Goal: Task Accomplishment & Management: Manage account settings

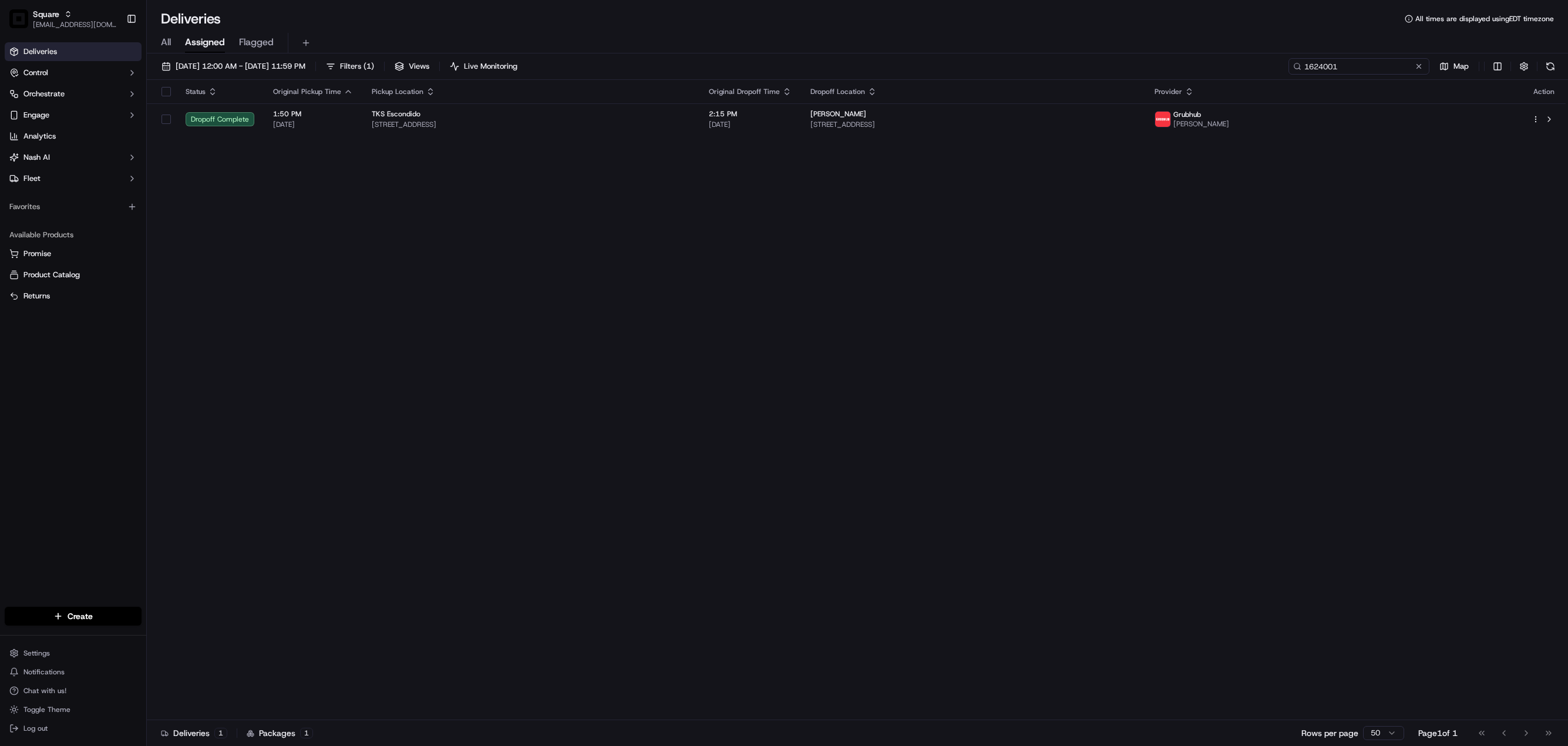
click at [1362, 62] on input "1624001" at bounding box center [1359, 66] width 141 height 16
paste input "7185952"
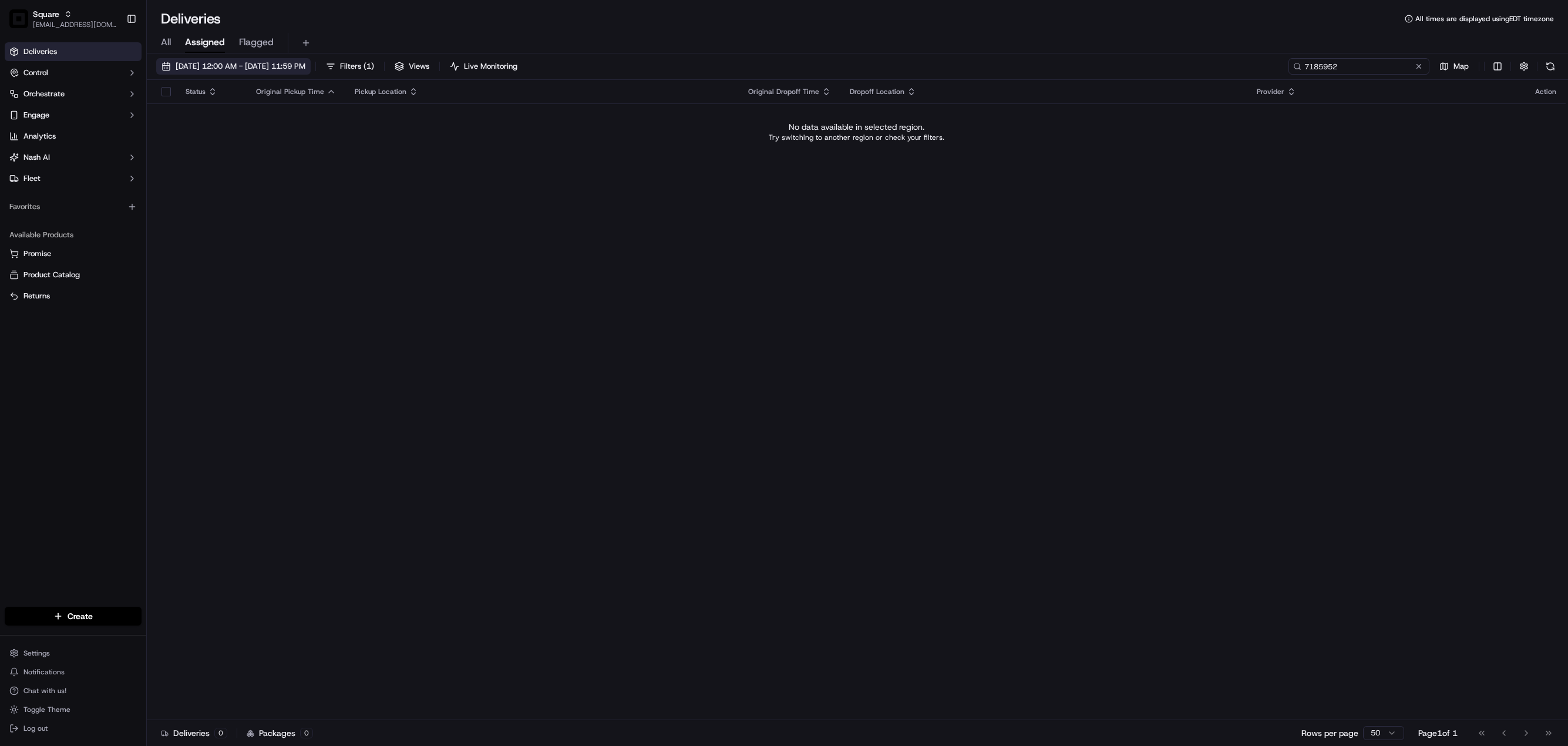
type input "7185952"
click at [245, 71] on span "09/22/2025 12:00 AM - 09/22/2025 11:59 PM" at bounding box center [240, 66] width 130 height 10
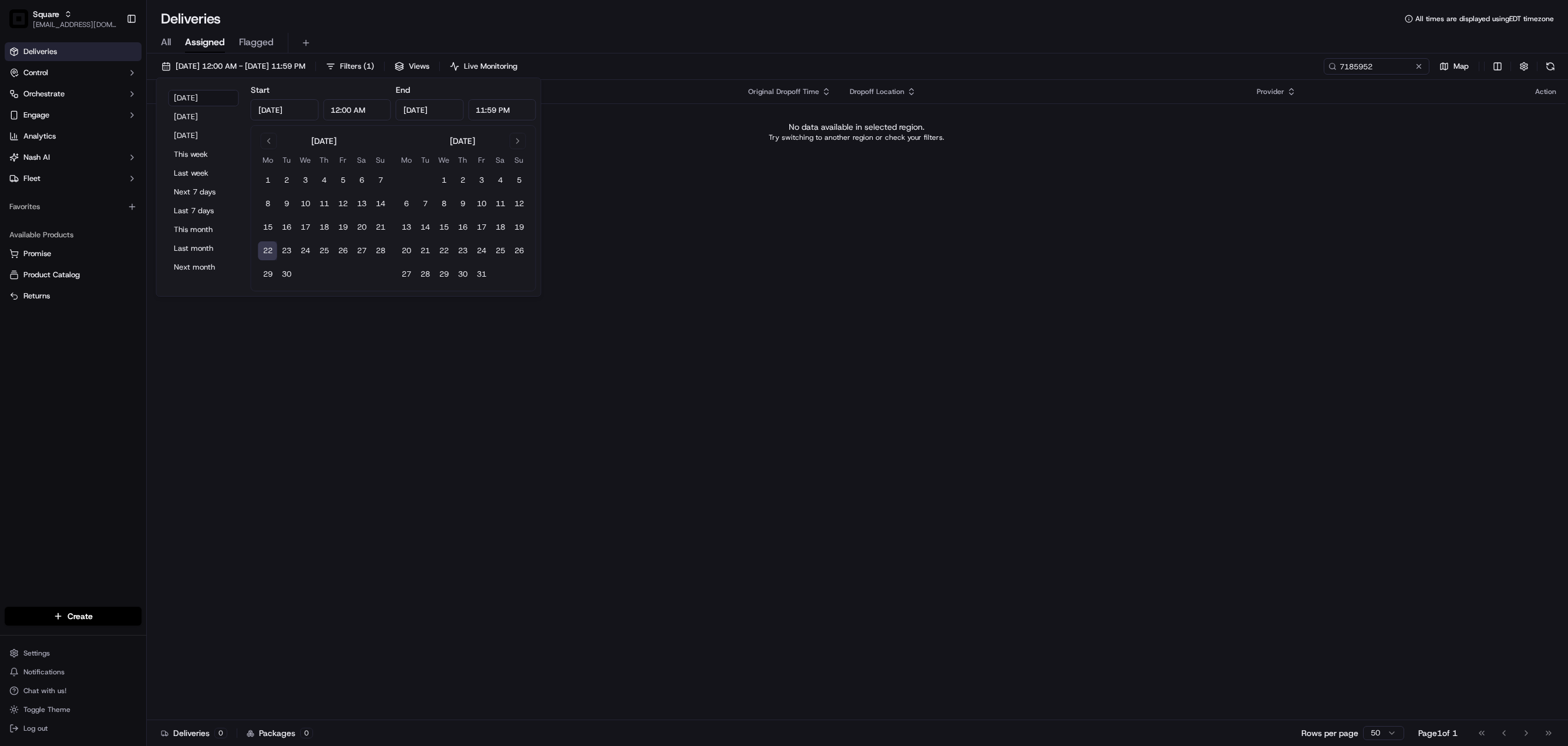
click at [351, 423] on div "Status Original Pickup Time Pickup Location Original Dropoff Time Dropoff Locat…" at bounding box center [856, 400] width 1419 height 640
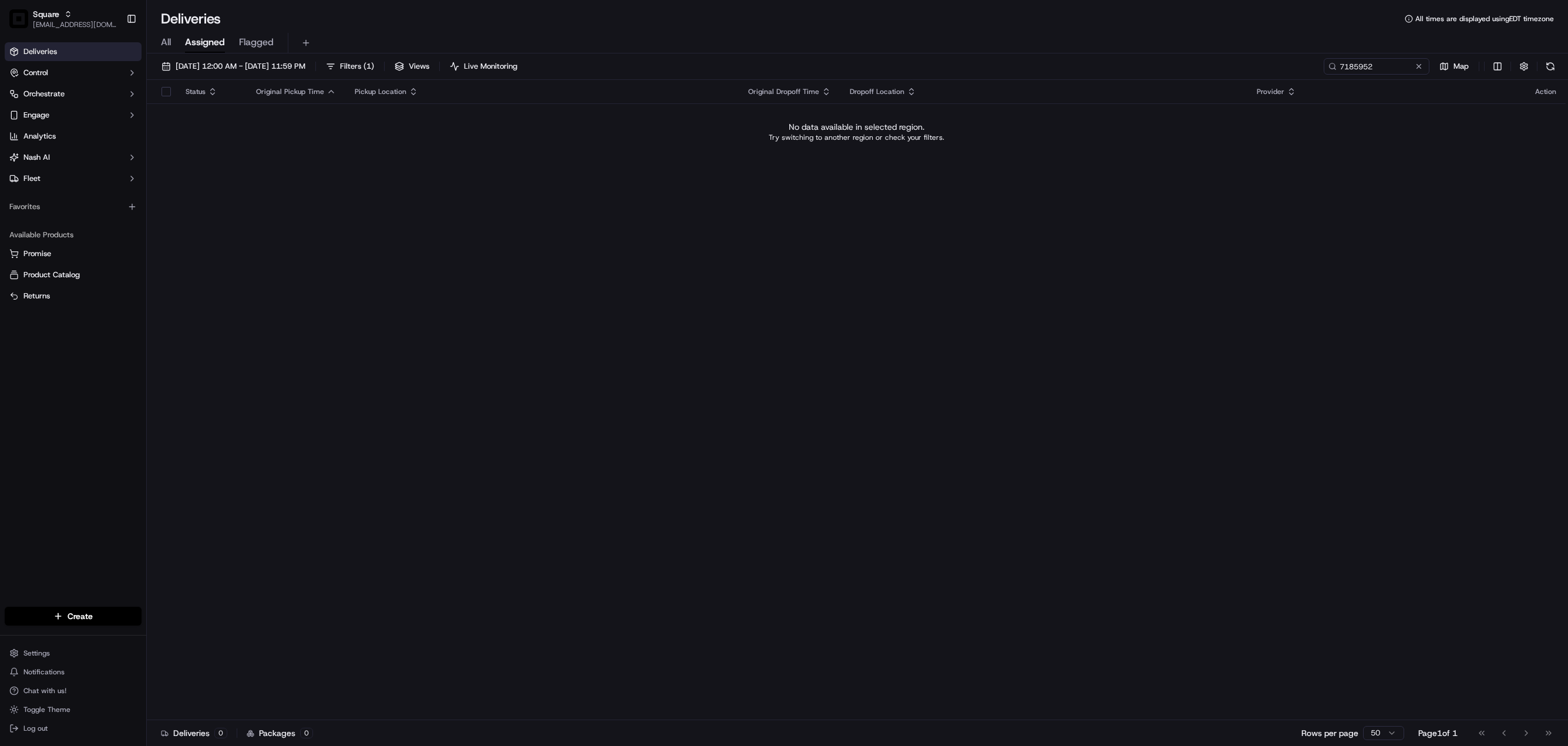
click at [163, 42] on span "All" at bounding box center [166, 42] width 10 height 14
click at [217, 71] on span "09/22/2025 12:00 AM - 09/22/2025 11:59 PM" at bounding box center [240, 66] width 130 height 10
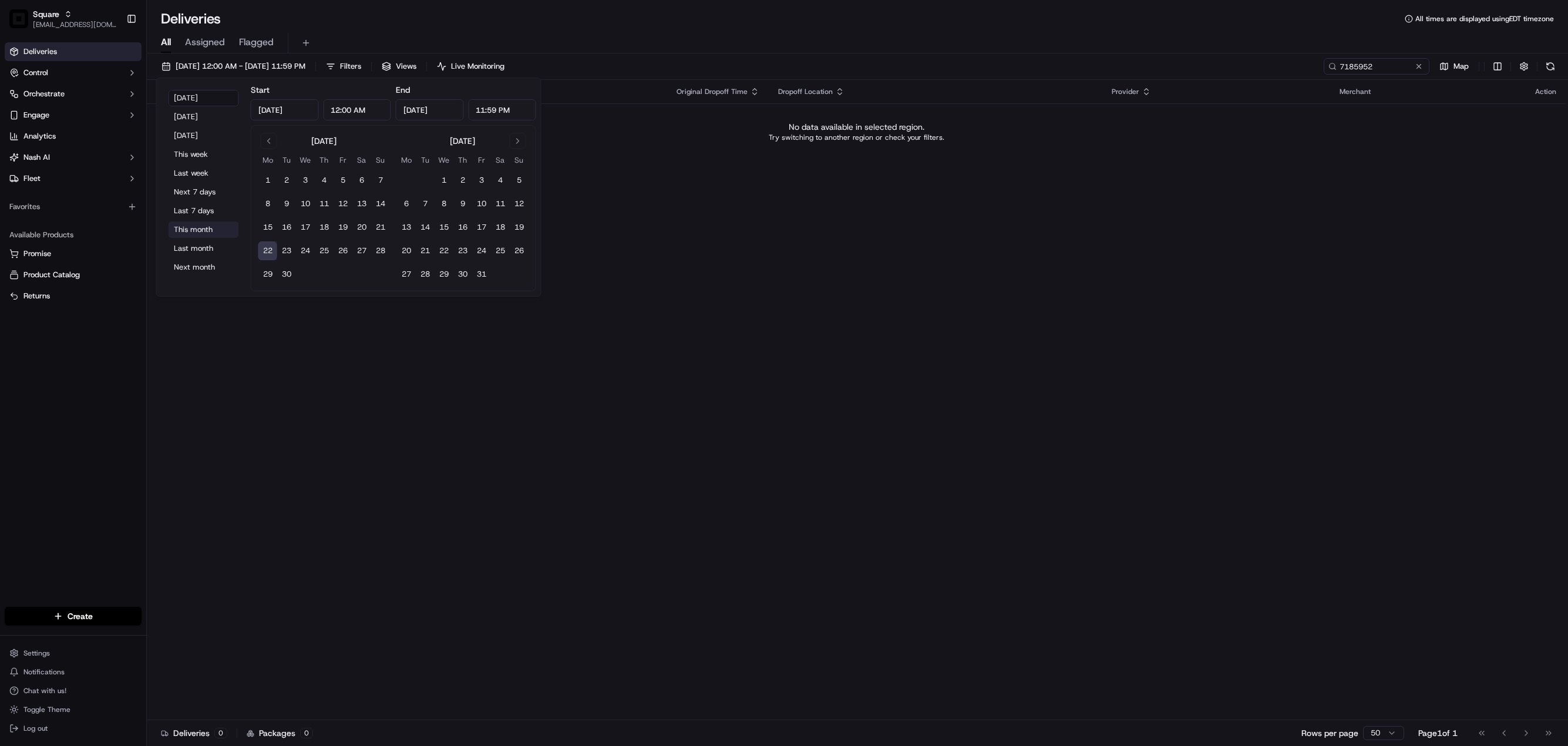
click at [202, 224] on button "This month" at bounding box center [204, 229] width 71 height 16
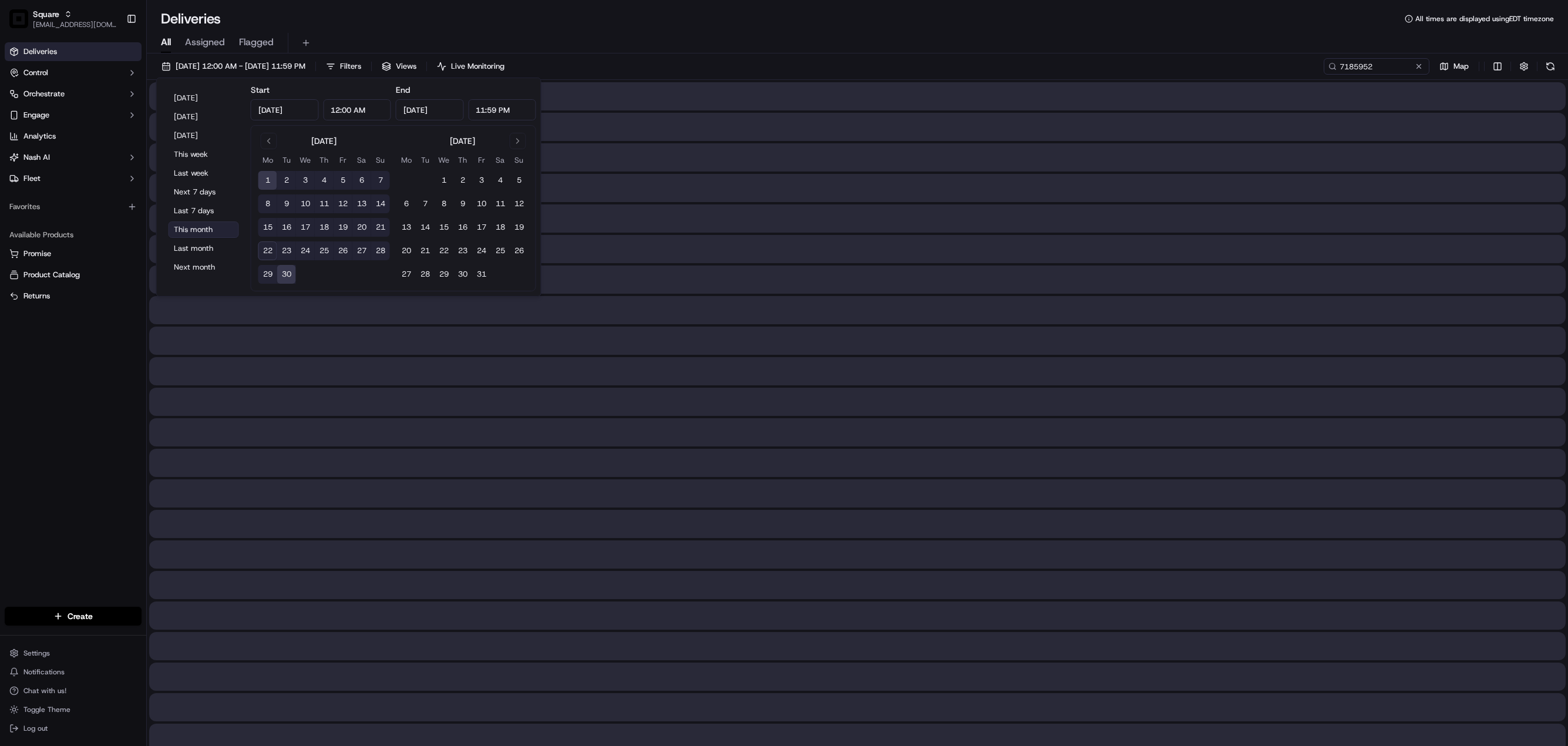
type input "Sep 1, 2025"
type input "Sep 30, 2025"
click at [912, 395] on div at bounding box center [857, 402] width 1417 height 28
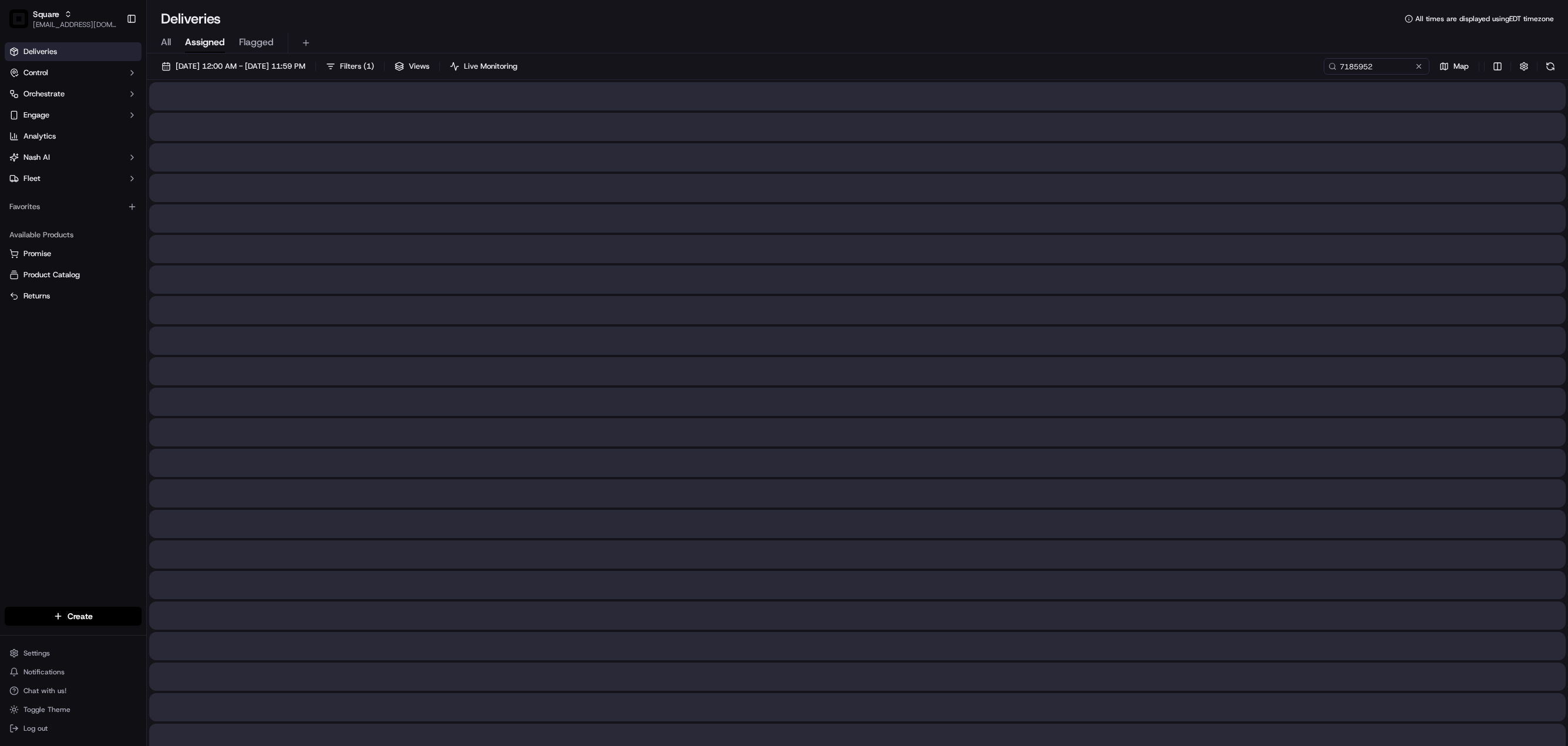
click at [203, 45] on span "Assigned" at bounding box center [204, 42] width 40 height 14
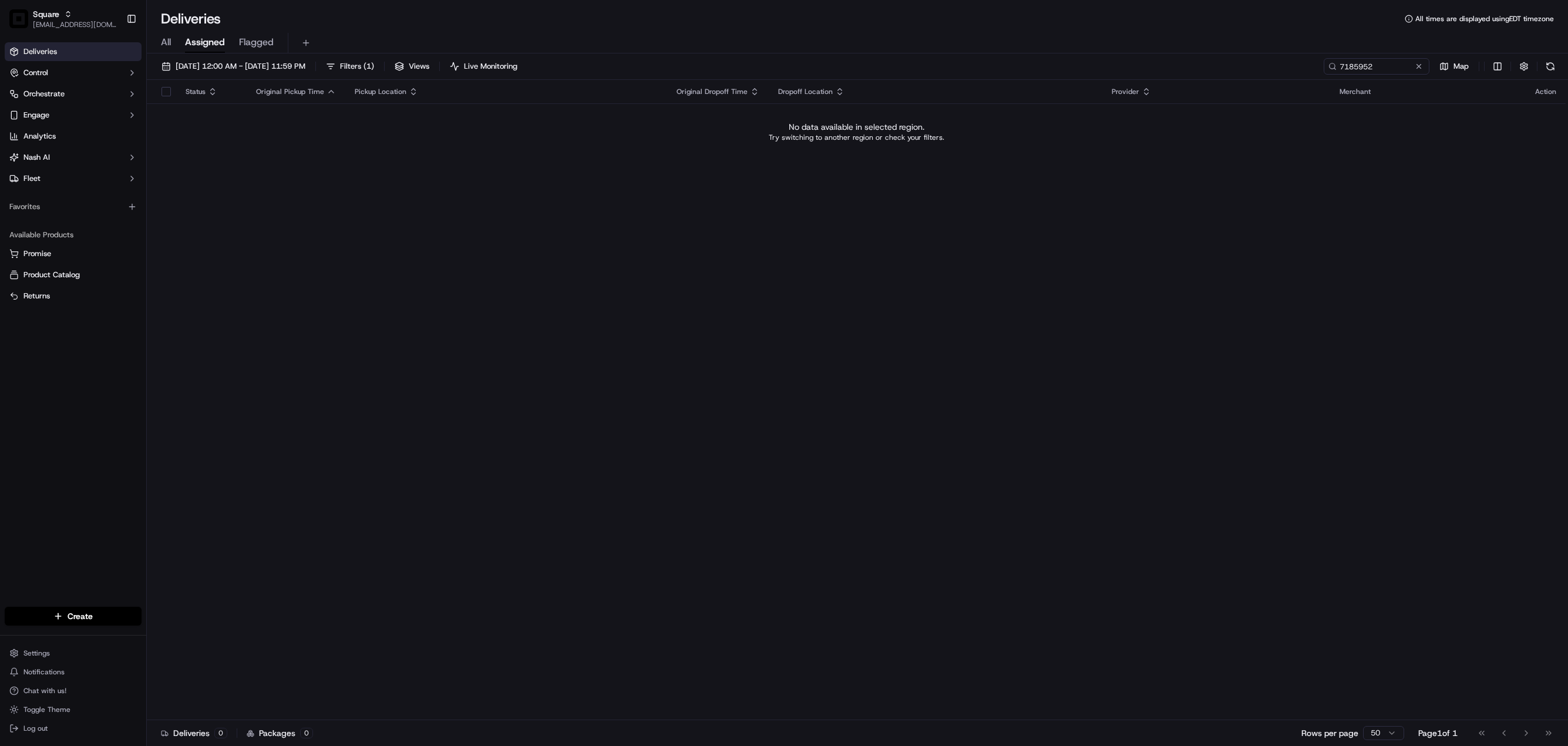
click at [1011, 292] on div "Status Original Pickup Time Pickup Location Original Dropoff Time Dropoff Locat…" at bounding box center [856, 400] width 1419 height 640
click at [1346, 62] on input "7185952" at bounding box center [1359, 66] width 141 height 16
click at [728, 277] on div "Status Original Pickup Time Pickup Location Original Dropoff Time Dropoff Locat…" at bounding box center [856, 400] width 1419 height 640
click at [196, 65] on span "09/01/2025 12:00 AM - 09/30/2025 11:59 PM" at bounding box center [240, 66] width 130 height 10
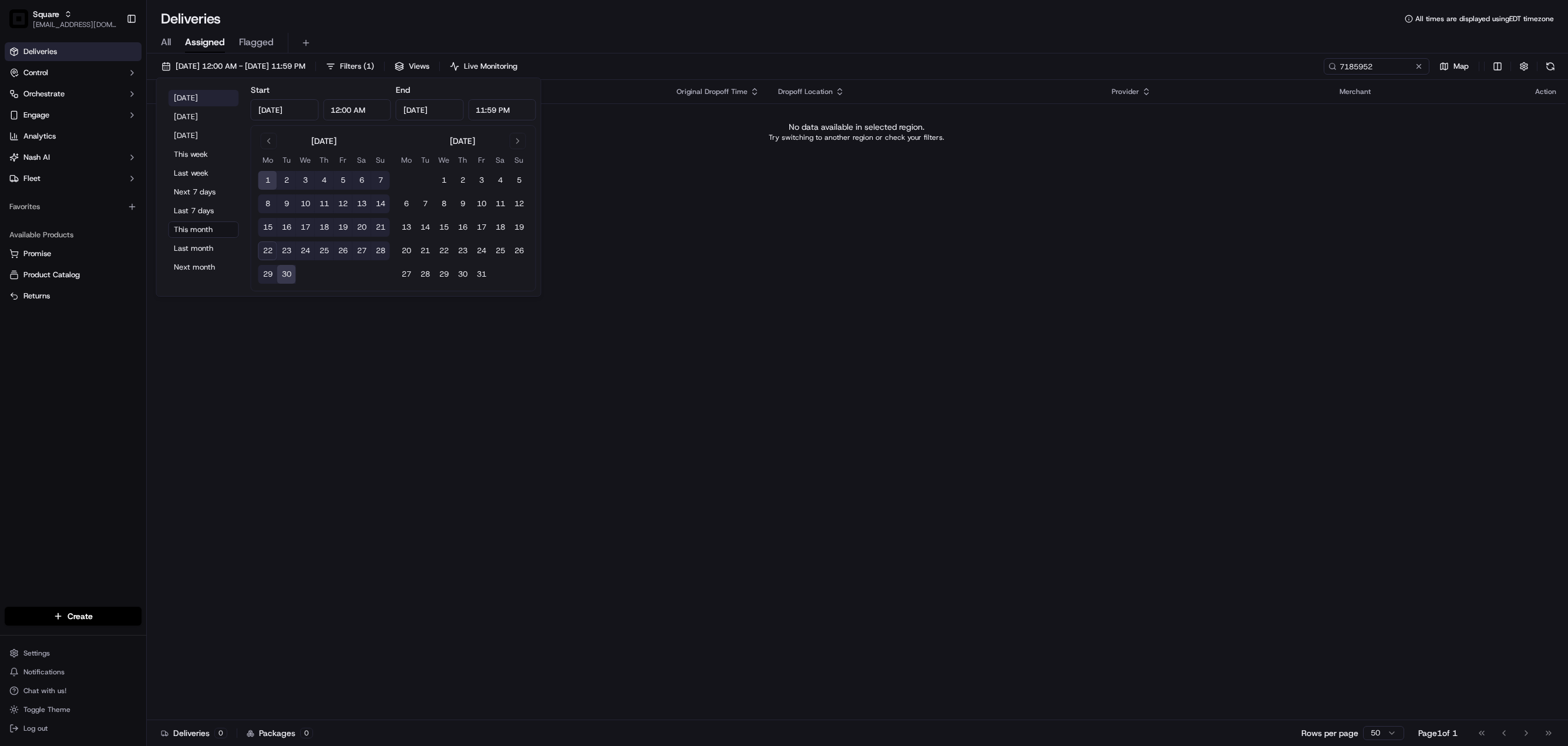
click at [193, 101] on button "Today" at bounding box center [204, 98] width 71 height 16
type input "Sep 22, 2025"
click at [993, 347] on div "Status Original Pickup Time Pickup Location Original Dropoff Time Dropoff Locat…" at bounding box center [856, 400] width 1419 height 640
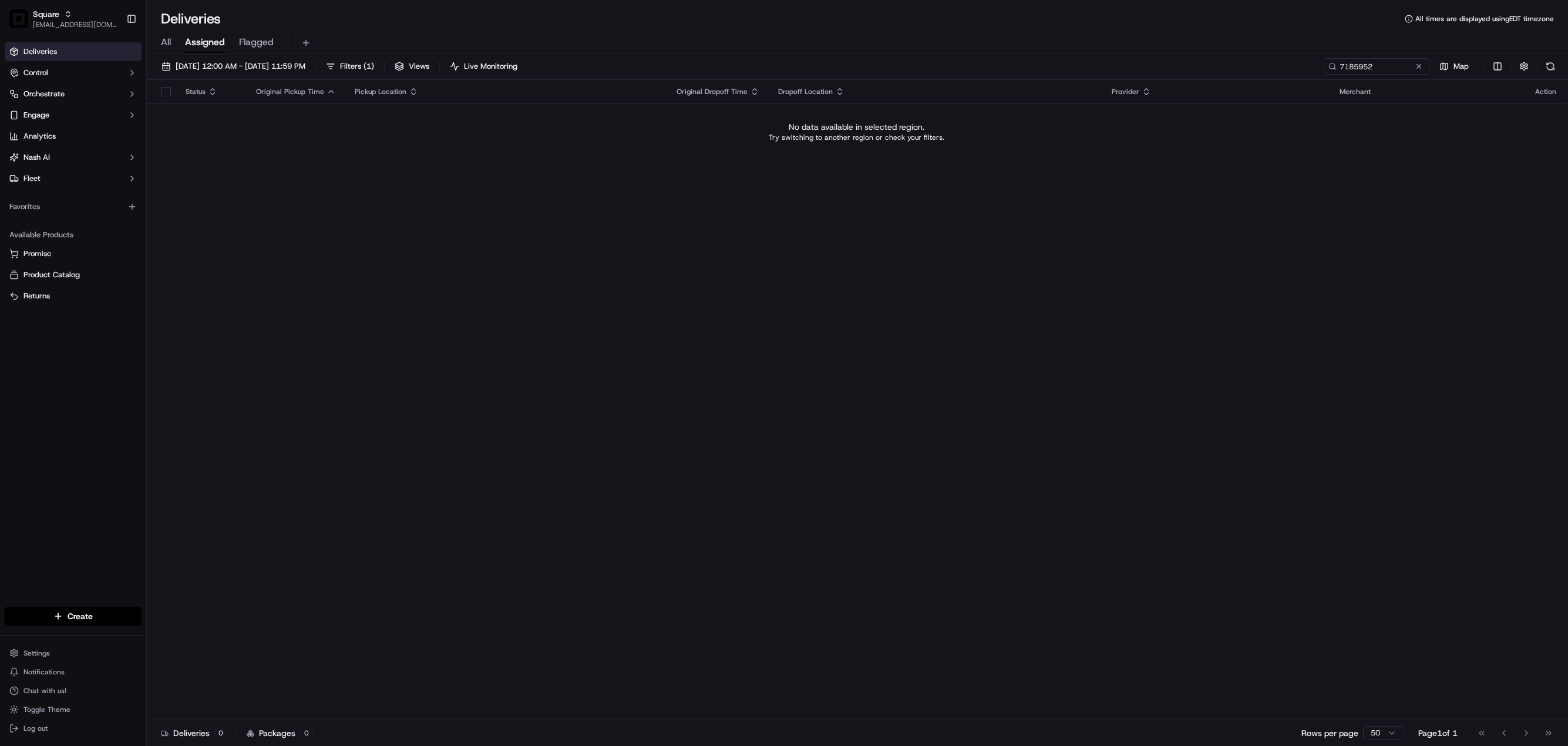
click at [173, 45] on div "All Assigned Flagged" at bounding box center [857, 43] width 1421 height 21
click at [166, 45] on span "All" at bounding box center [166, 42] width 10 height 14
click at [351, 333] on div "Status Original Pickup Time Pickup Location Original Dropoff Time Dropoff Locat…" at bounding box center [856, 400] width 1419 height 640
click at [640, 28] on div "All Assigned Flagged" at bounding box center [857, 40] width 1421 height 25
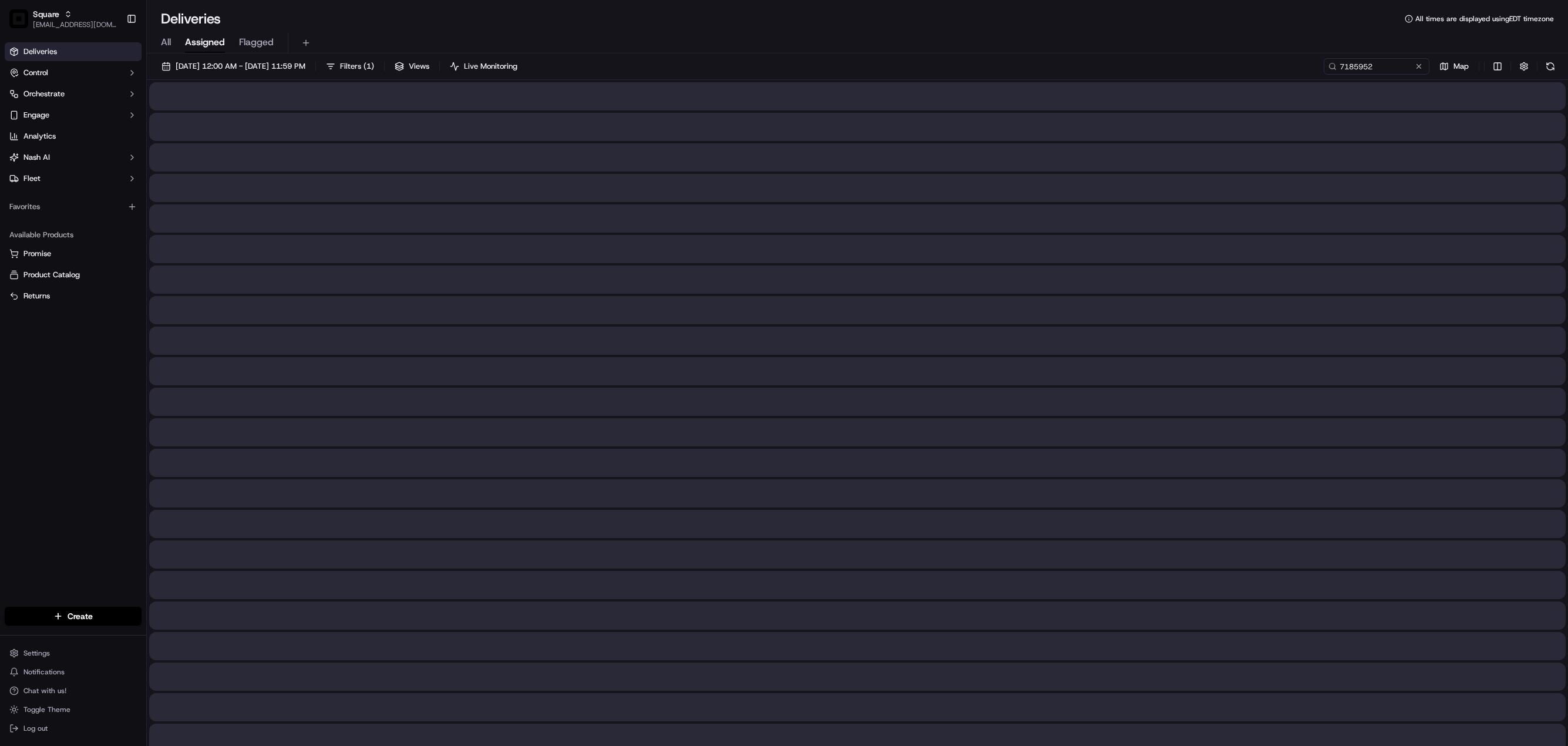
click at [196, 43] on span "Assigned" at bounding box center [204, 42] width 40 height 14
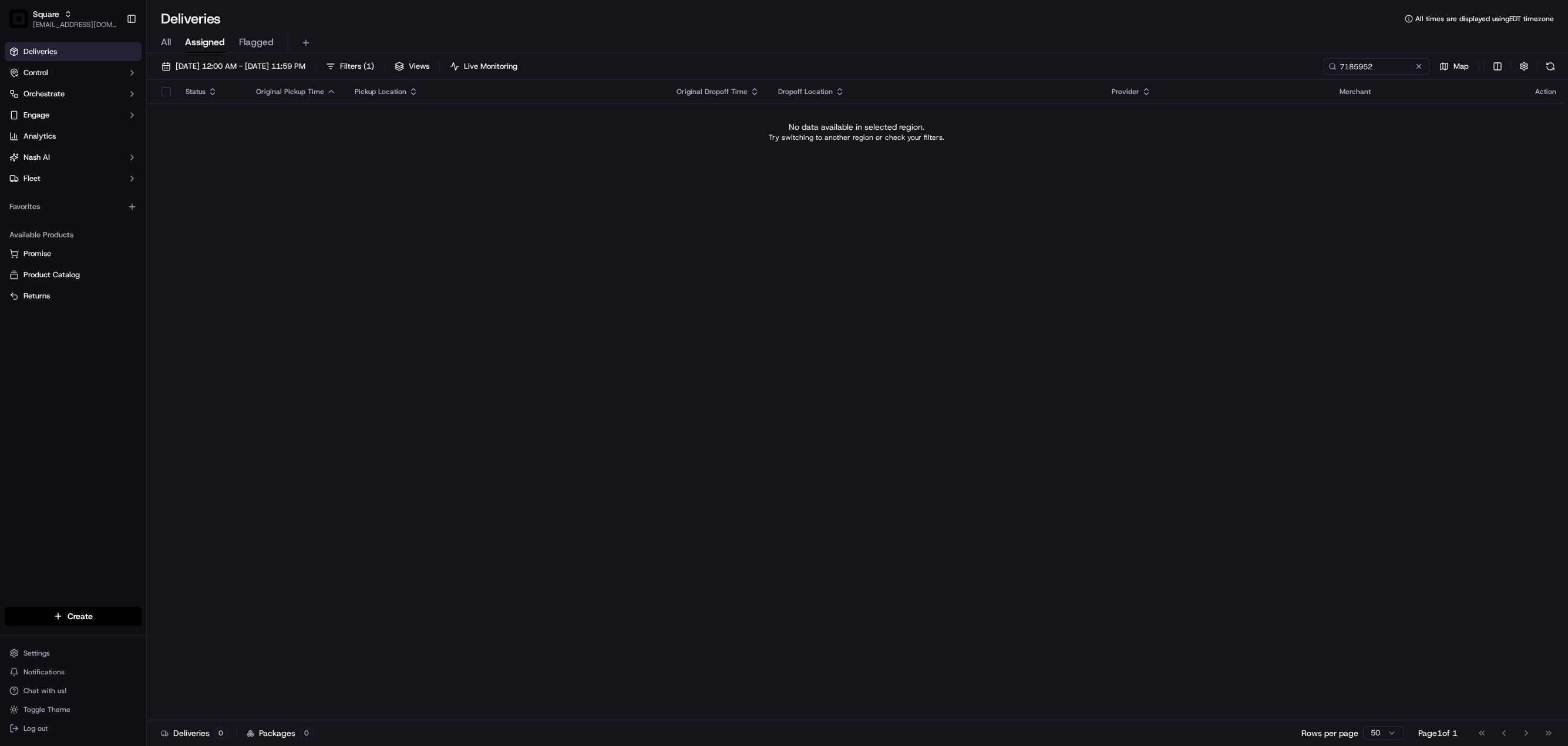
click at [159, 46] on div "All Assigned Flagged" at bounding box center [857, 43] width 1421 height 21
click at [162, 46] on span "All" at bounding box center [166, 42] width 10 height 14
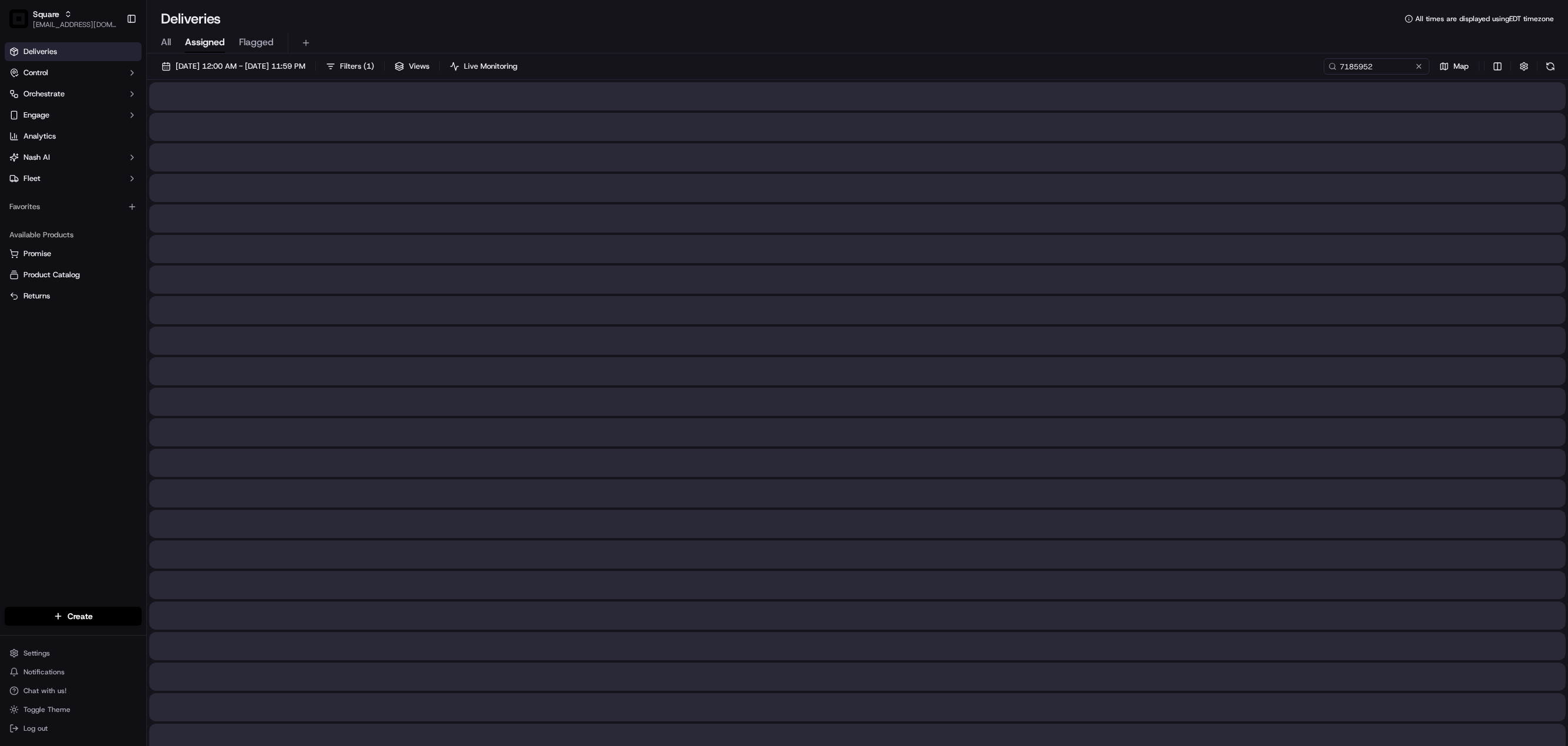
click at [203, 40] on span "Assigned" at bounding box center [204, 42] width 40 height 14
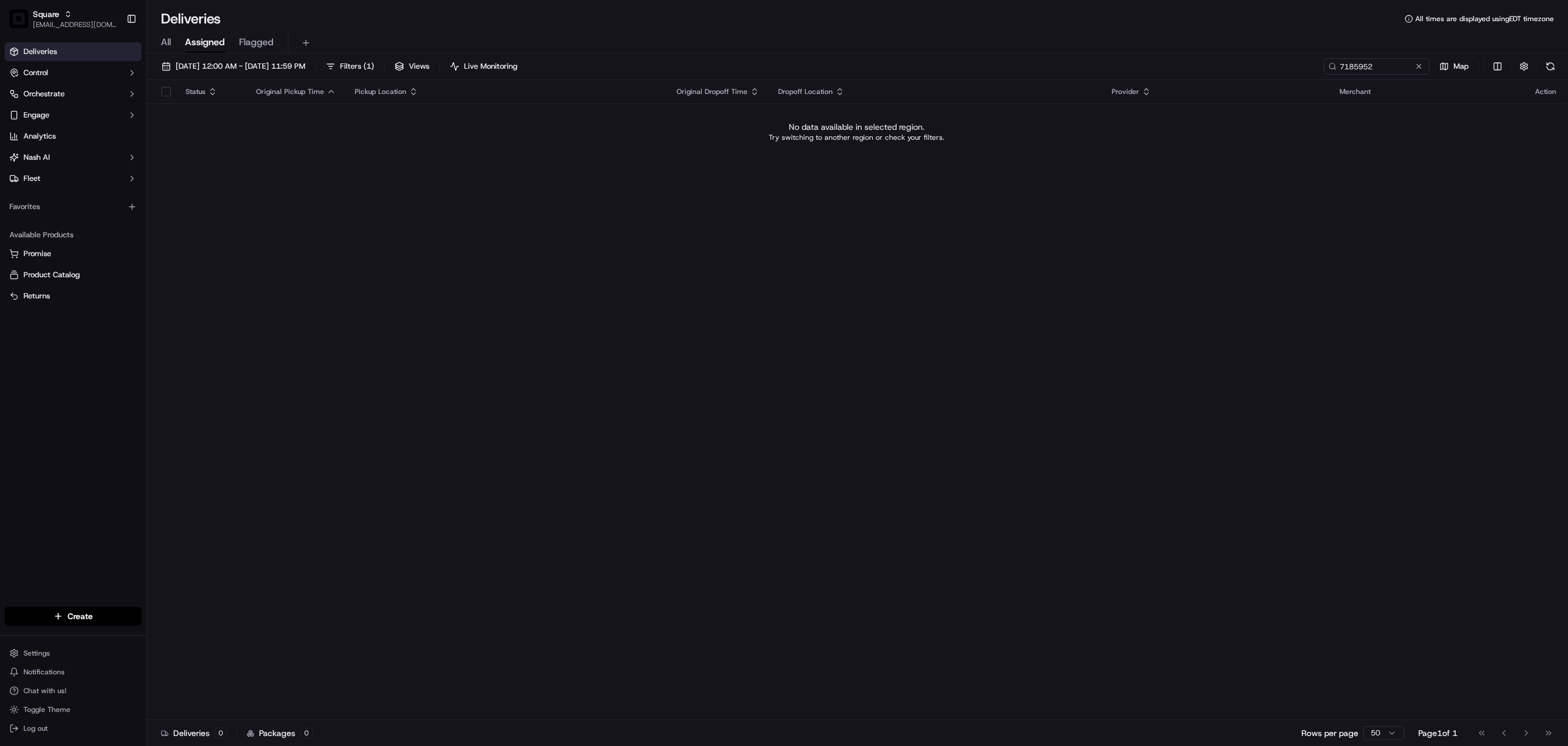
click at [171, 38] on div "All Assigned Flagged" at bounding box center [857, 43] width 1421 height 21
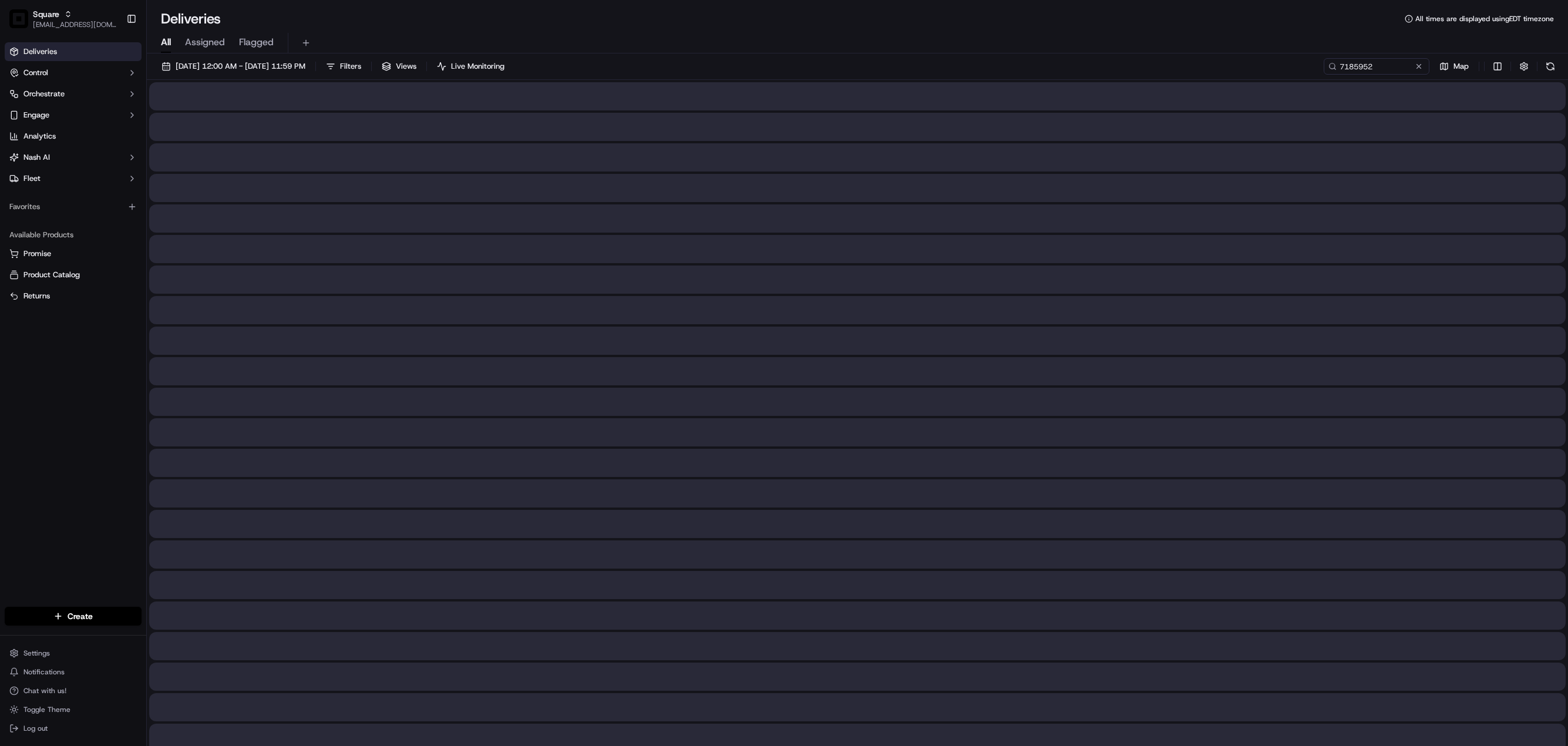
click at [168, 41] on span "All" at bounding box center [166, 42] width 10 height 14
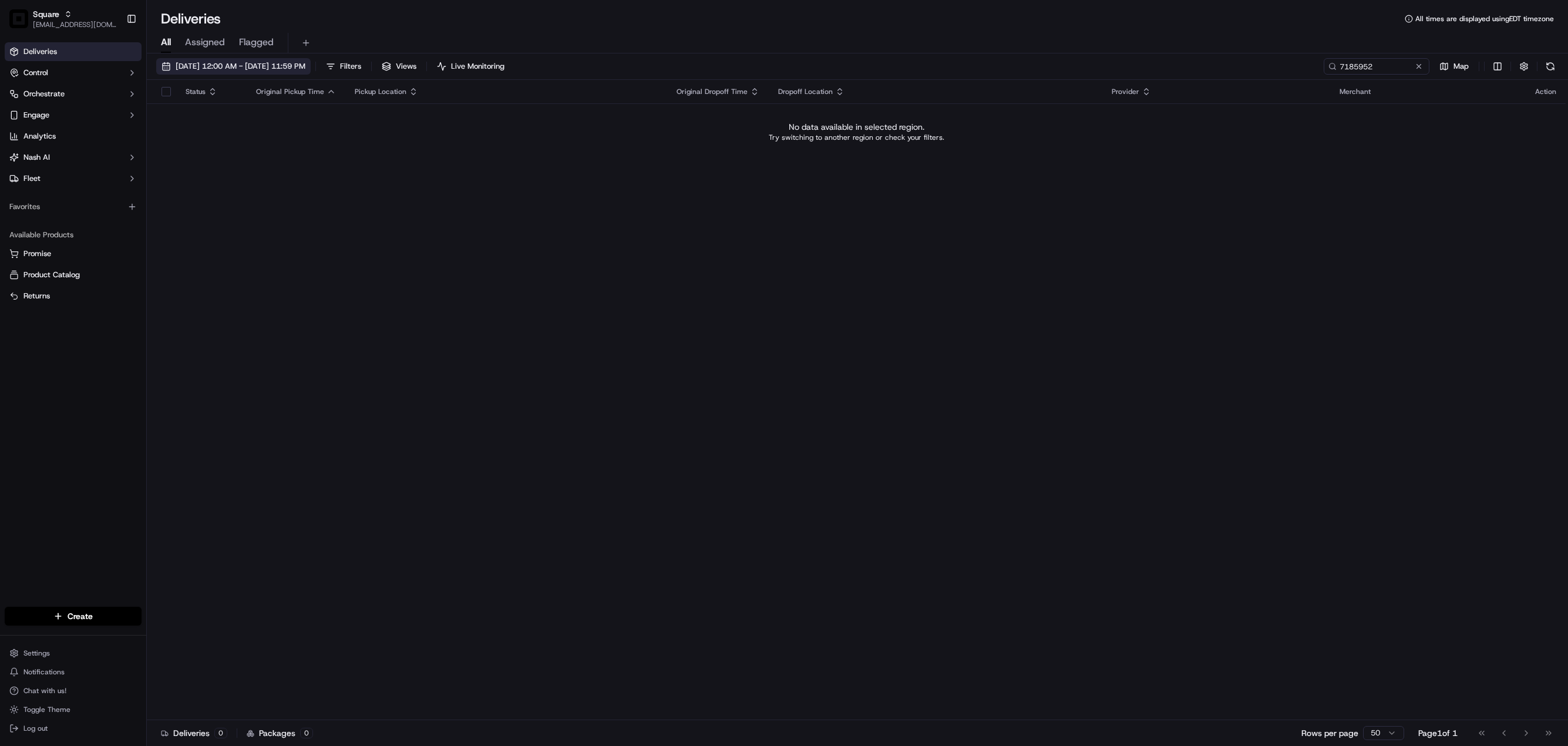
click at [261, 67] on span "09/22/2025 12:00 AM - 09/22/2025 11:59 PM" at bounding box center [240, 66] width 130 height 10
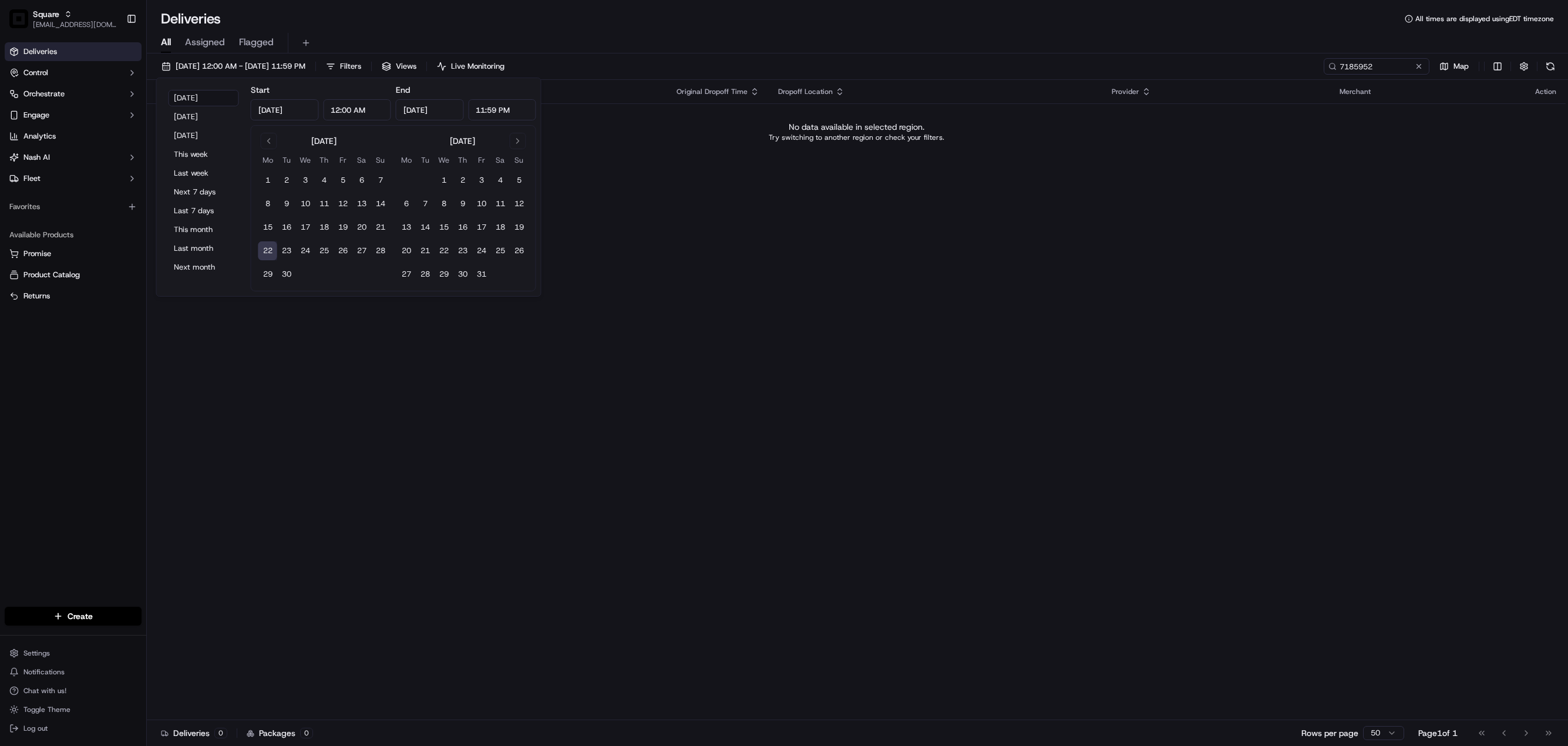
click at [793, 276] on div "Status Original Pickup Time Pickup Location Original Dropoff Time Dropoff Locat…" at bounding box center [856, 400] width 1419 height 640
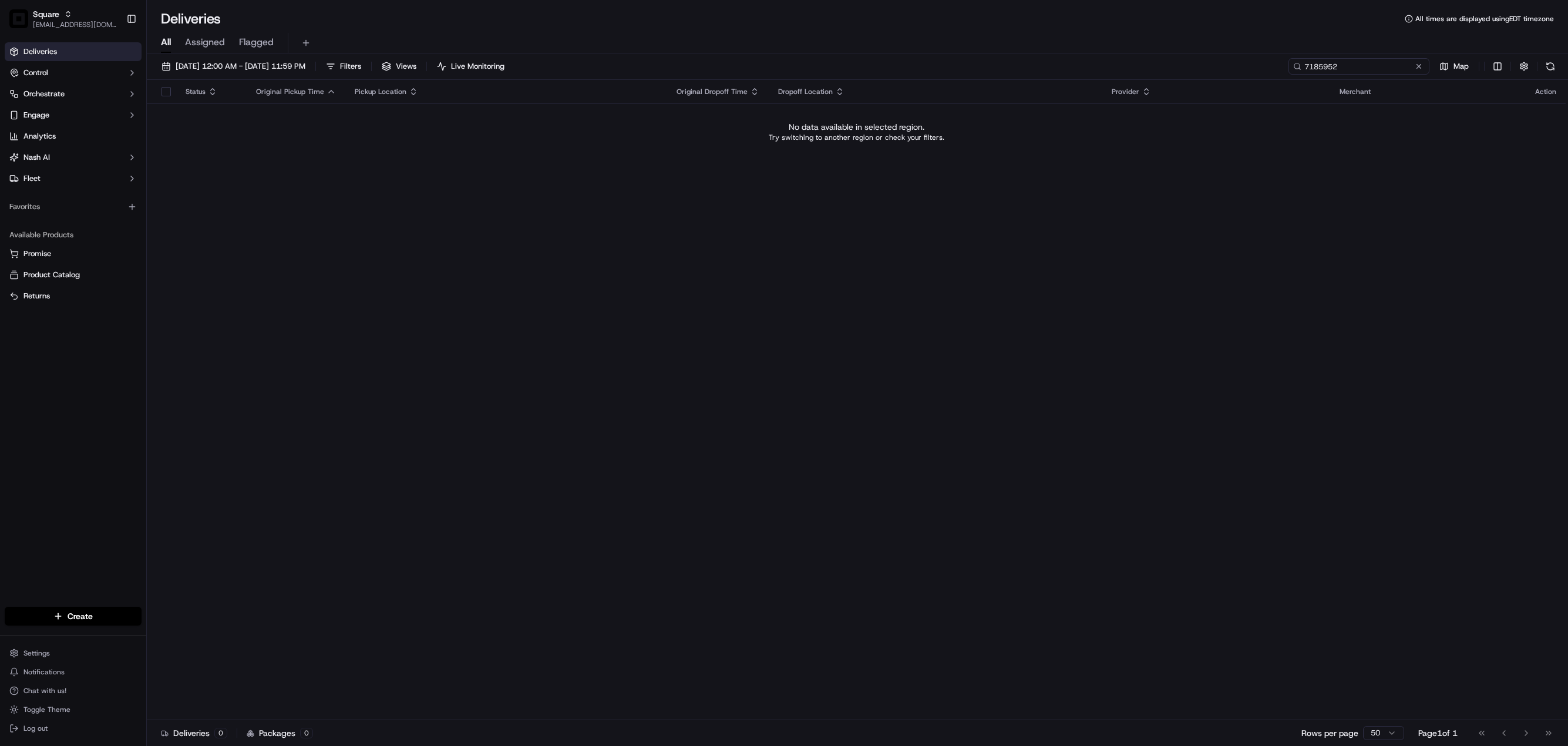
click at [1342, 64] on input "7185952" at bounding box center [1359, 66] width 141 height 16
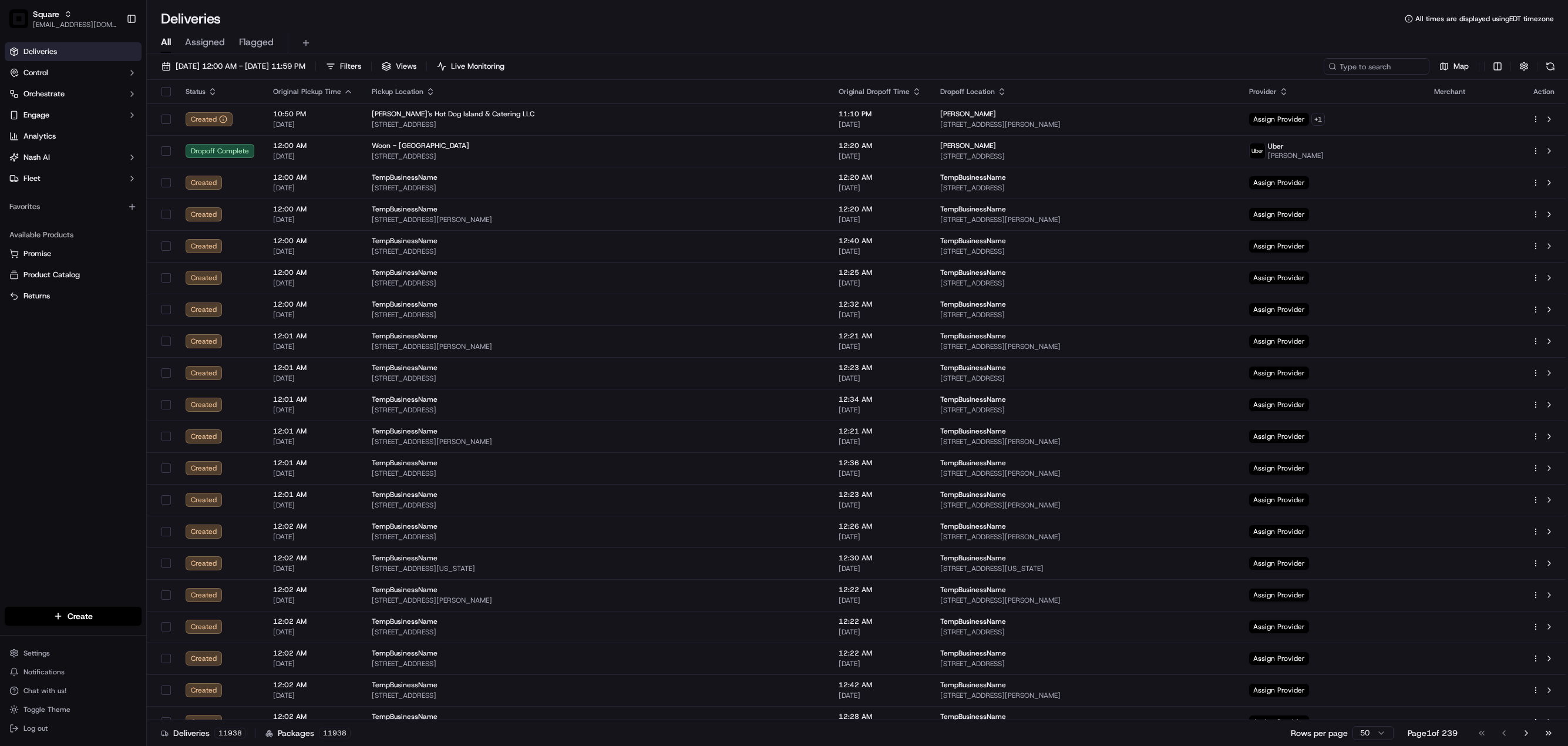
click at [209, 46] on span "Assigned" at bounding box center [204, 42] width 40 height 14
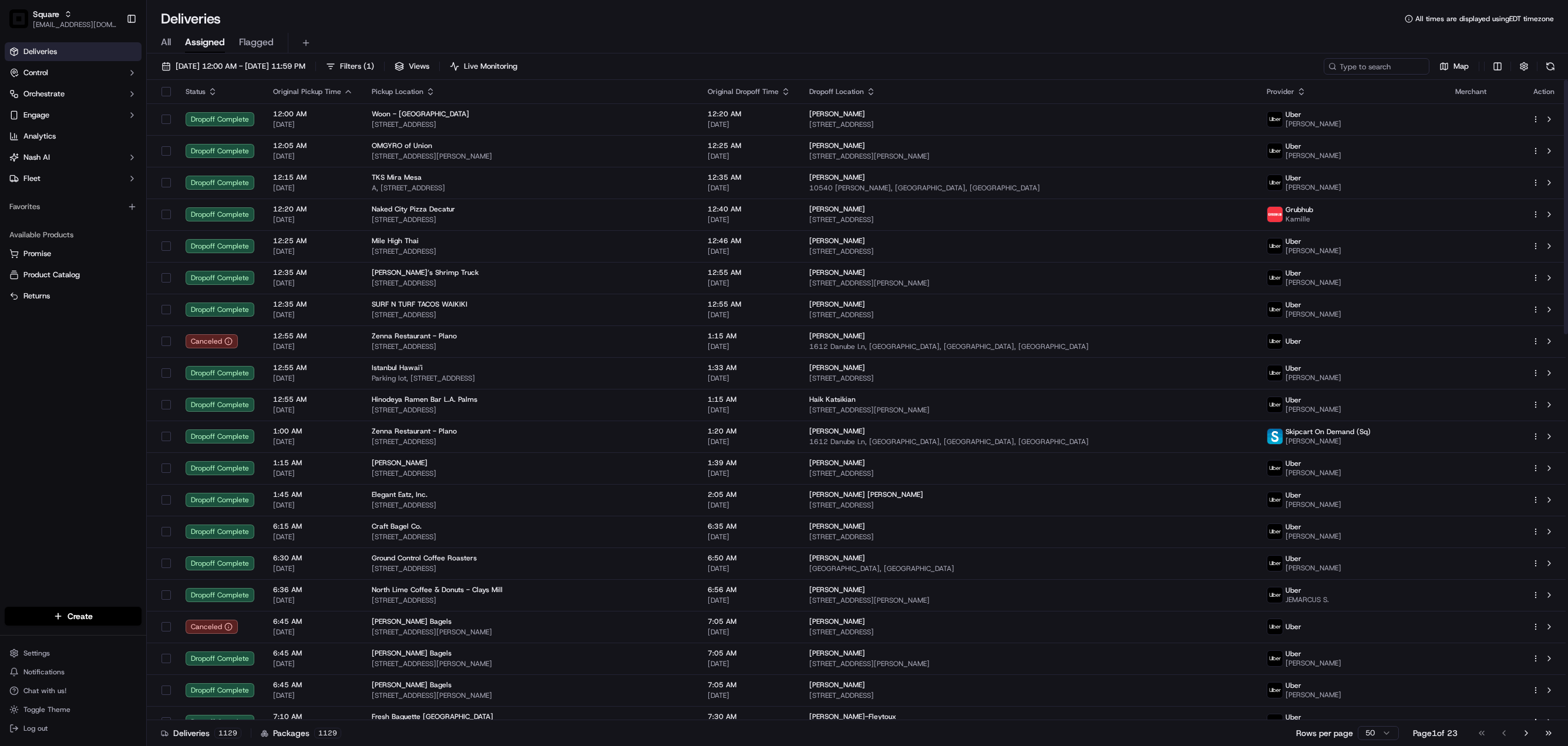
click at [194, 92] on span "Status" at bounding box center [195, 91] width 20 height 9
click at [214, 91] on icon "button" at bounding box center [212, 91] width 9 height 9
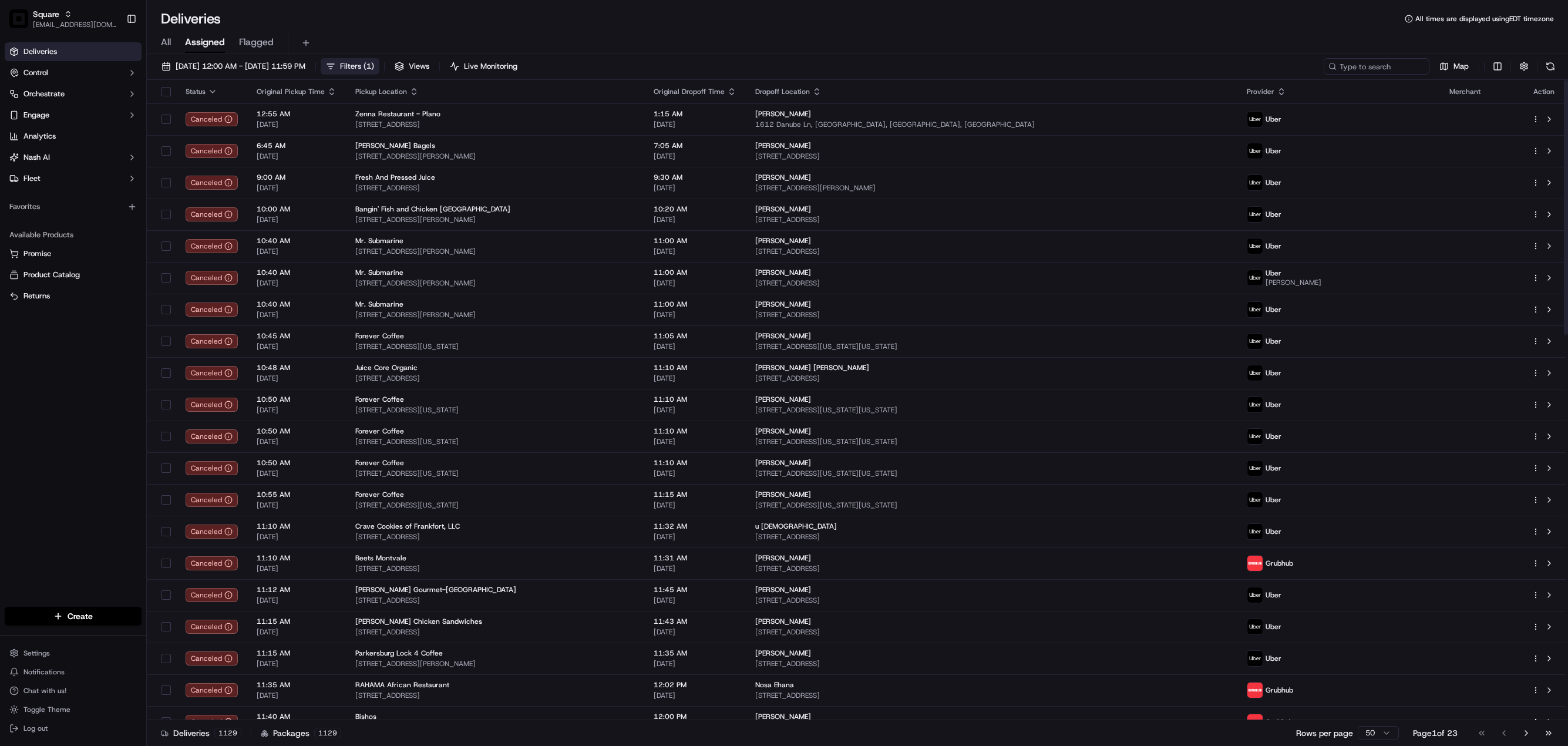
click at [374, 64] on span "Filters ( 1 )" at bounding box center [357, 66] width 34 height 10
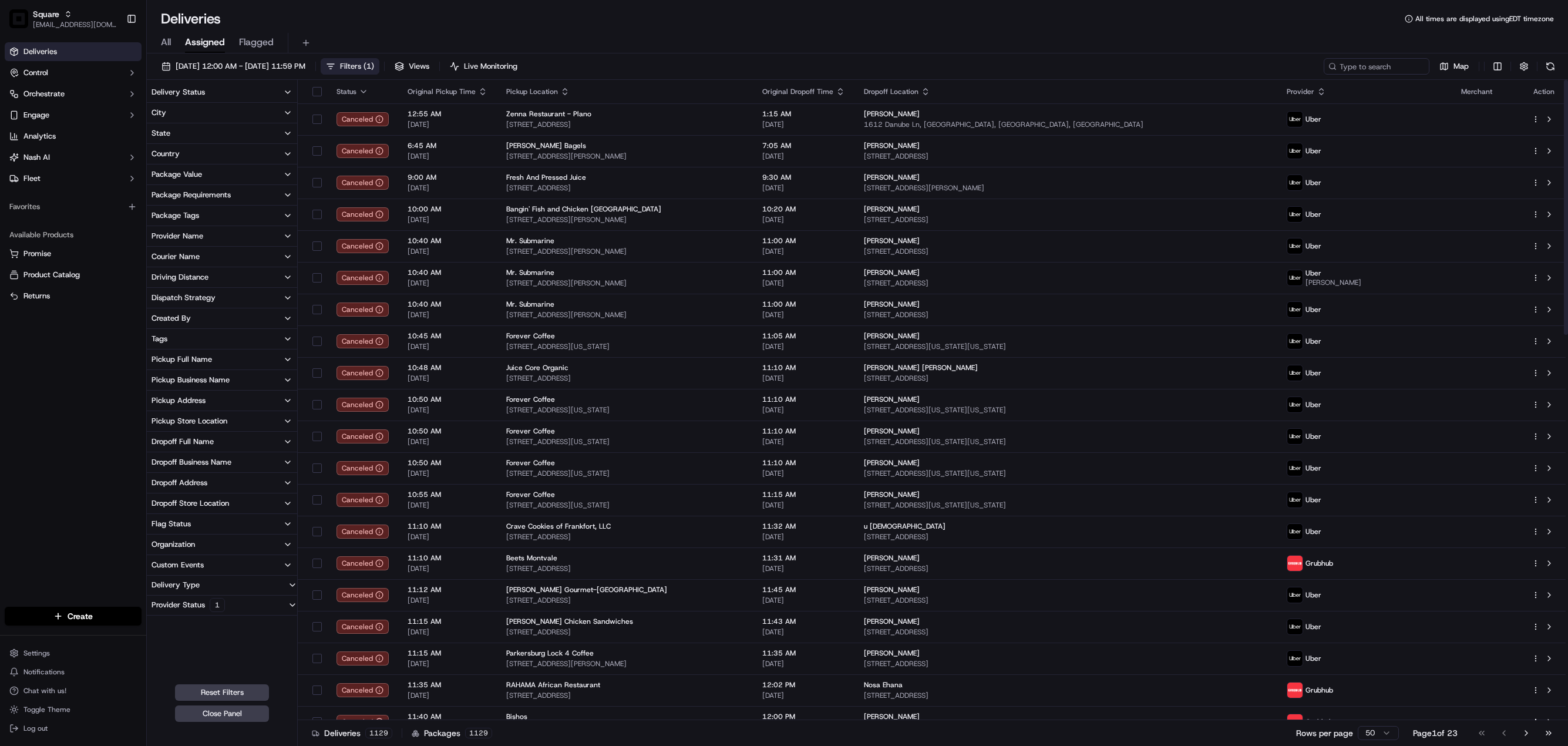
click at [289, 90] on icon "button" at bounding box center [287, 91] width 9 height 9
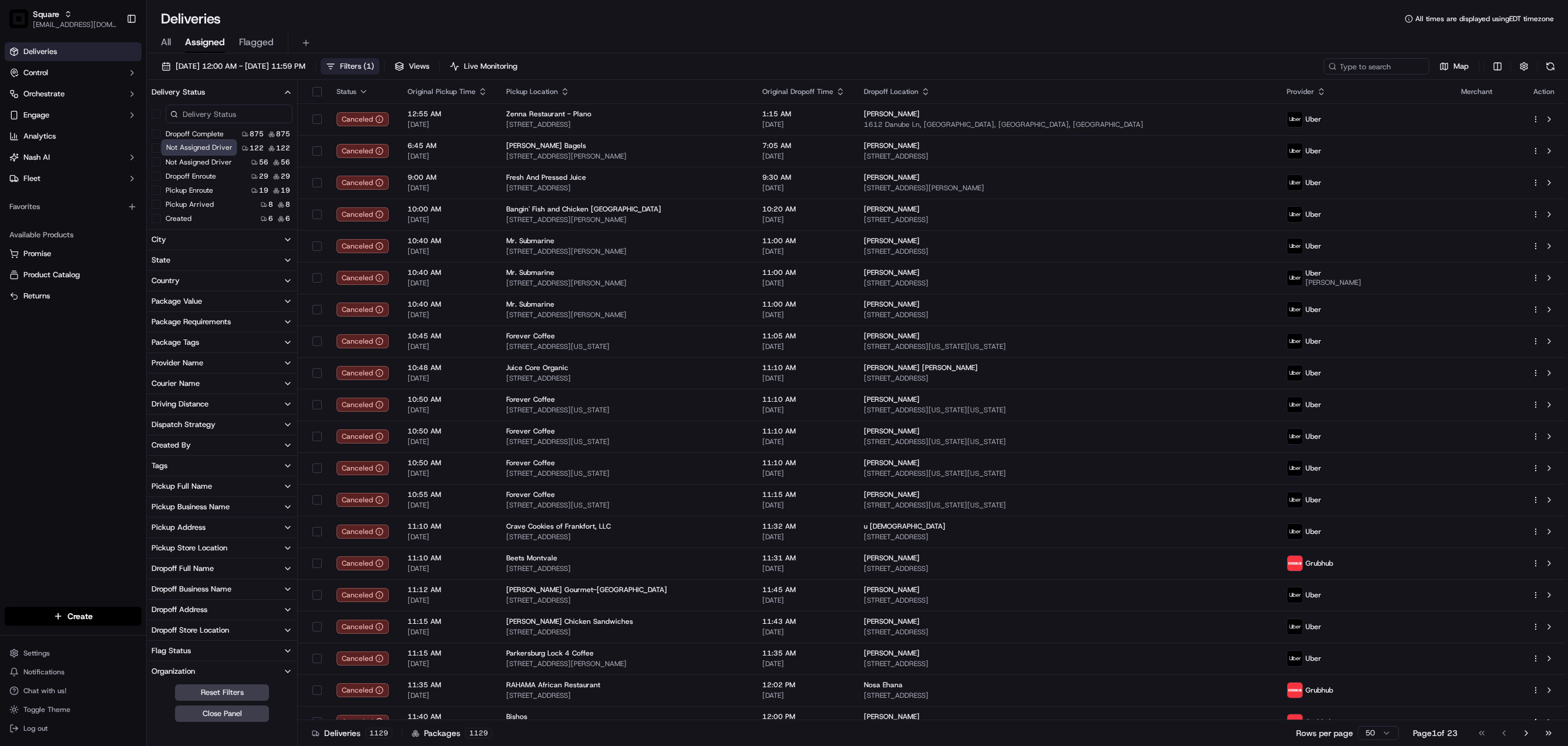
click at [210, 159] on label "Not Assigned Driver" at bounding box center [199, 162] width 66 height 9
click at [161, 159] on button "Not Assigned Driver" at bounding box center [156, 162] width 9 height 9
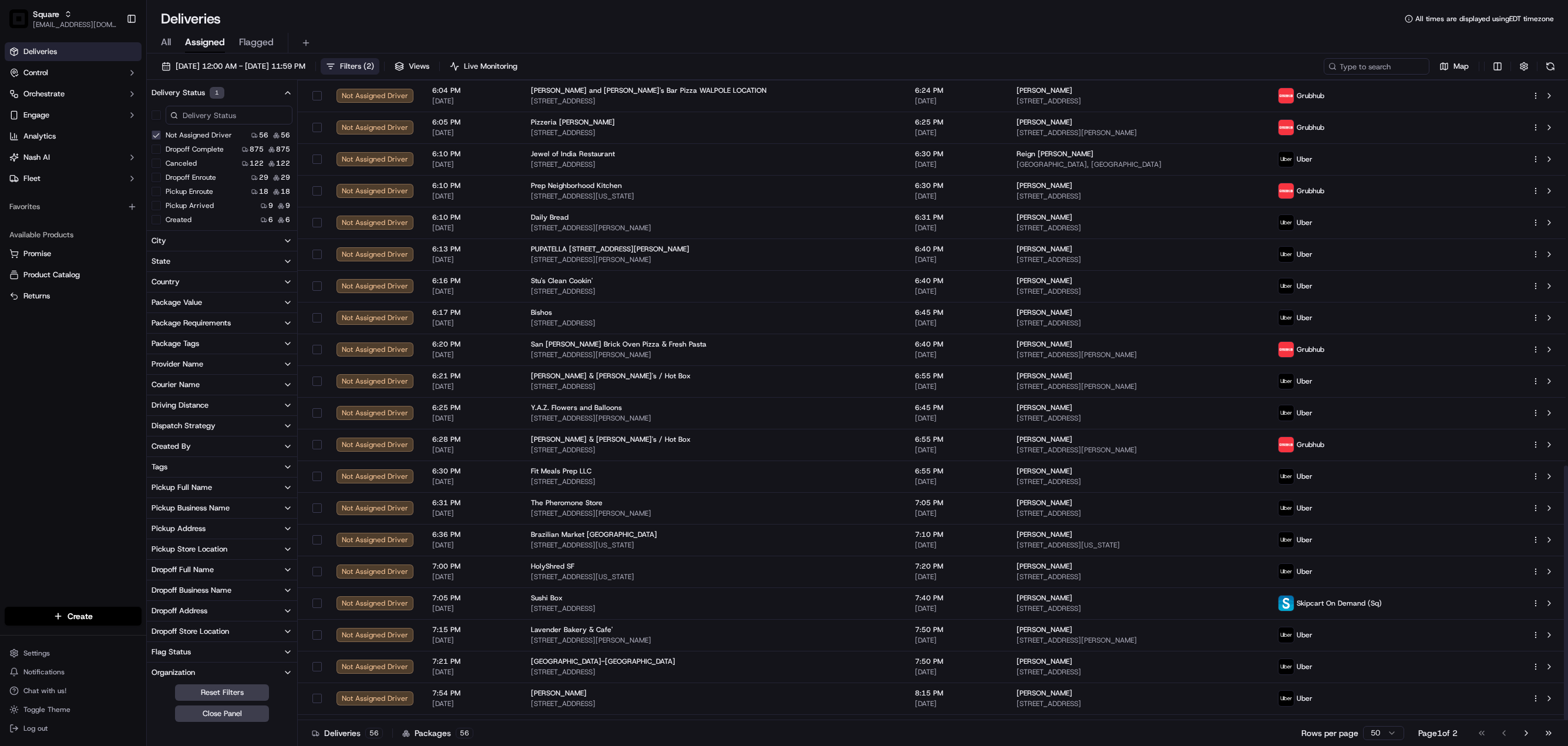
scroll to position [969, 0]
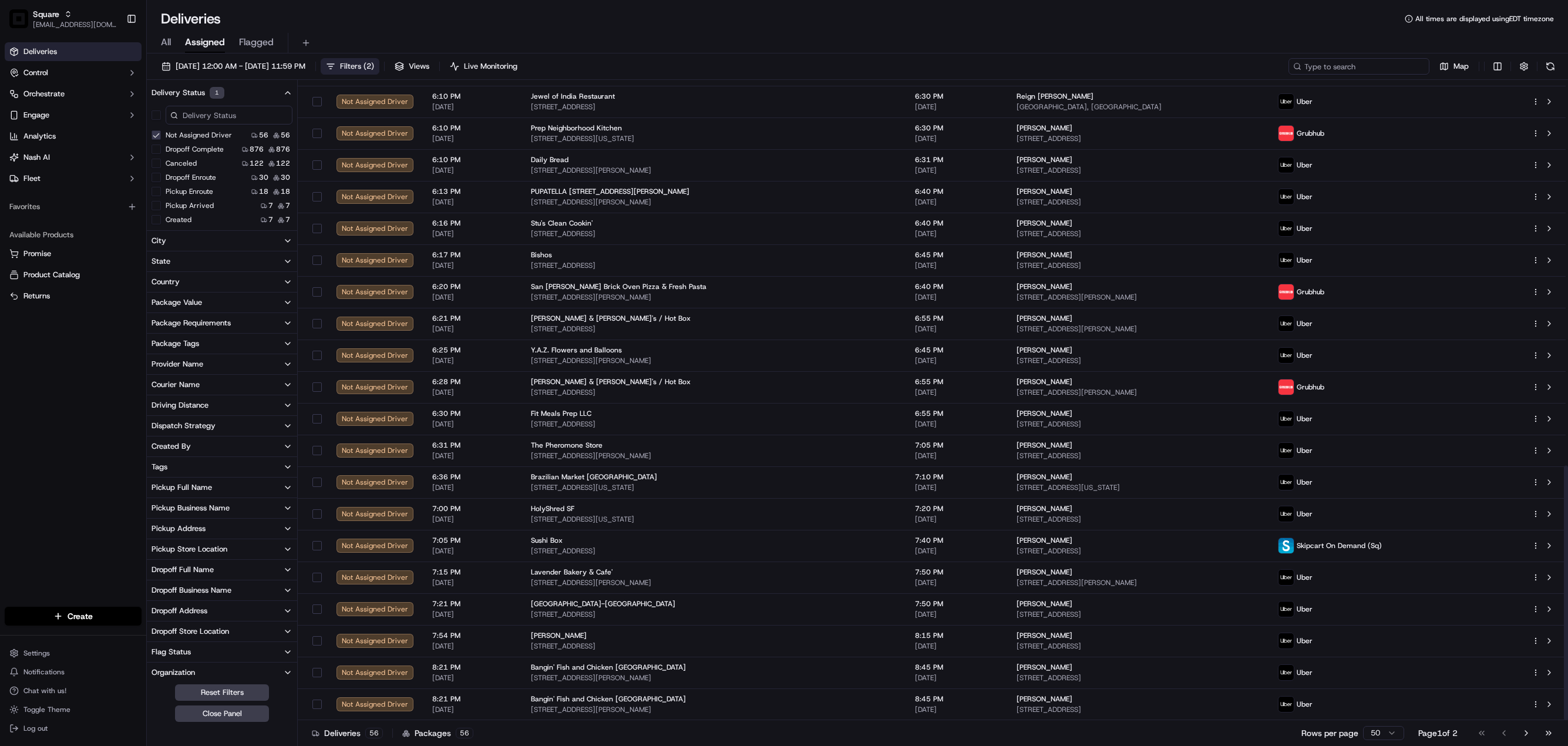
click at [1366, 62] on input at bounding box center [1359, 66] width 141 height 16
paste input "7185952"
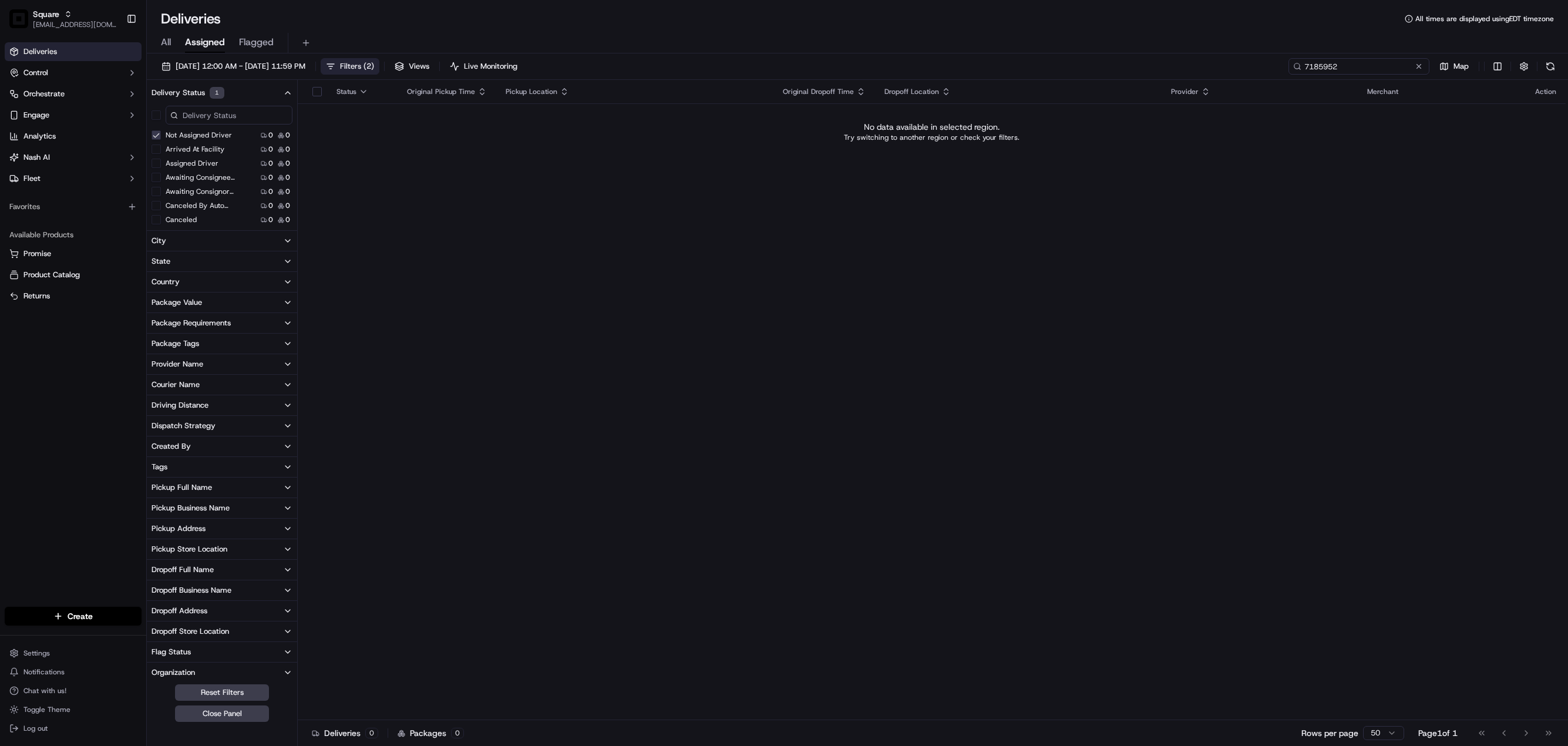
type input "7185952"
click at [152, 136] on button "Not Assigned Driver" at bounding box center [156, 135] width 9 height 9
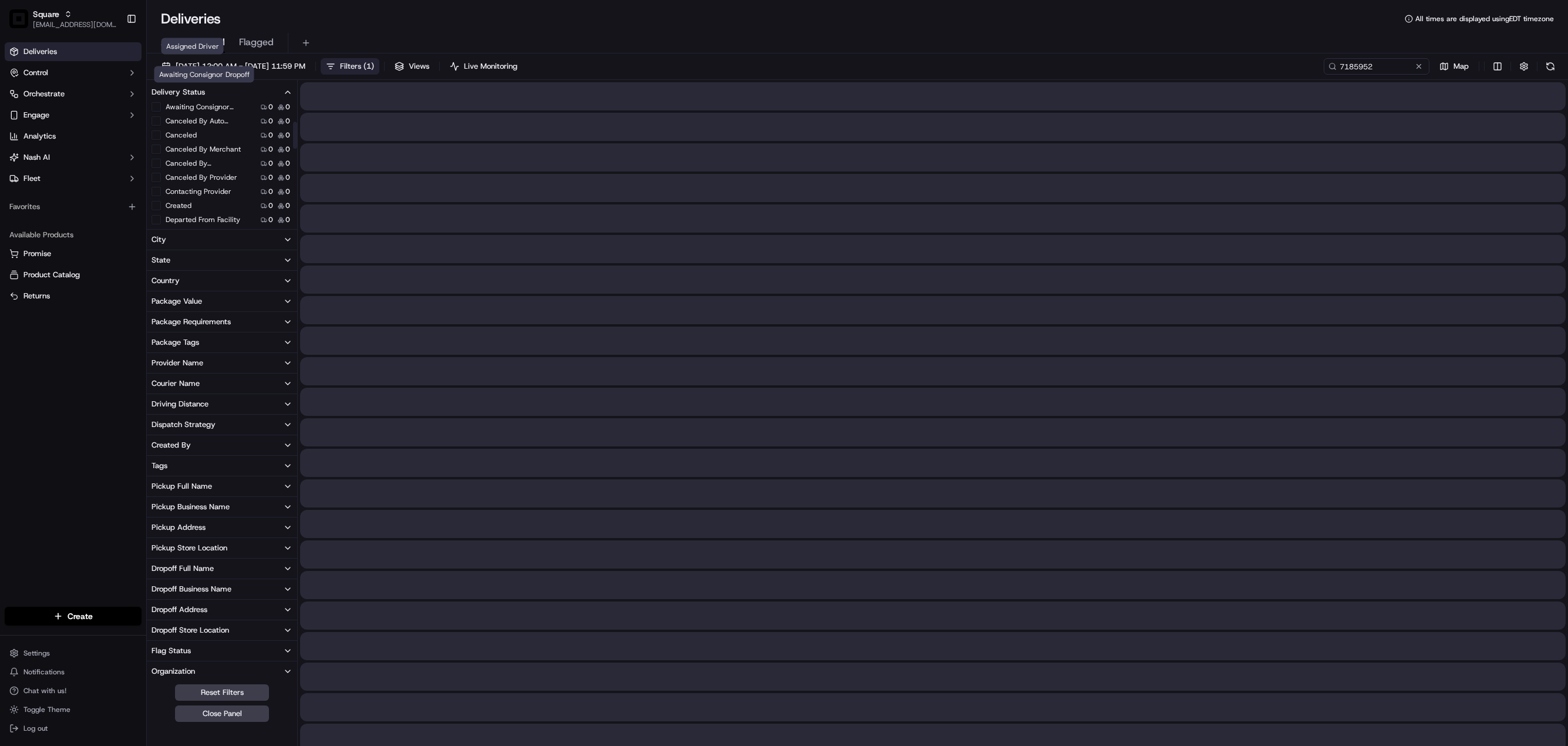
scroll to position [88, 0]
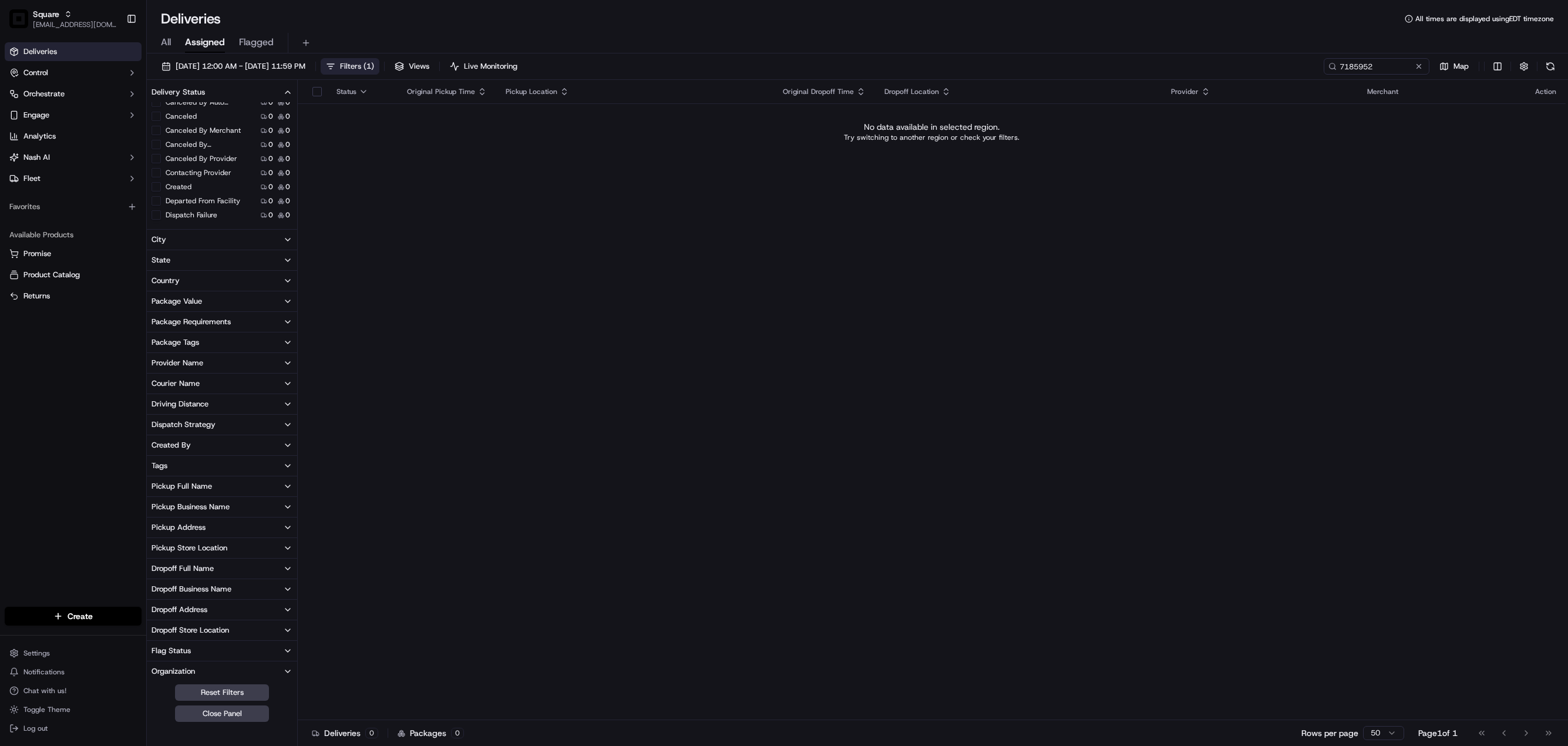
click at [157, 183] on button "Created" at bounding box center [156, 187] width 9 height 9
click at [1354, 60] on input "7185952" at bounding box center [1359, 66] width 141 height 16
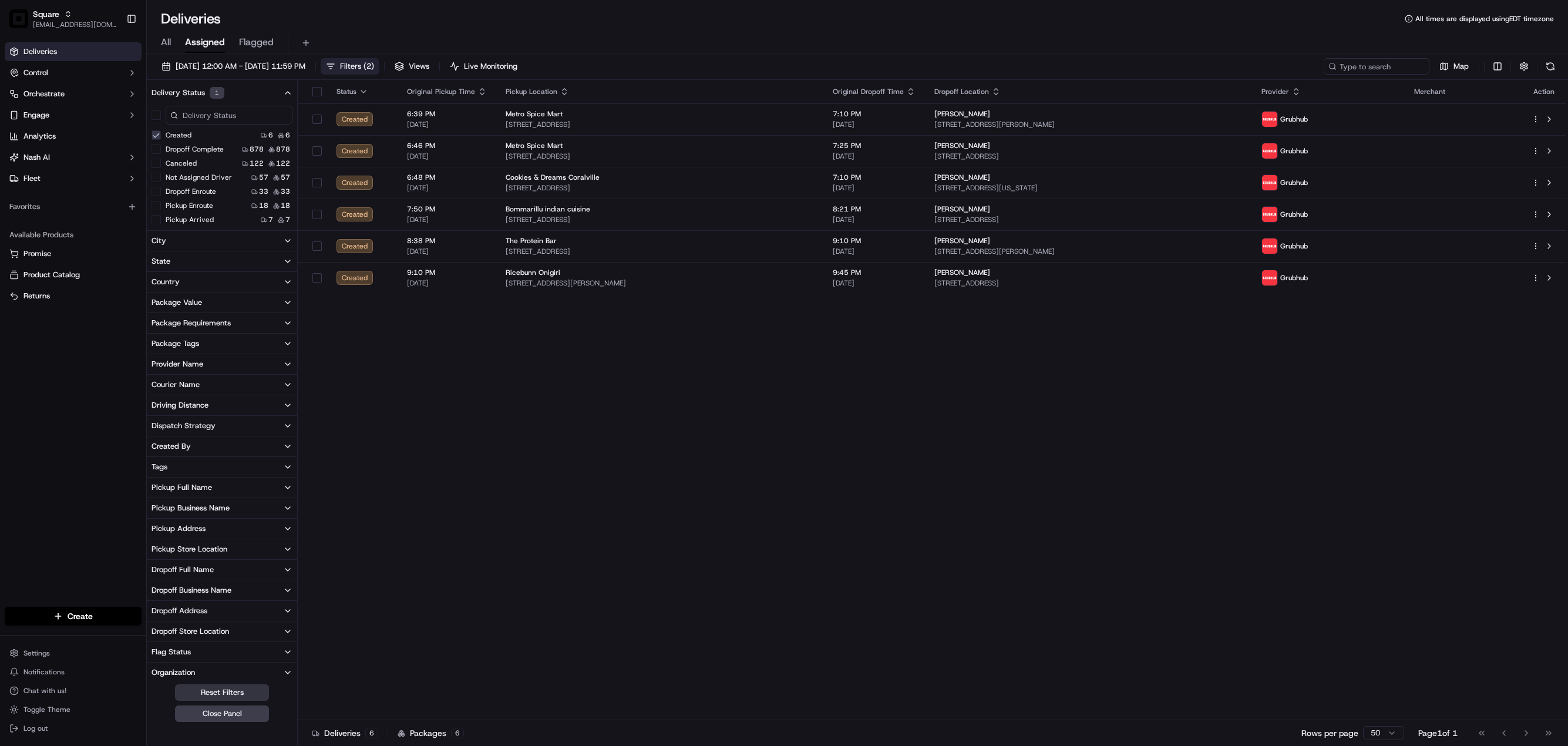
click at [223, 694] on button "Reset Filters" at bounding box center [222, 692] width 94 height 16
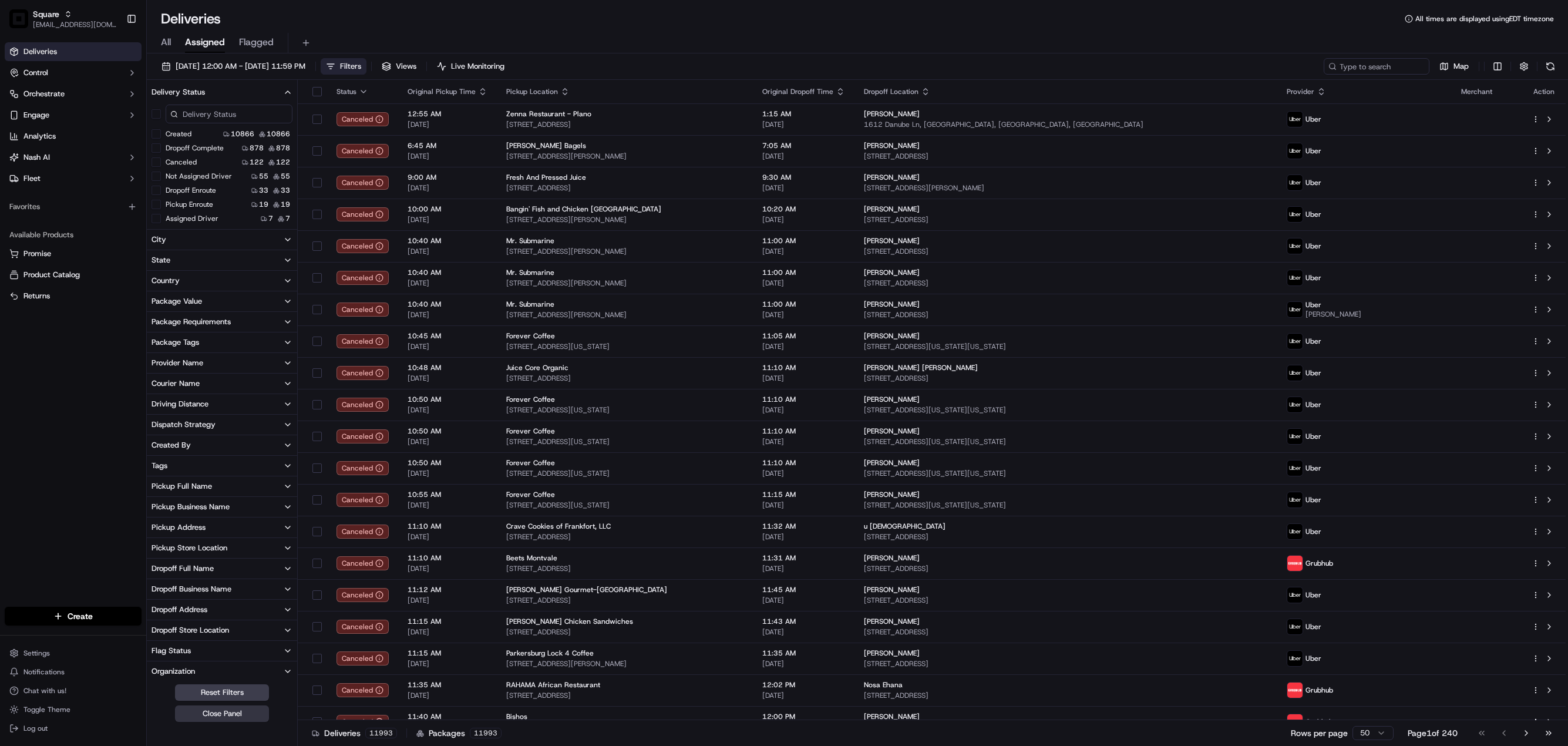
click at [230, 711] on button "Close Panel" at bounding box center [222, 713] width 94 height 16
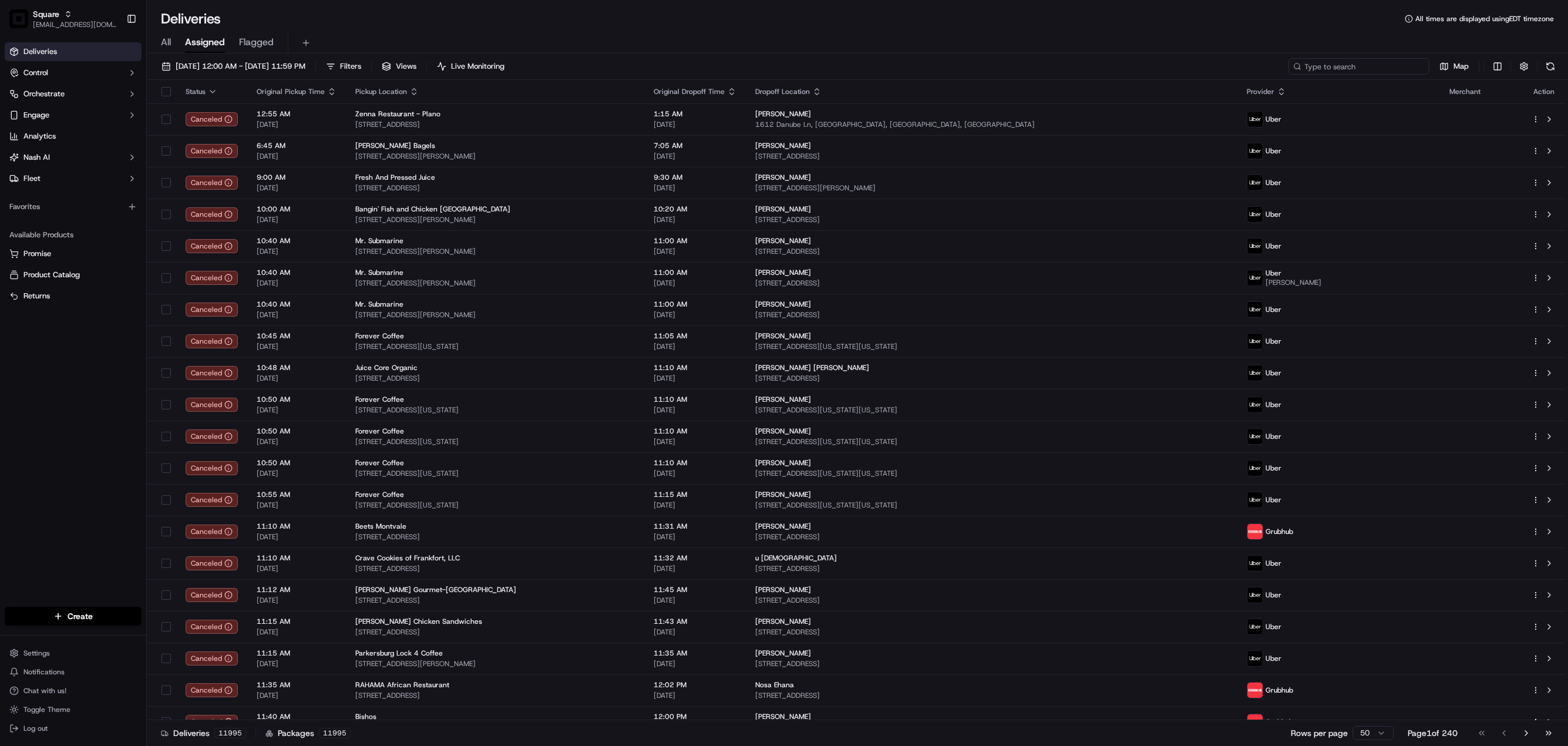
click at [1357, 68] on input at bounding box center [1359, 66] width 141 height 16
paste input "7185952"
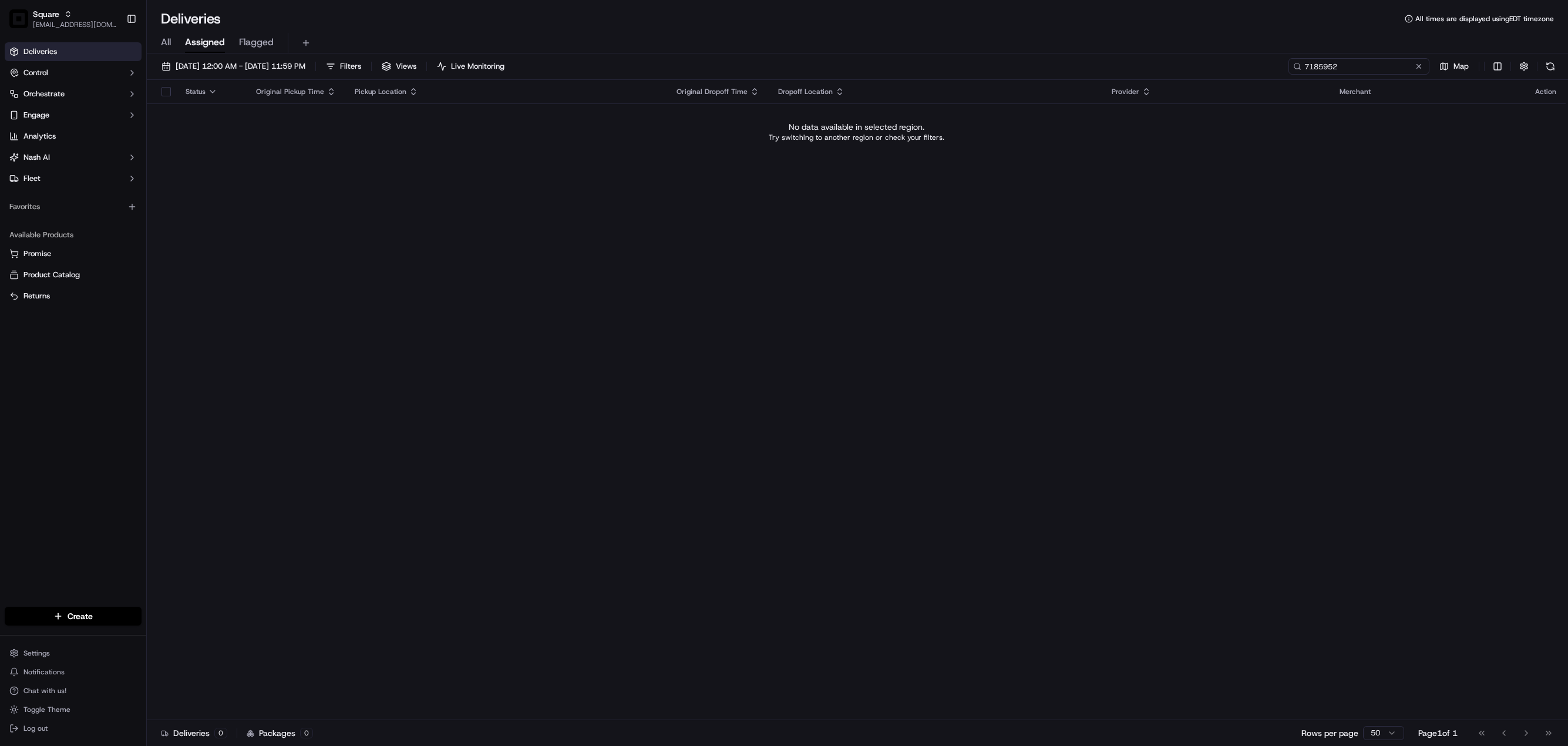
type input "7185952"
click at [170, 48] on span "All" at bounding box center [166, 42] width 10 height 14
click at [202, 43] on span "Assigned" at bounding box center [204, 42] width 40 height 14
click at [53, 16] on span "Square" at bounding box center [46, 13] width 26 height 12
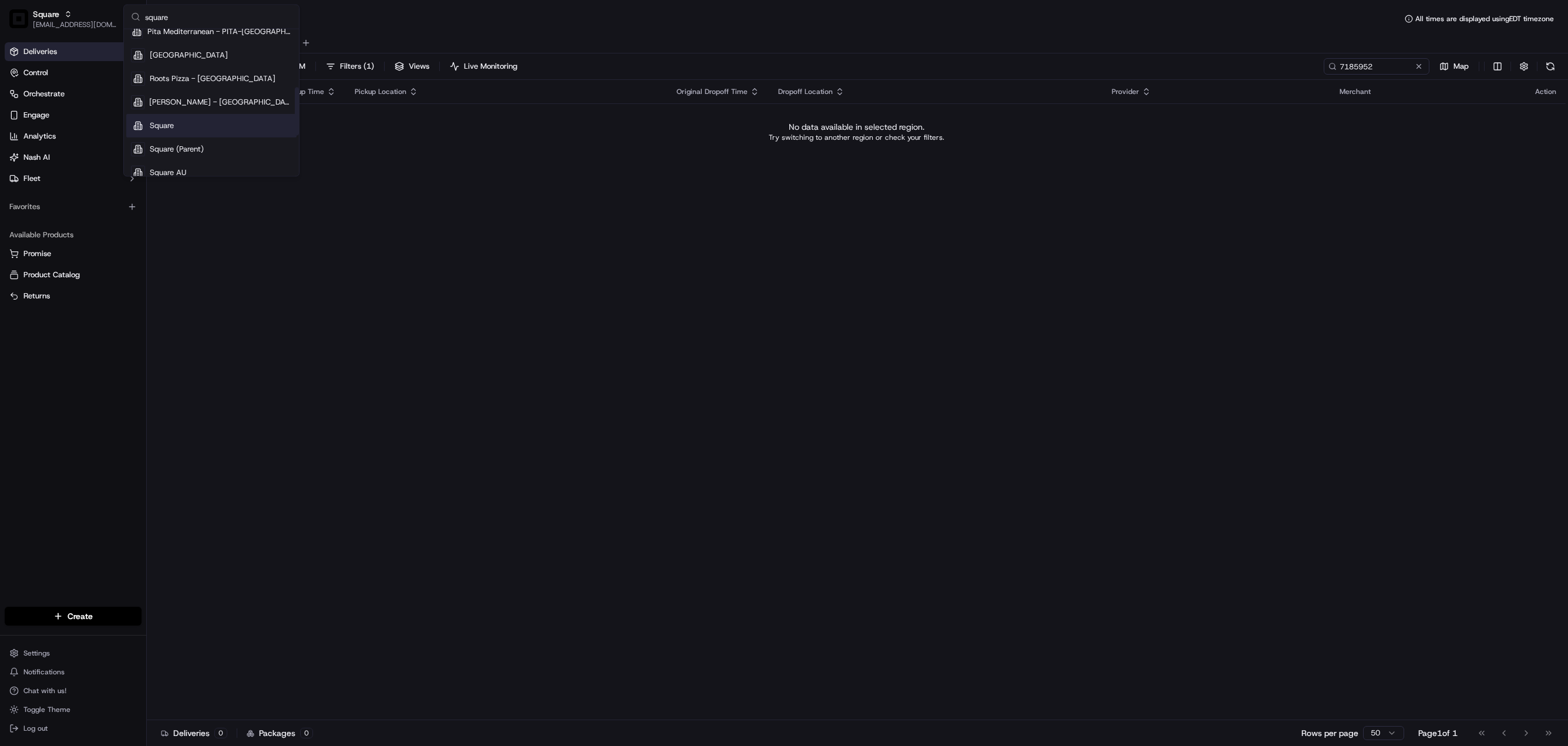
scroll to position [176, 0]
type input "square"
click at [184, 166] on span "Square CA" at bounding box center [202, 167] width 104 height 10
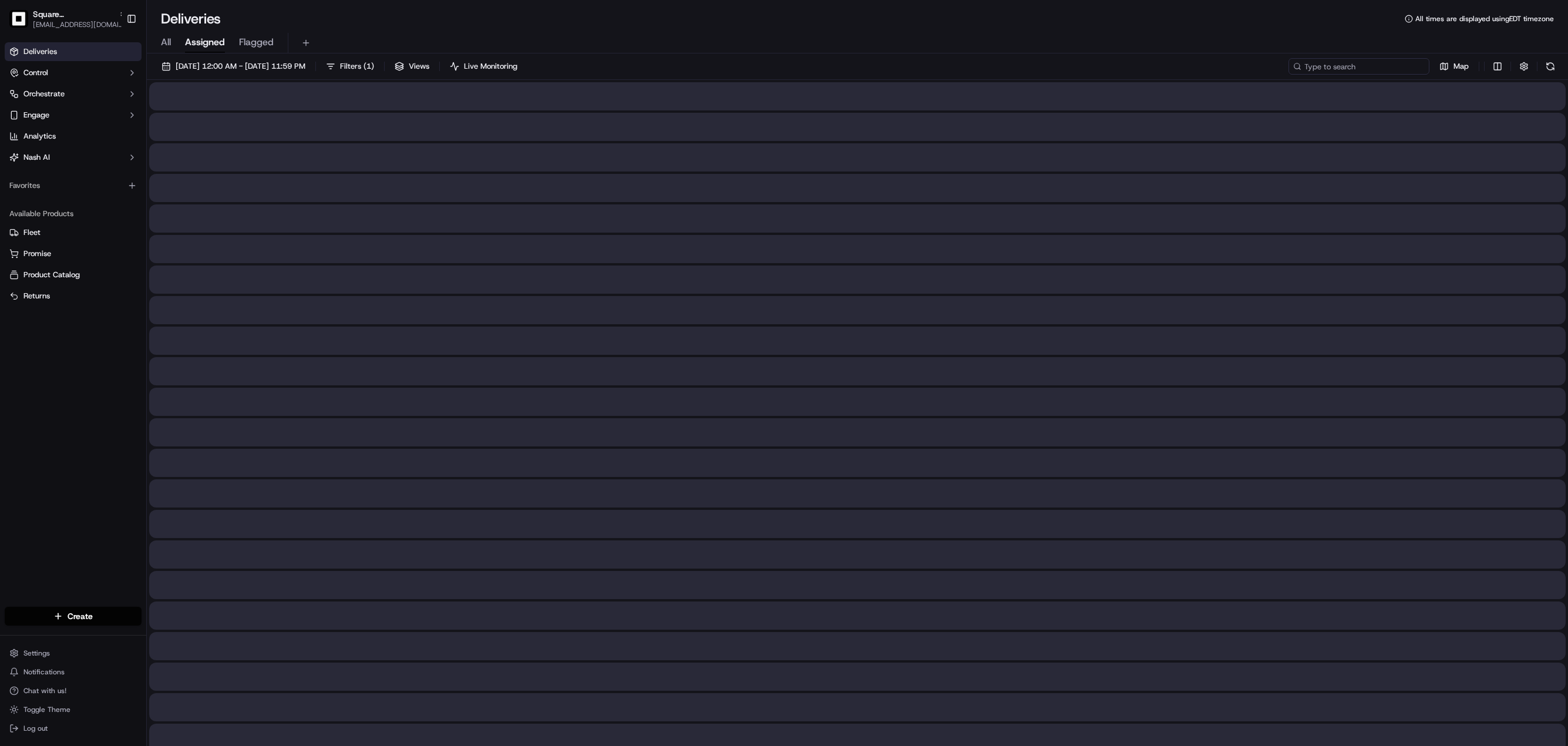
click at [1374, 68] on input at bounding box center [1359, 66] width 141 height 16
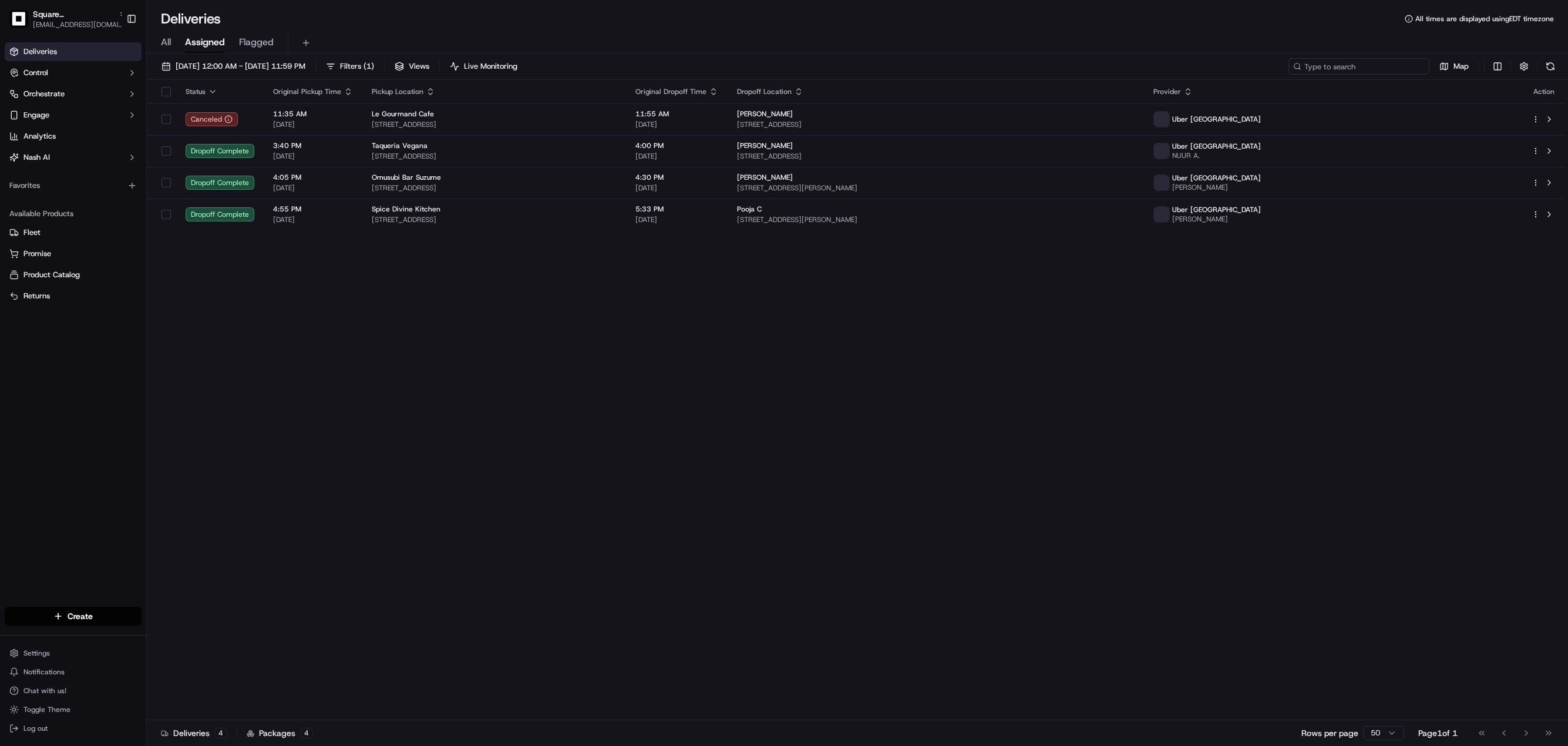
paste input "7185952"
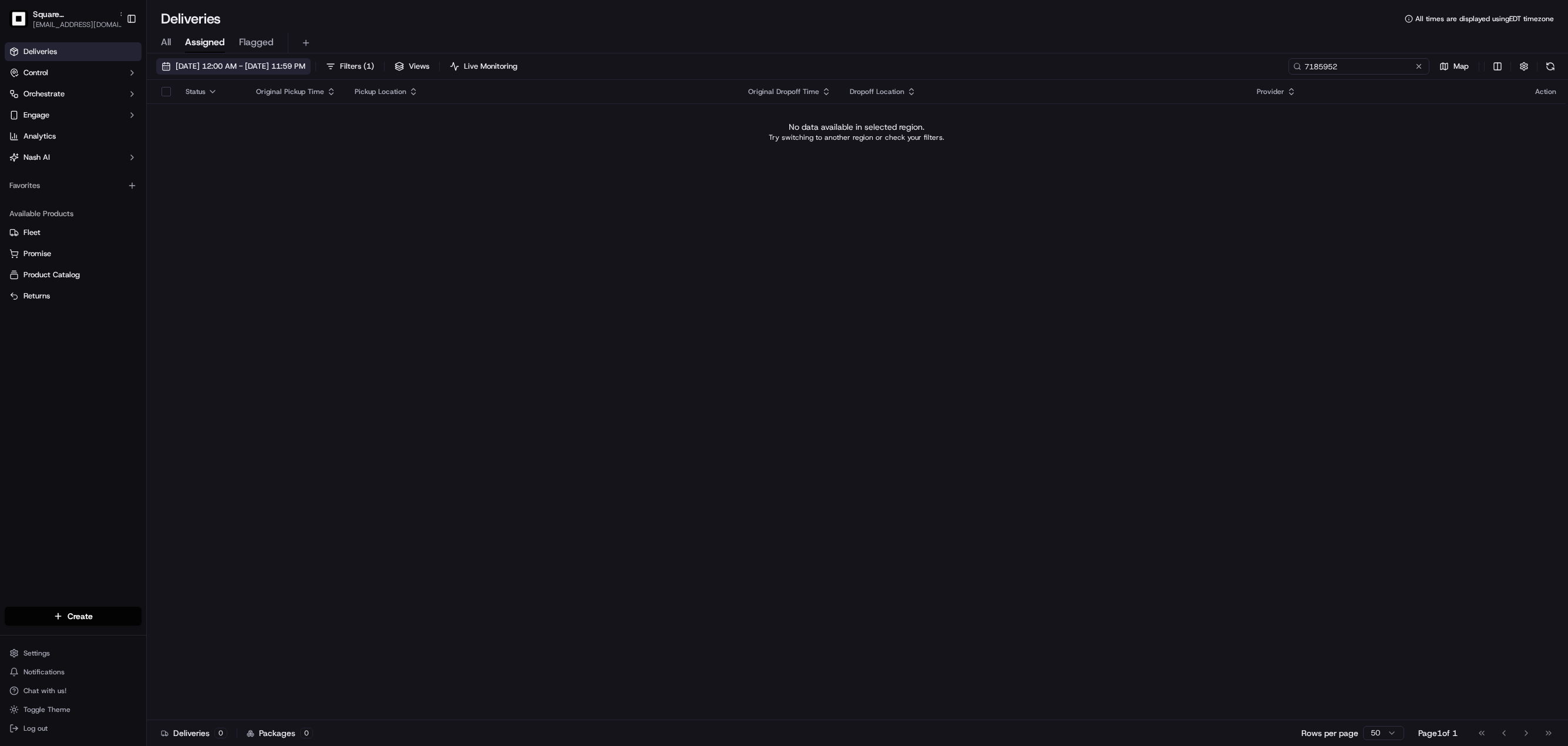
type input "7185952"
click at [245, 62] on span "09/22/2025 12:00 AM - 09/22/2025 11:59 PM" at bounding box center [240, 66] width 130 height 10
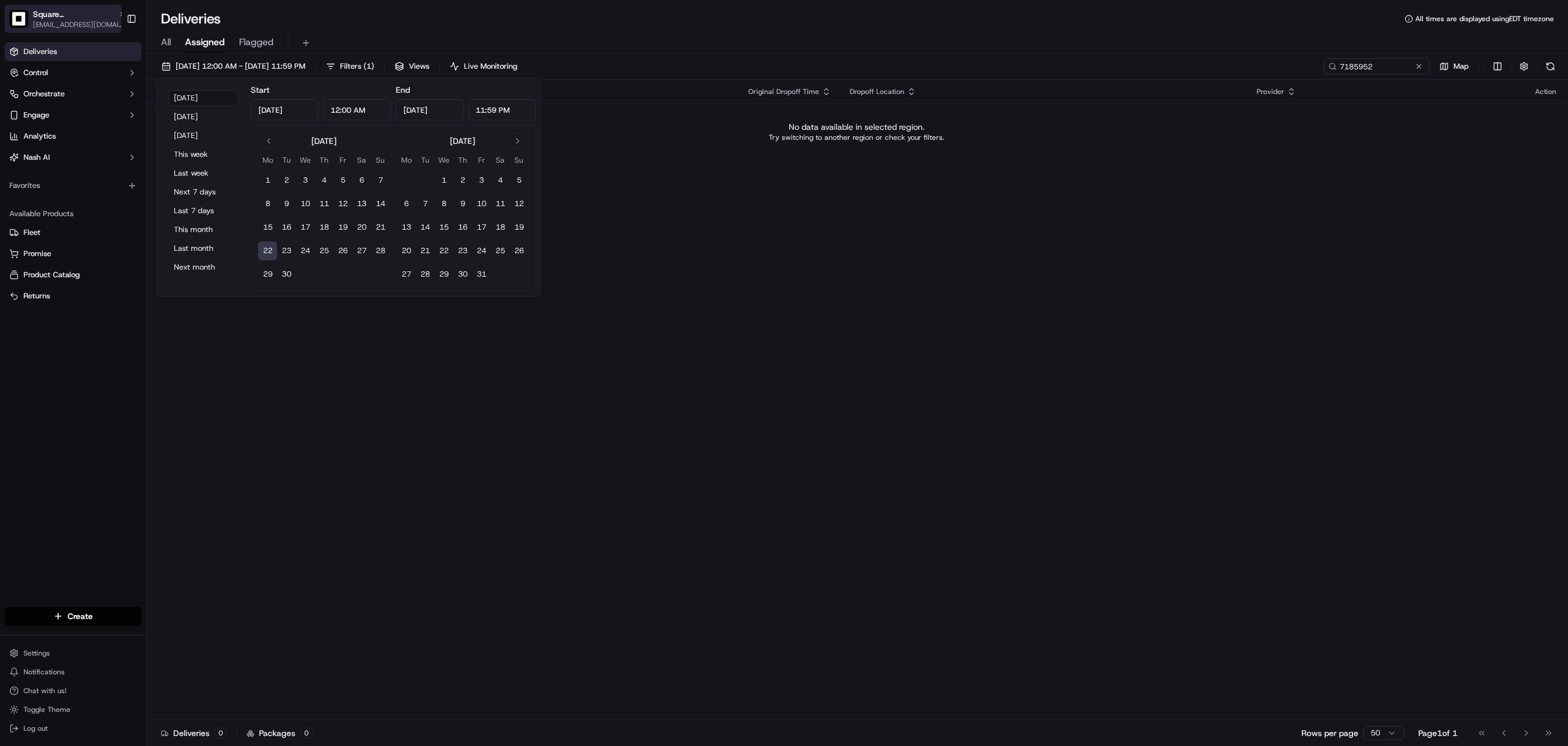
click at [50, 11] on span "Square CA" at bounding box center [73, 13] width 81 height 12
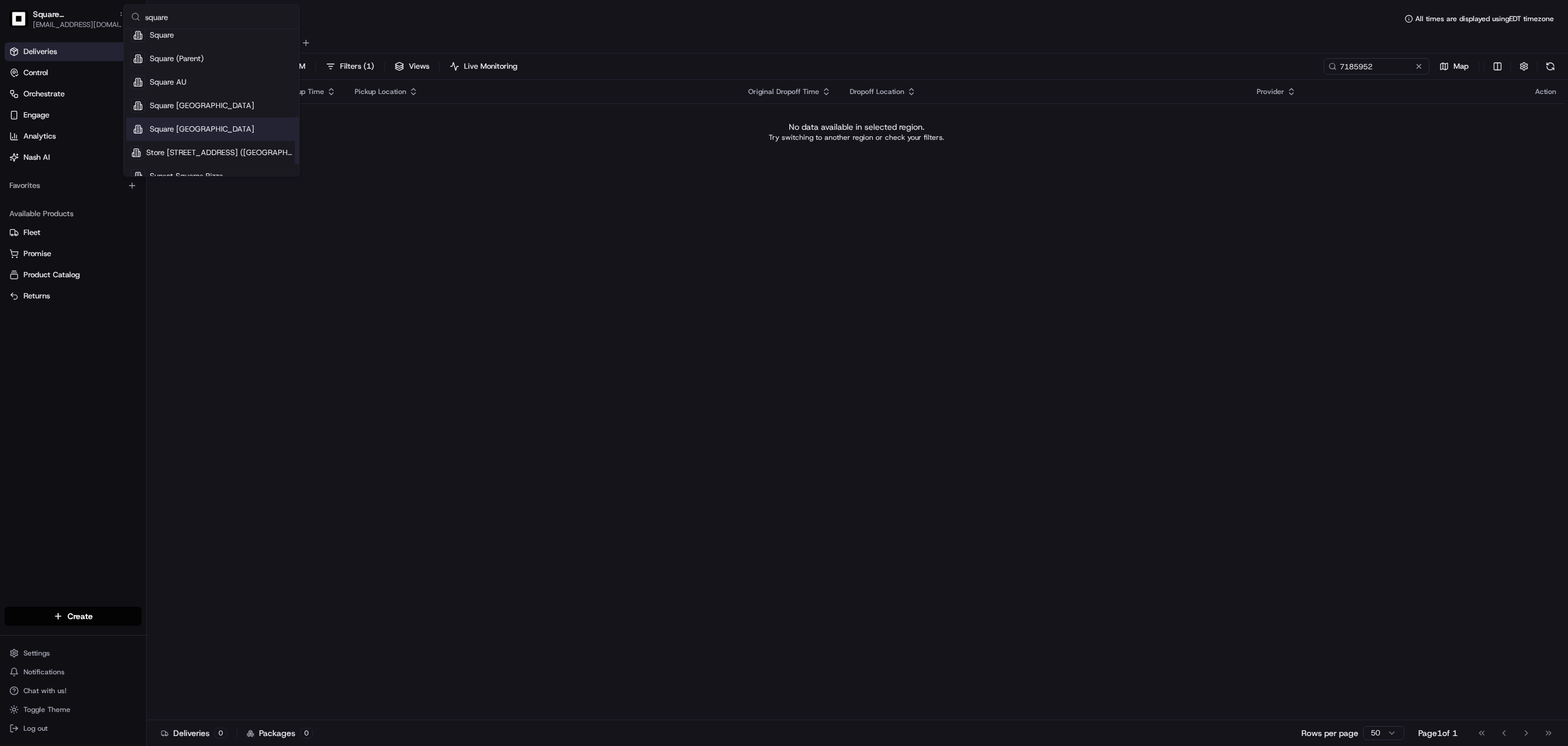
scroll to position [264, 0]
type input "square"
click at [177, 60] on span "Square AU" at bounding box center [168, 55] width 37 height 10
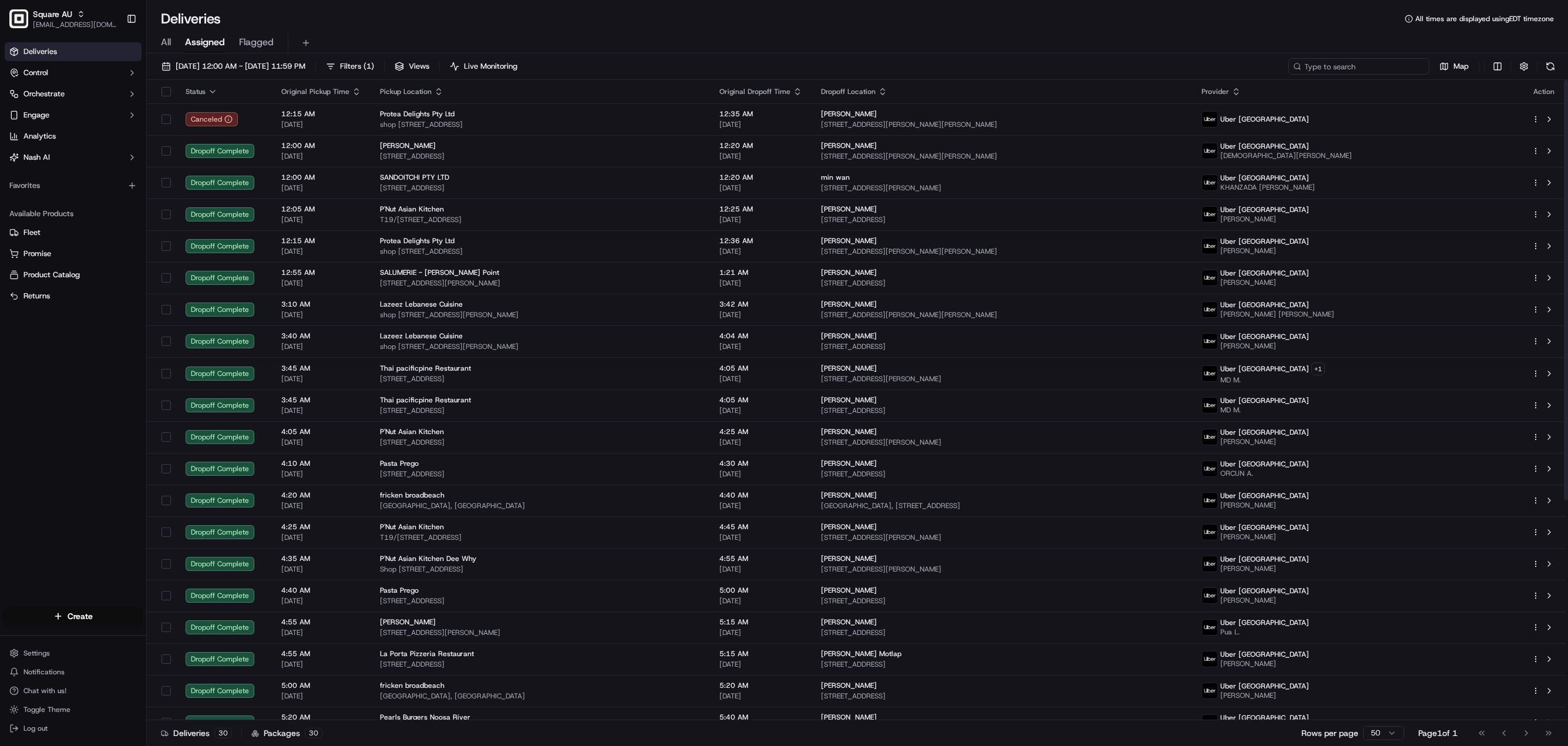
click at [1355, 66] on input at bounding box center [1359, 66] width 141 height 16
paste input "7185952"
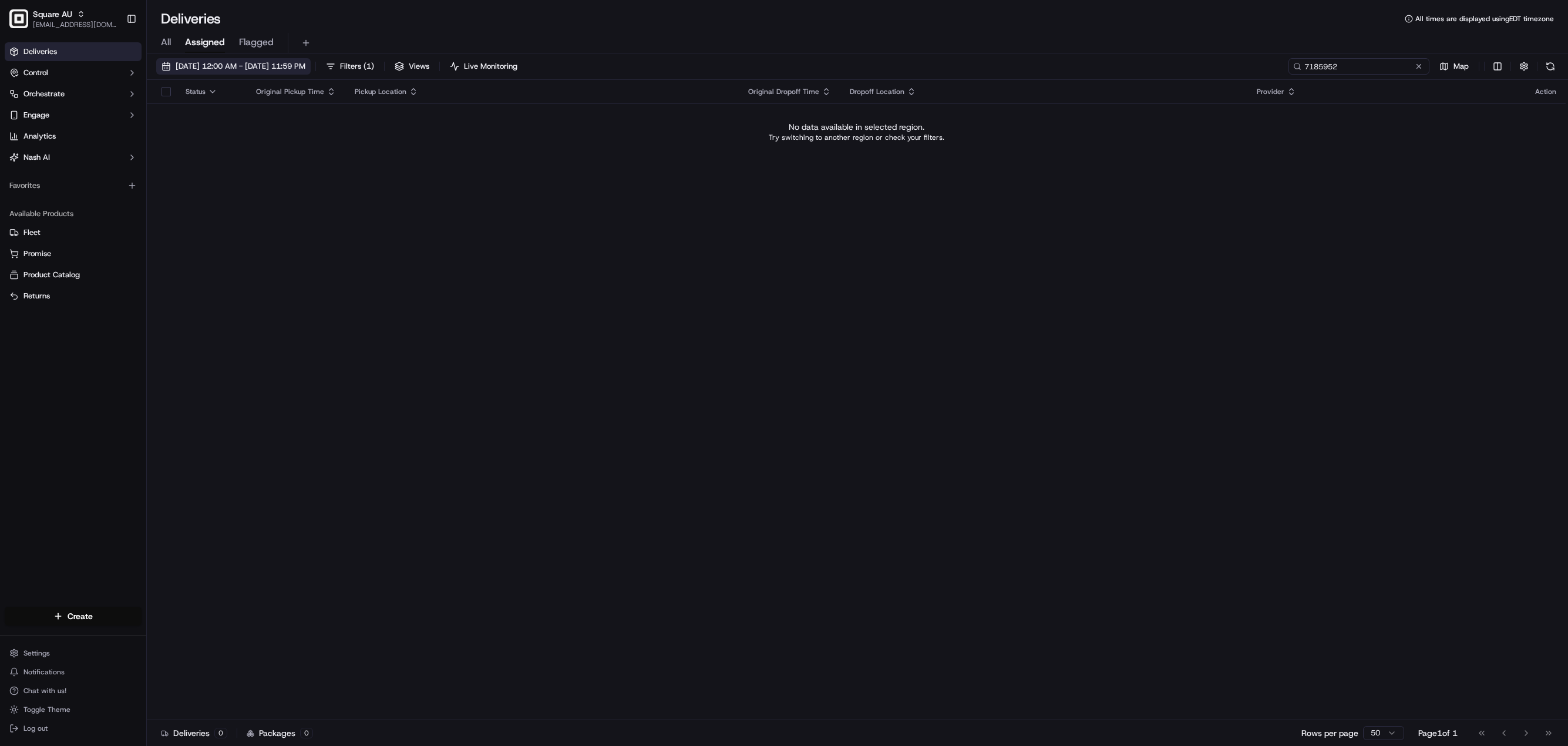
type input "7185952"
click at [215, 59] on button "09/22/2025 12:00 AM - 09/22/2025 11:59 PM" at bounding box center [233, 66] width 154 height 16
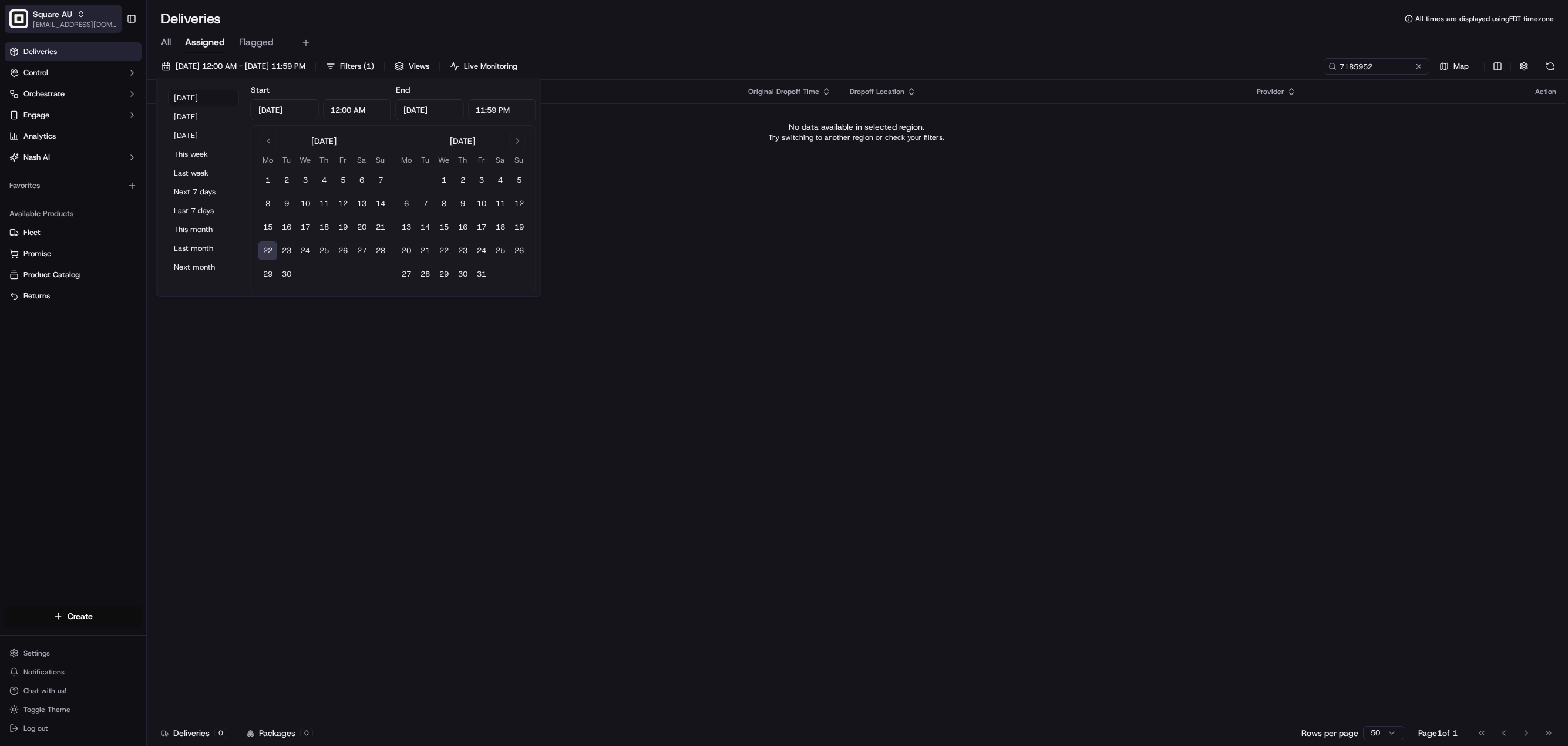
click at [50, 21] on span "[EMAIL_ADDRESS][DOMAIN_NAME]" at bounding box center [75, 24] width 84 height 9
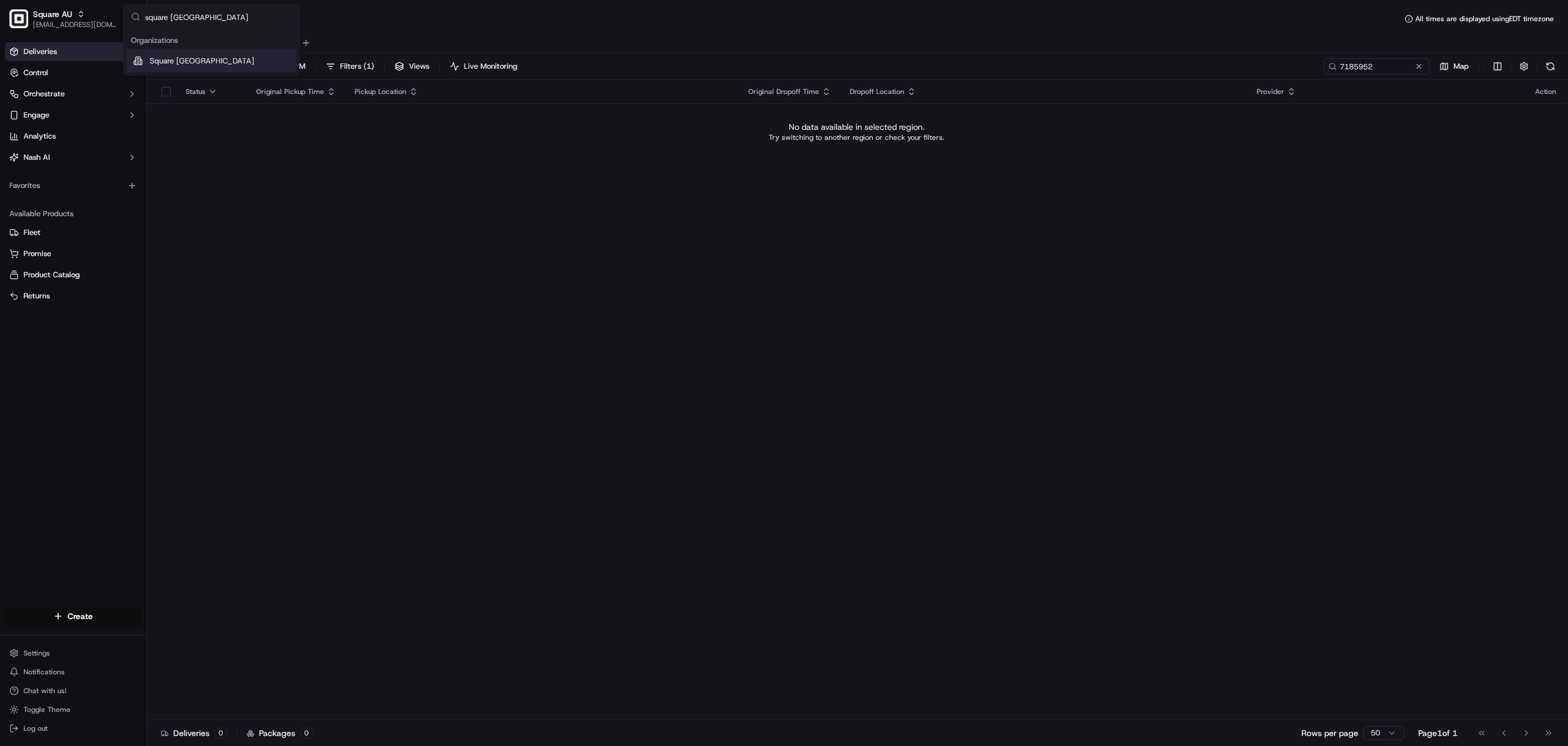
type input "square uk"
click at [169, 64] on span "Square UK" at bounding box center [202, 60] width 104 height 10
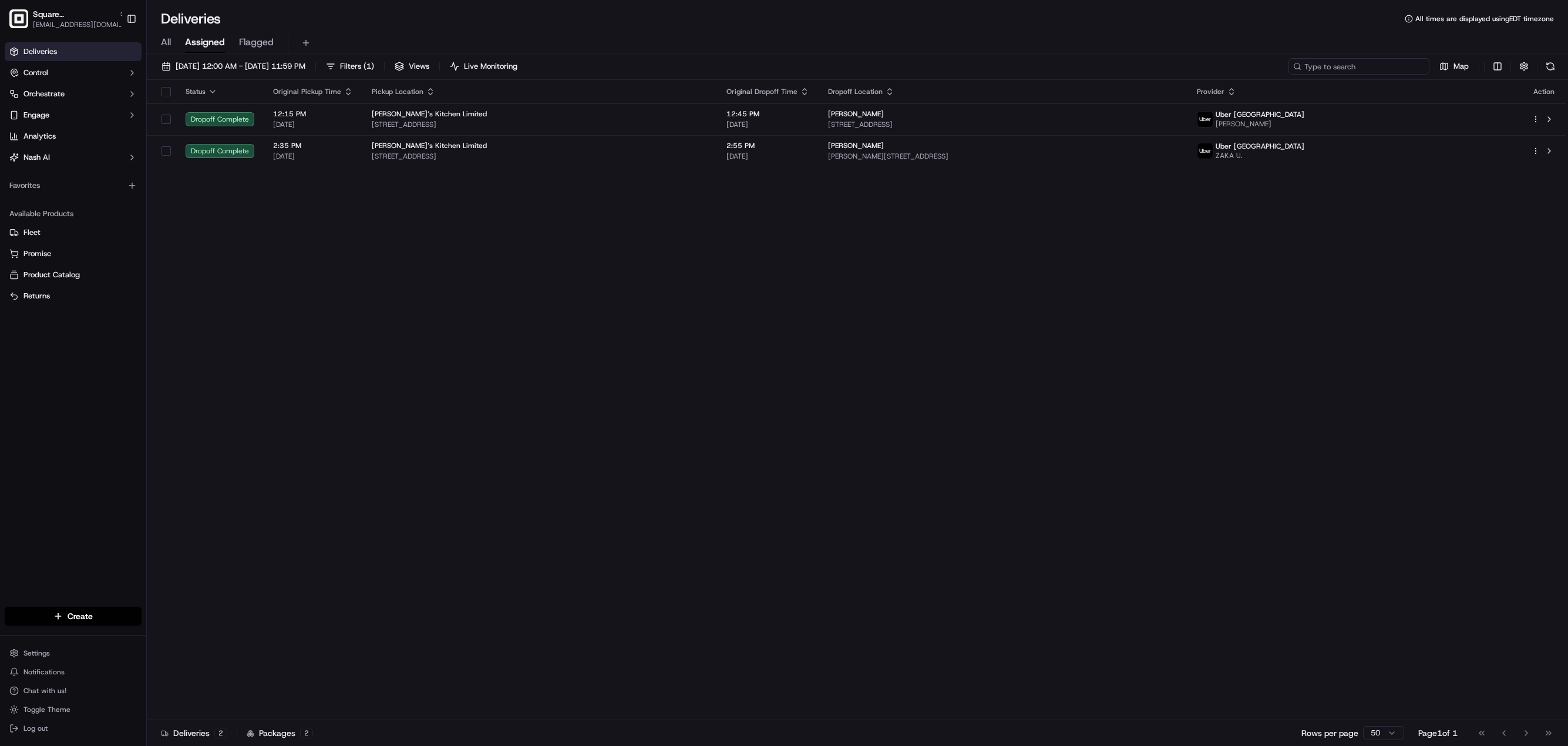
click at [1362, 67] on input at bounding box center [1359, 66] width 141 height 16
paste input "7185952"
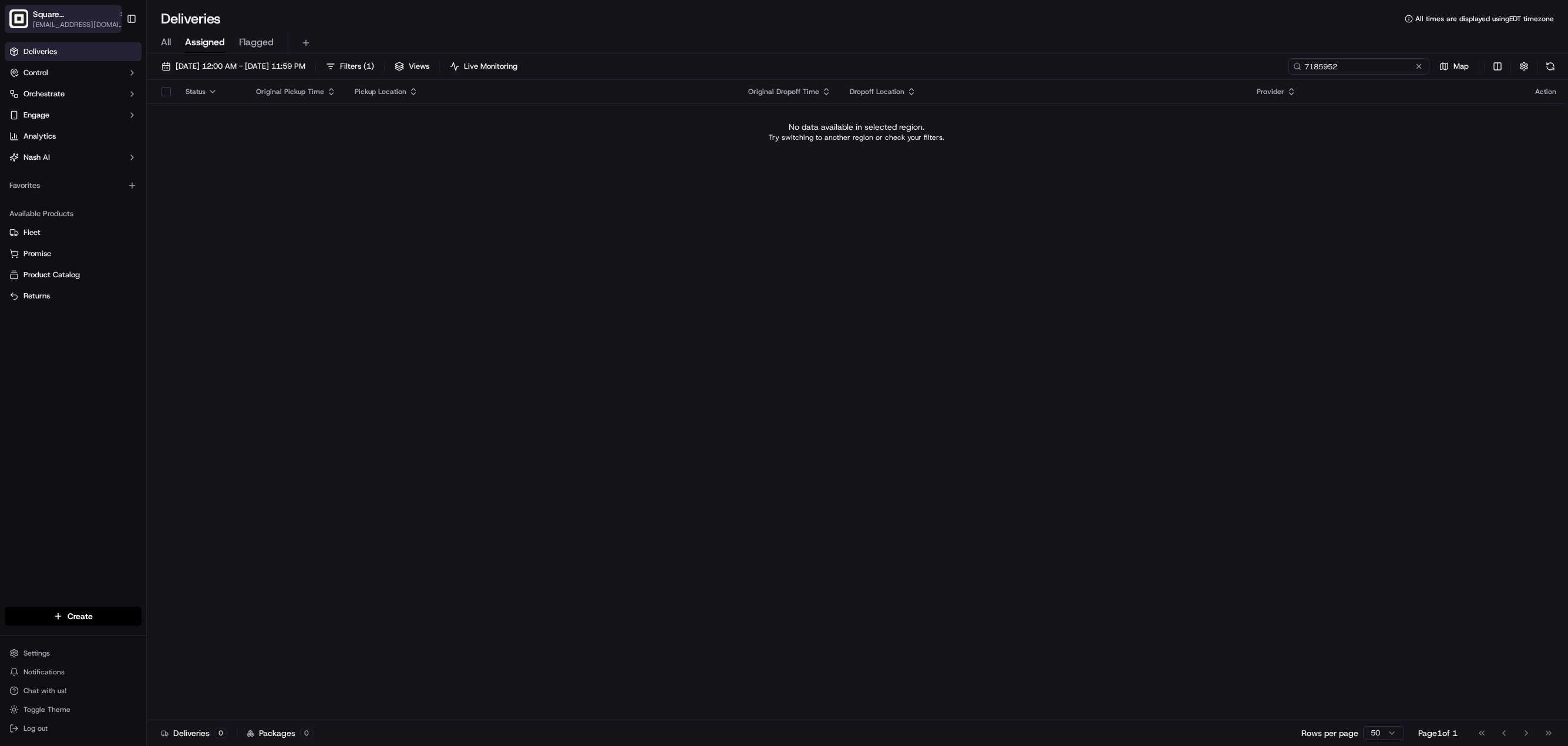
type input "7185952"
click at [45, 13] on span "Square UK" at bounding box center [73, 13] width 81 height 12
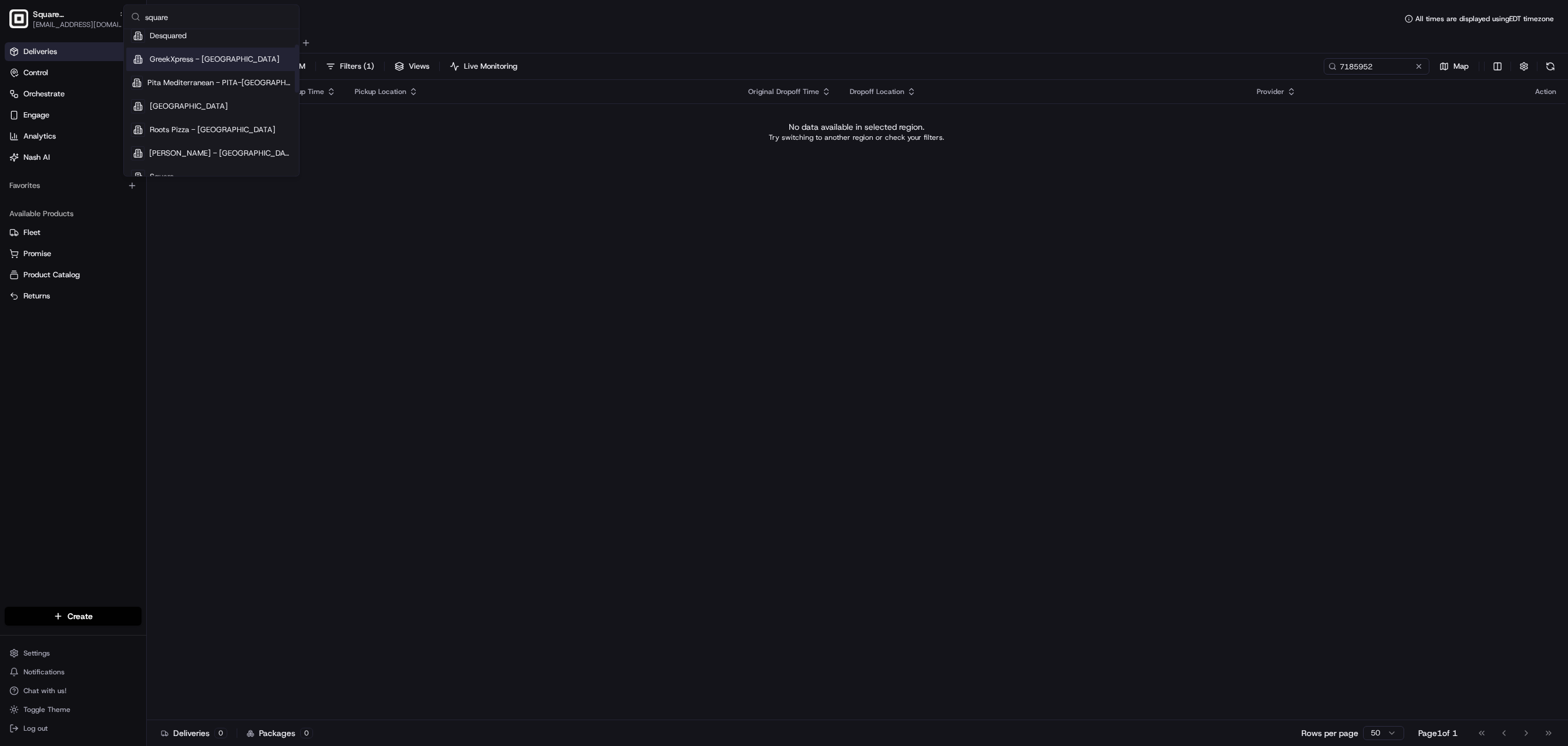
scroll to position [176, 0]
type input "square"
click at [183, 99] on div "Square" at bounding box center [211, 96] width 170 height 24
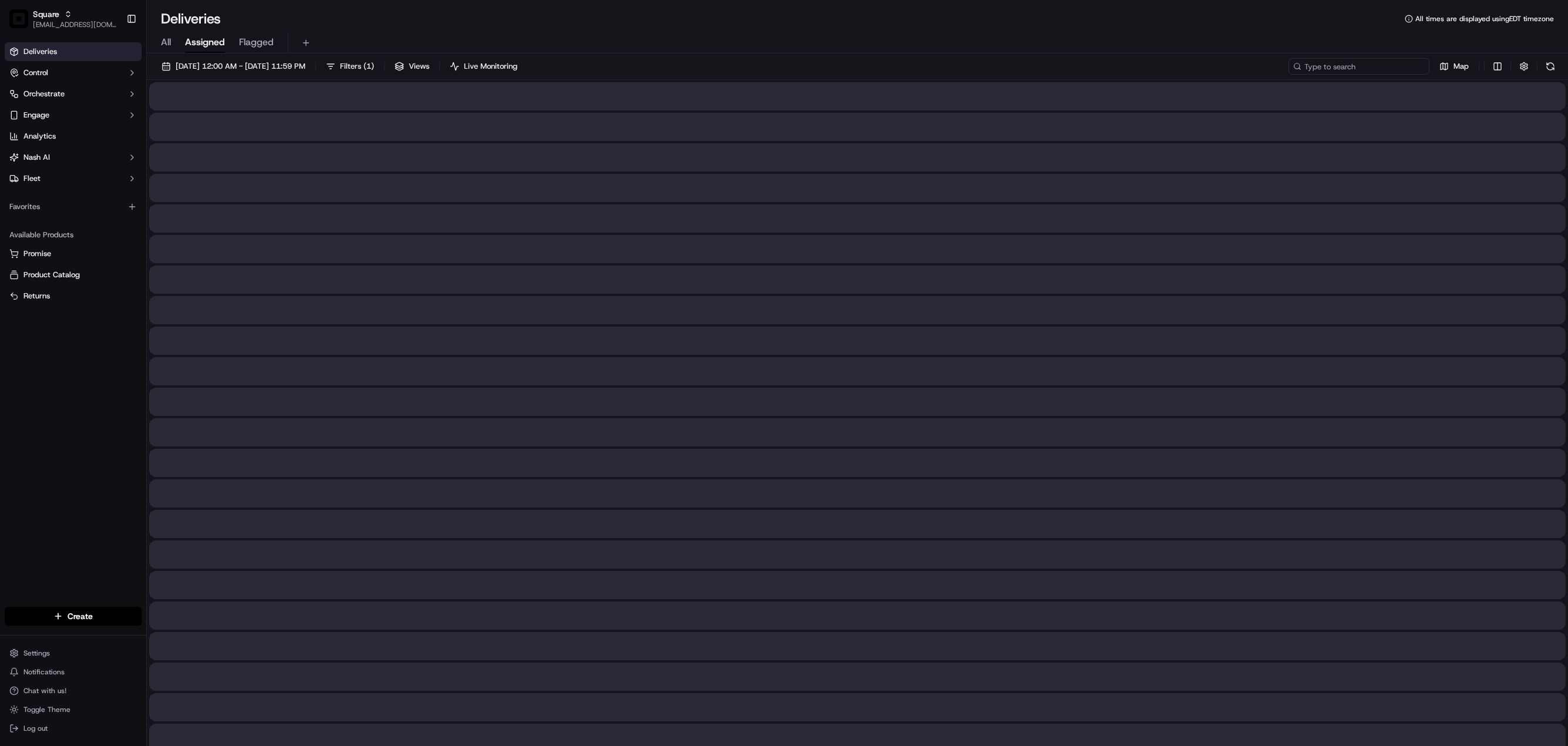
click at [1360, 71] on input at bounding box center [1359, 66] width 141 height 16
paste input "7185952"
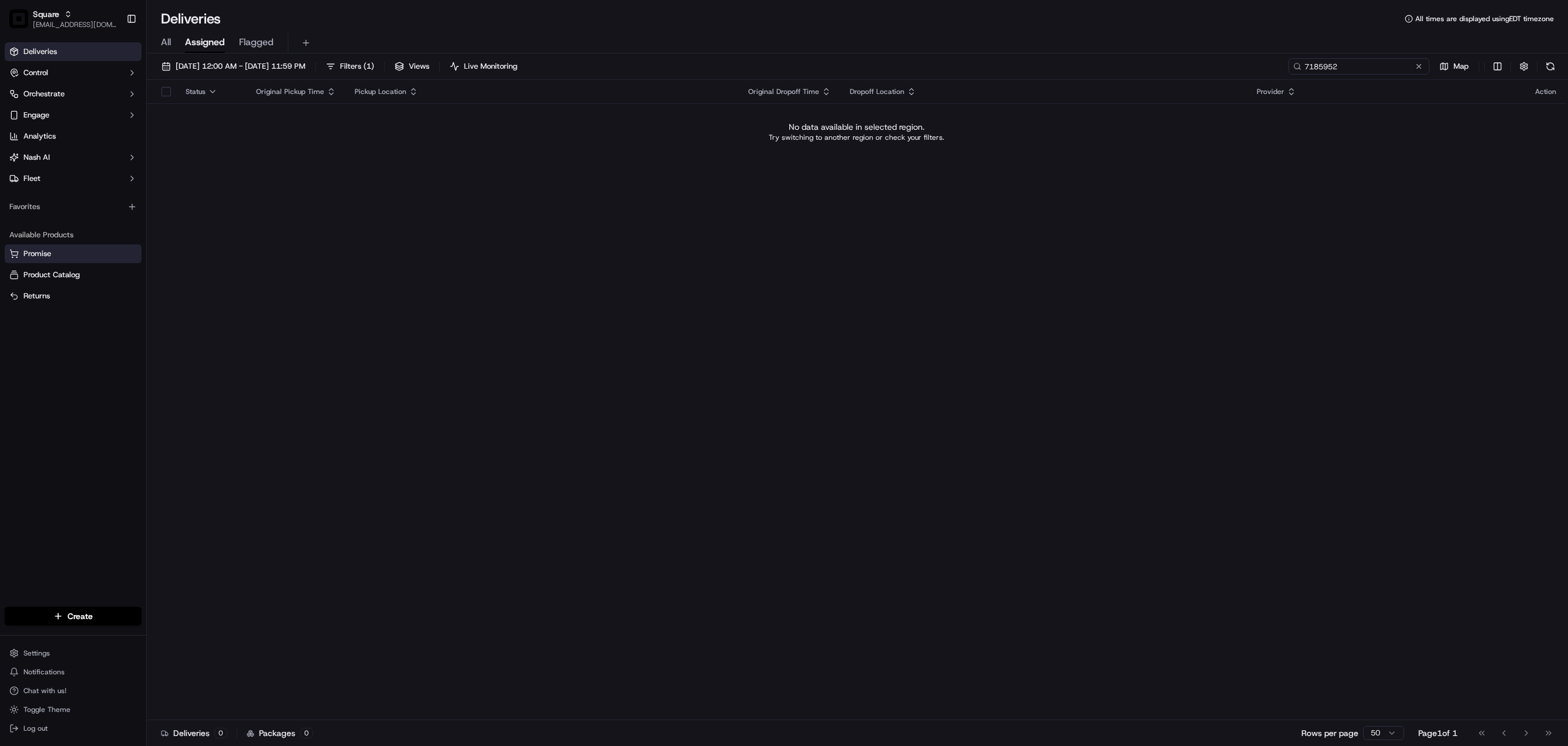
type input "7185952"
click at [1368, 67] on input "7185952" at bounding box center [1359, 66] width 141 height 16
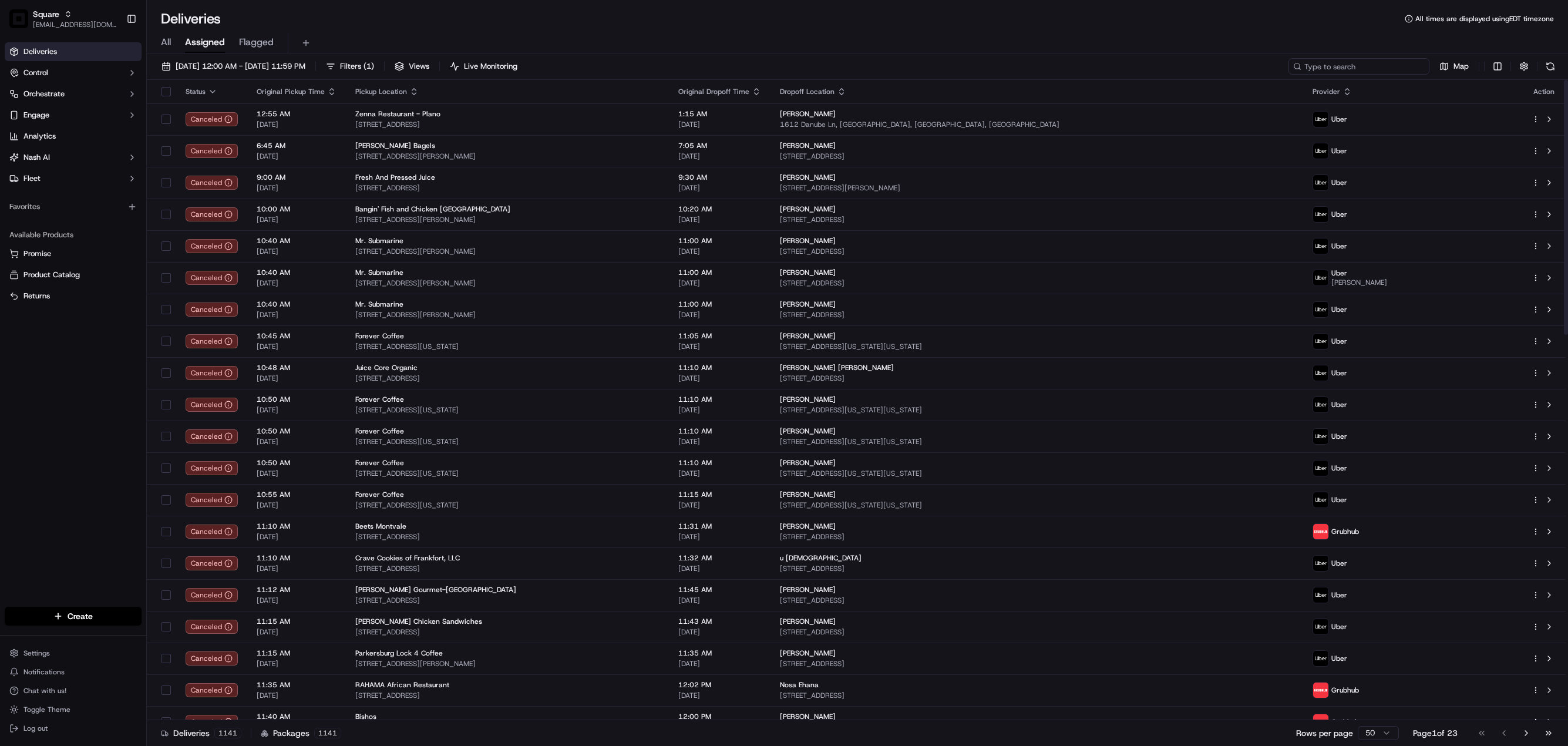
click at [1358, 63] on input at bounding box center [1359, 66] width 141 height 16
paste input "7185952"
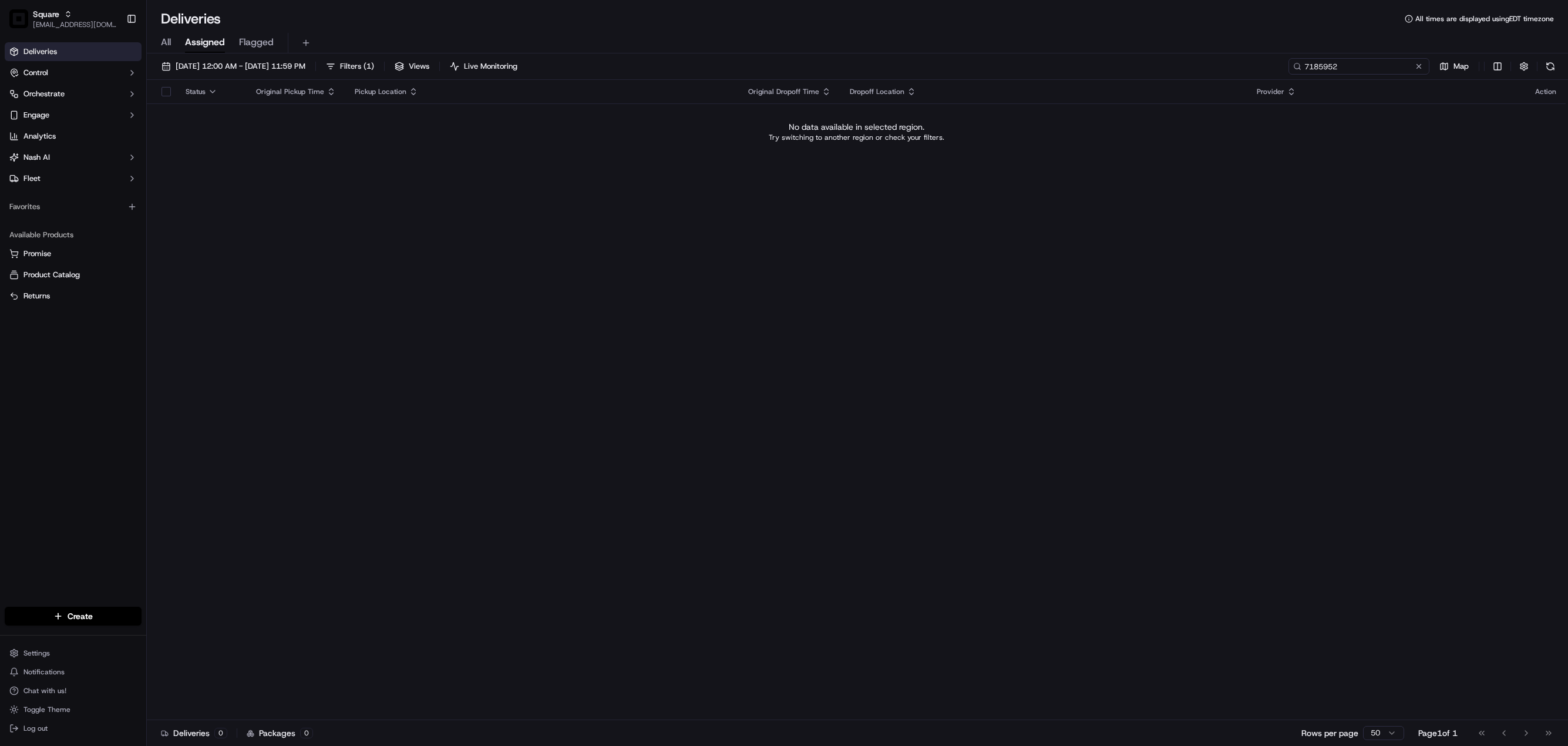
type input "7185952"
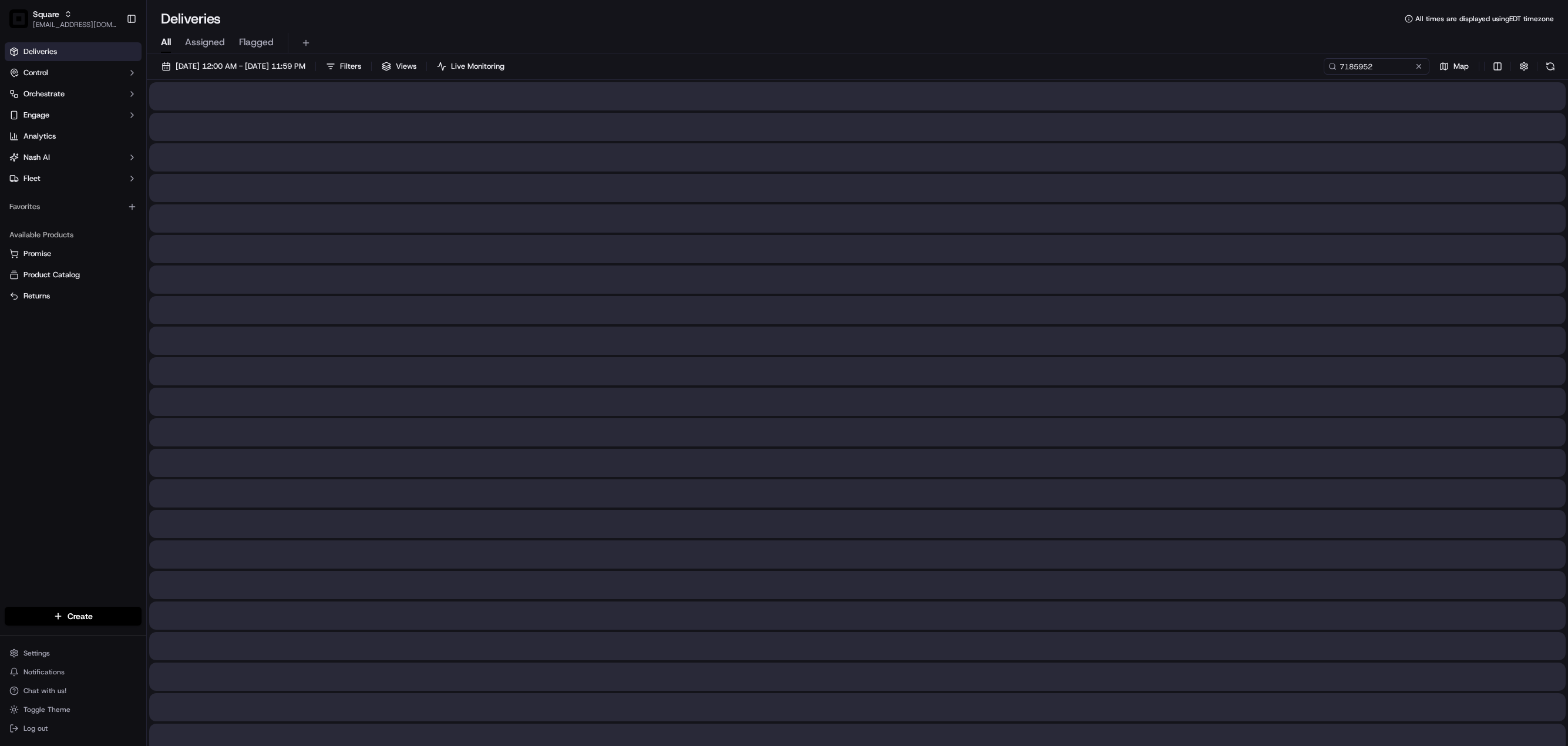
click at [166, 43] on span "All" at bounding box center [166, 42] width 10 height 14
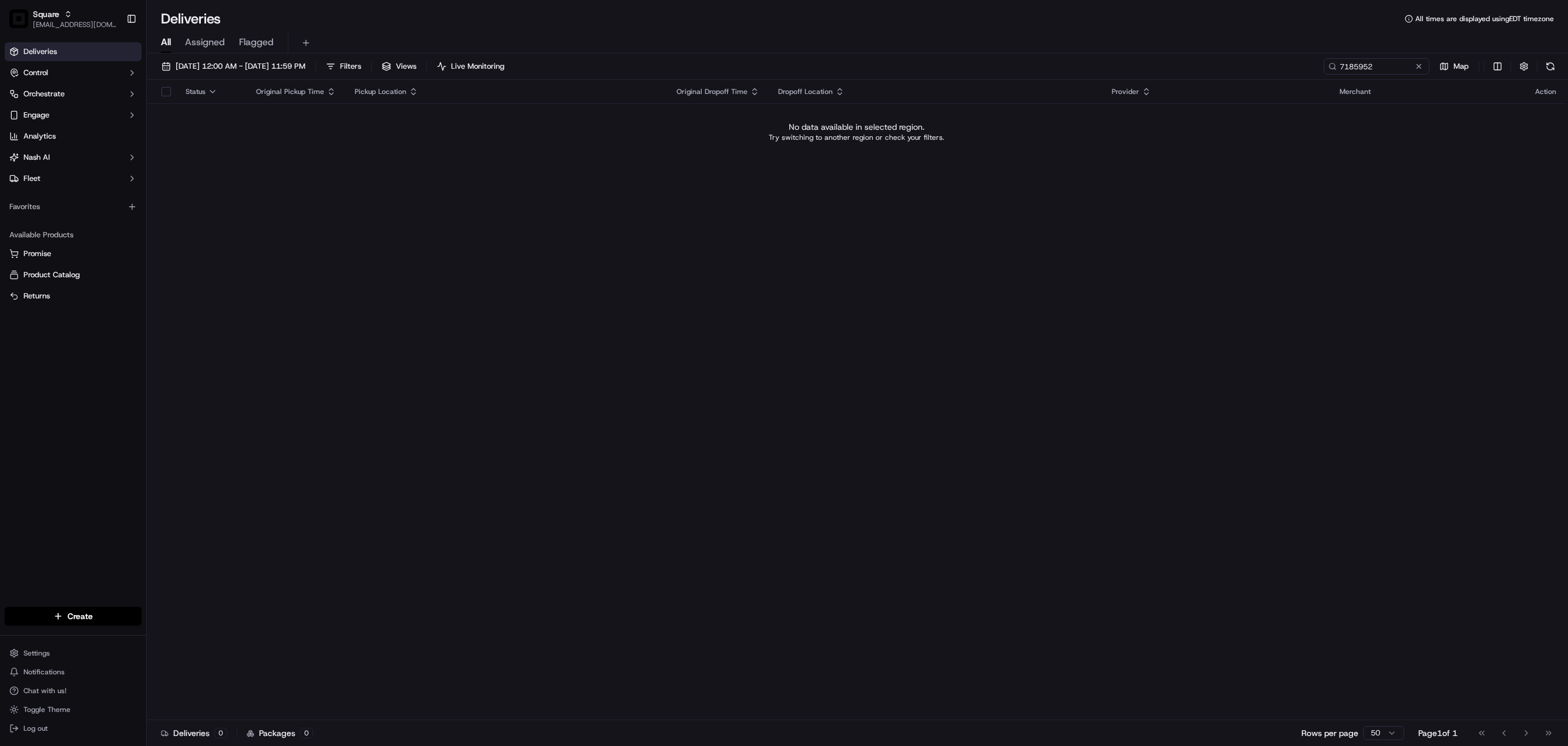
click at [826, 228] on div "Status Original Pickup Time Pickup Location Original Dropoff Time Dropoff Locat…" at bounding box center [856, 400] width 1419 height 640
click at [1350, 68] on input "7185952" at bounding box center [1359, 66] width 141 height 16
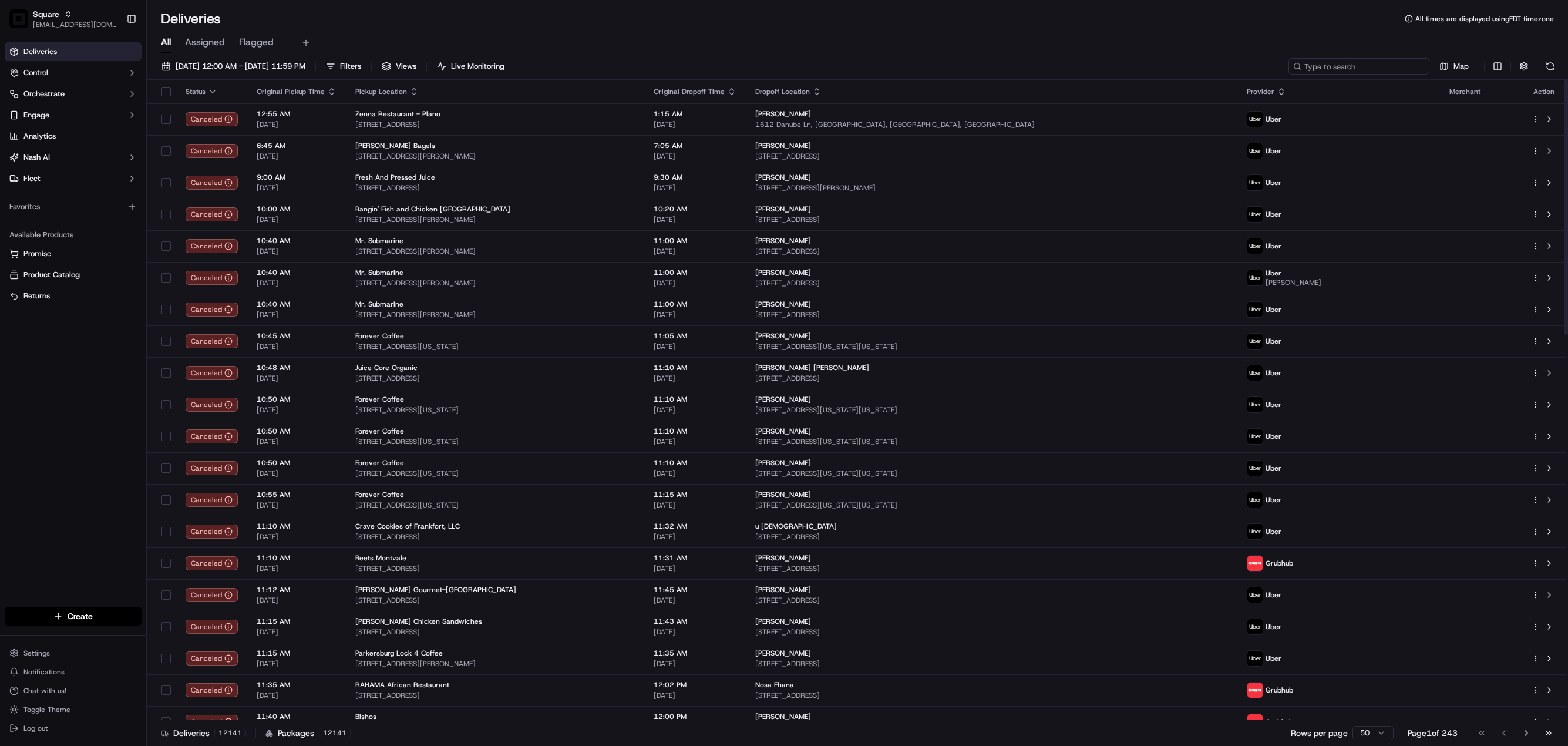
click at [1370, 67] on input at bounding box center [1359, 66] width 141 height 16
paste input "fresh"
type input "fresh"
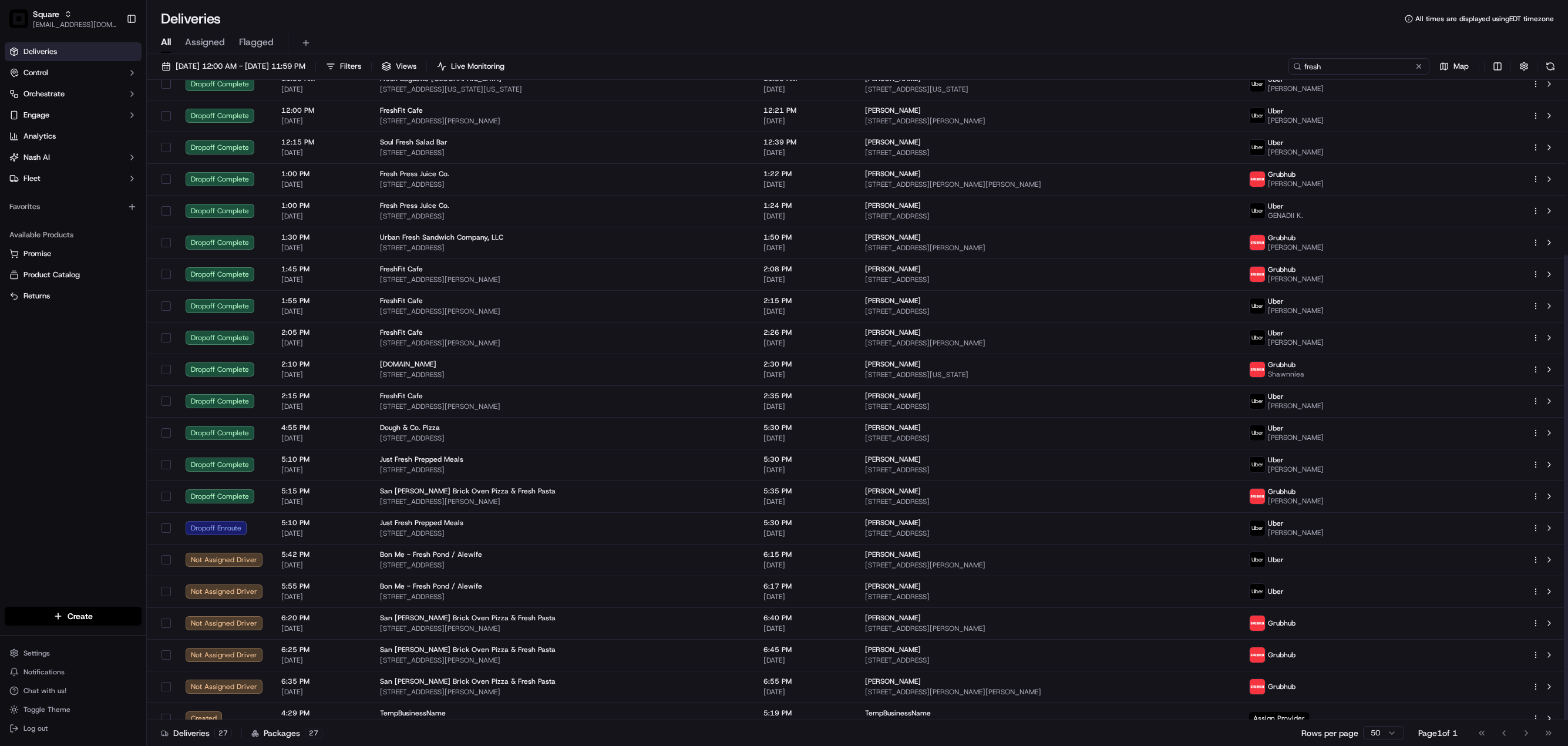
scroll to position [240, 0]
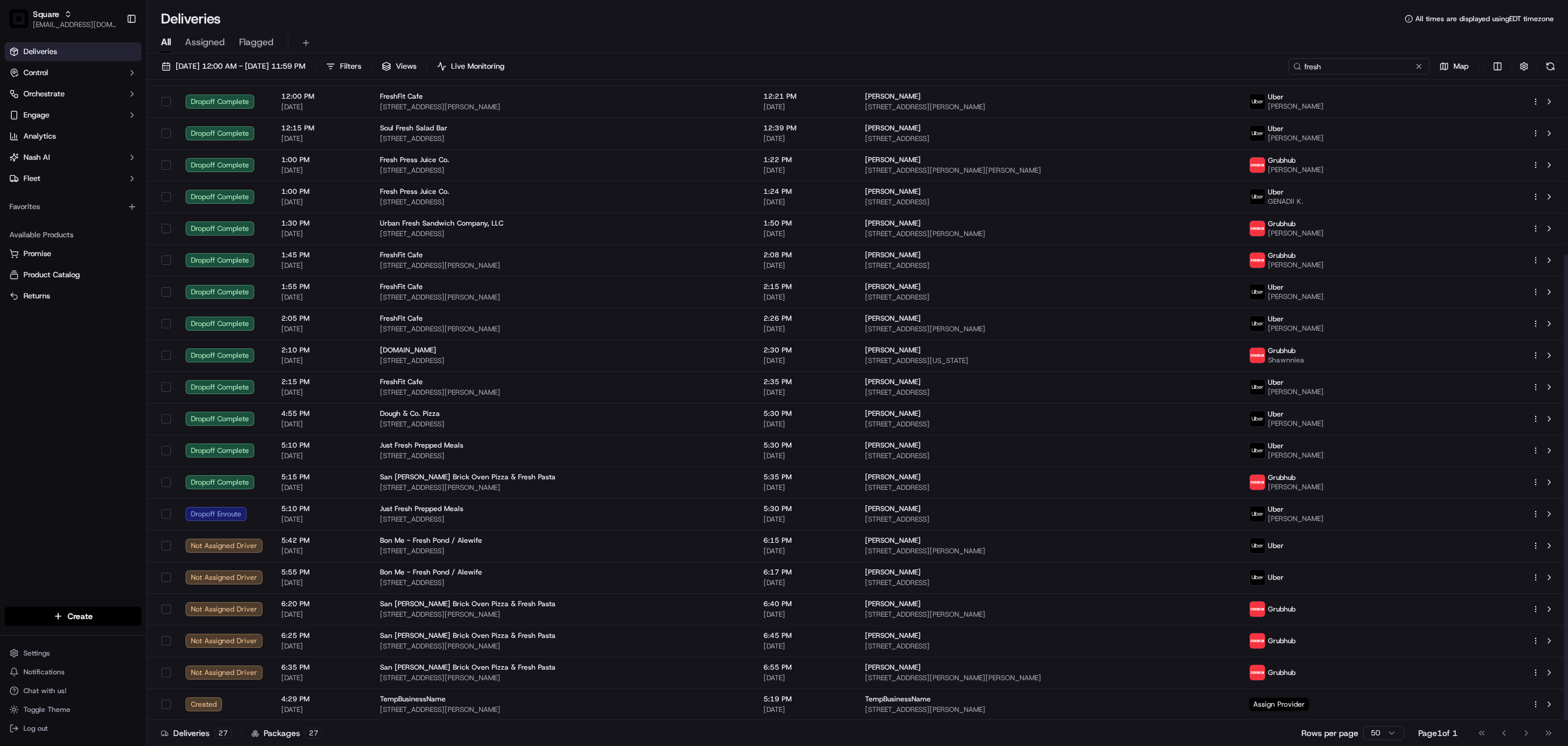
click at [1311, 65] on input "fresh" at bounding box center [1359, 66] width 141 height 16
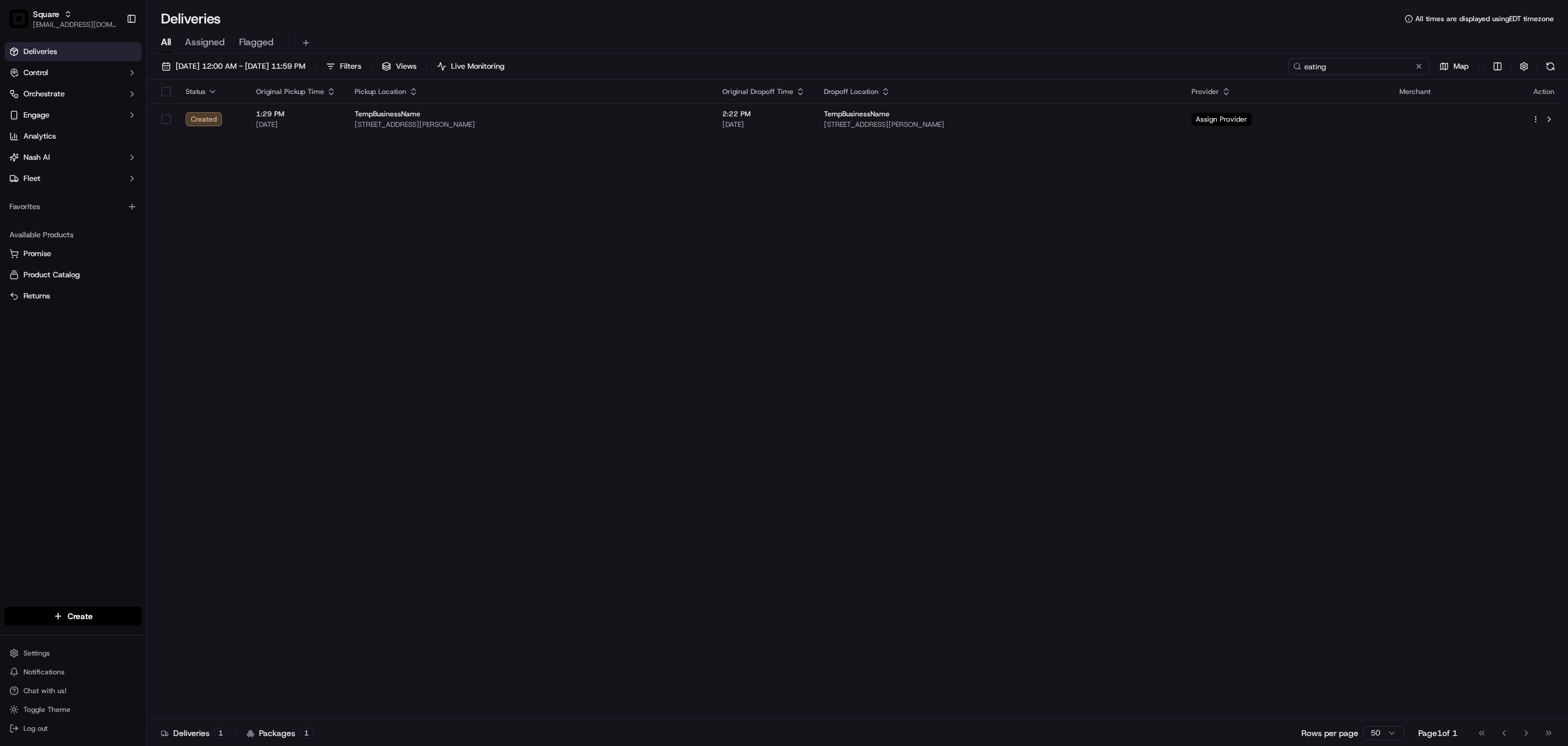
click at [1304, 70] on input "eating" at bounding box center [1359, 66] width 141 height 16
type input "eating"
click at [204, 41] on span "Assigned" at bounding box center [204, 42] width 40 height 14
click at [1343, 67] on input "eating" at bounding box center [1359, 66] width 141 height 16
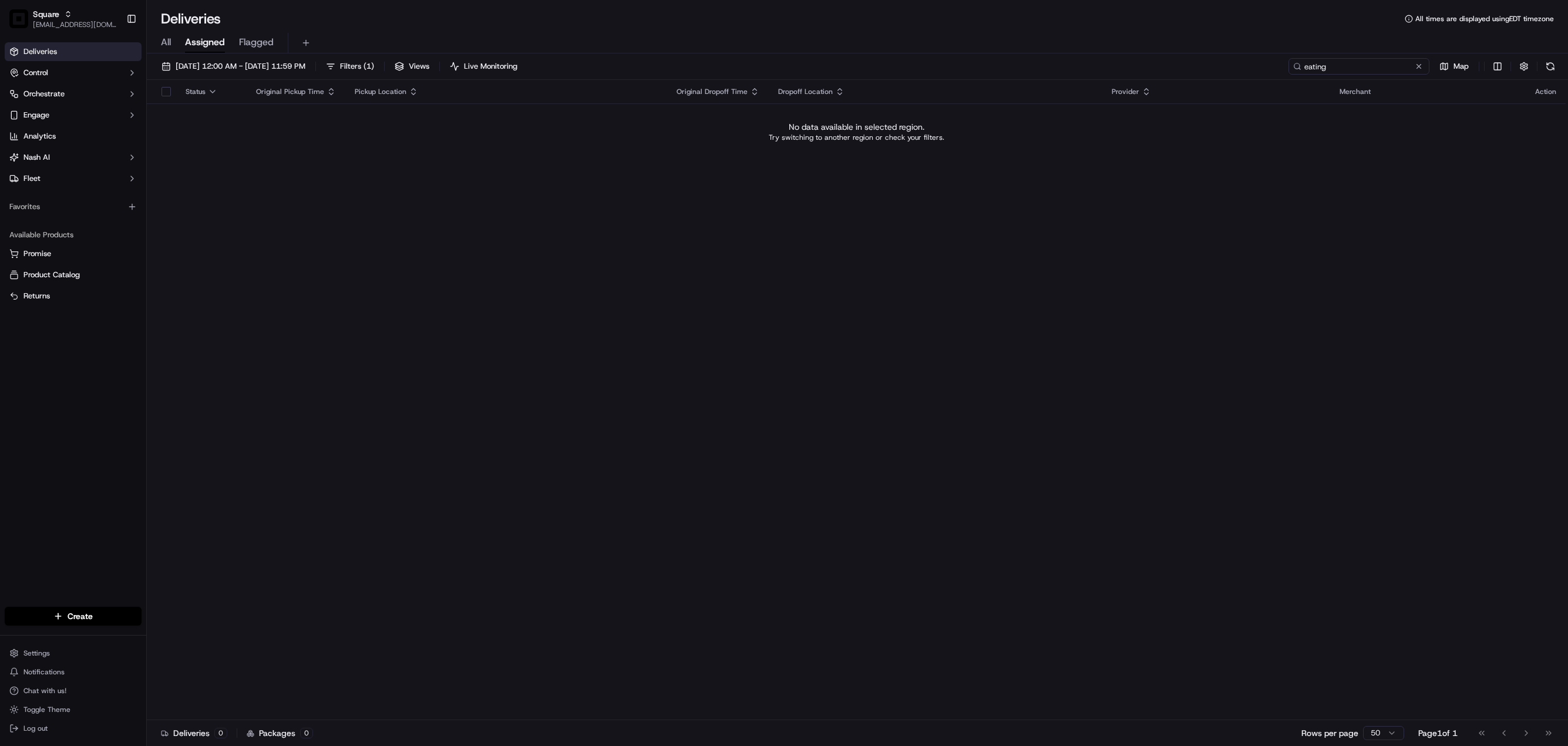
click at [1343, 67] on input "eating" at bounding box center [1359, 66] width 141 height 16
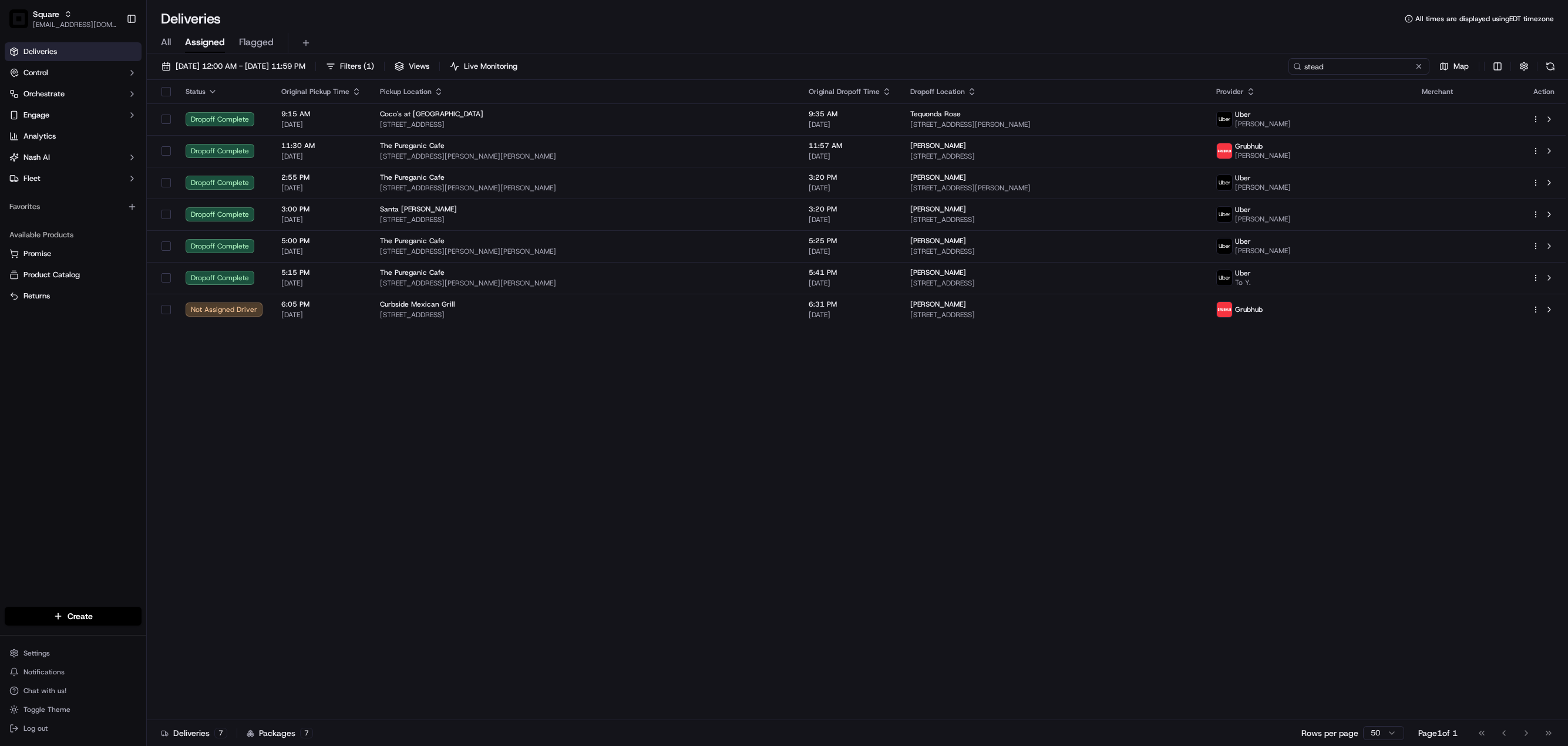
click at [1362, 63] on input "stead" at bounding box center [1359, 66] width 141 height 16
paste input "781729663"
type input "781729663"
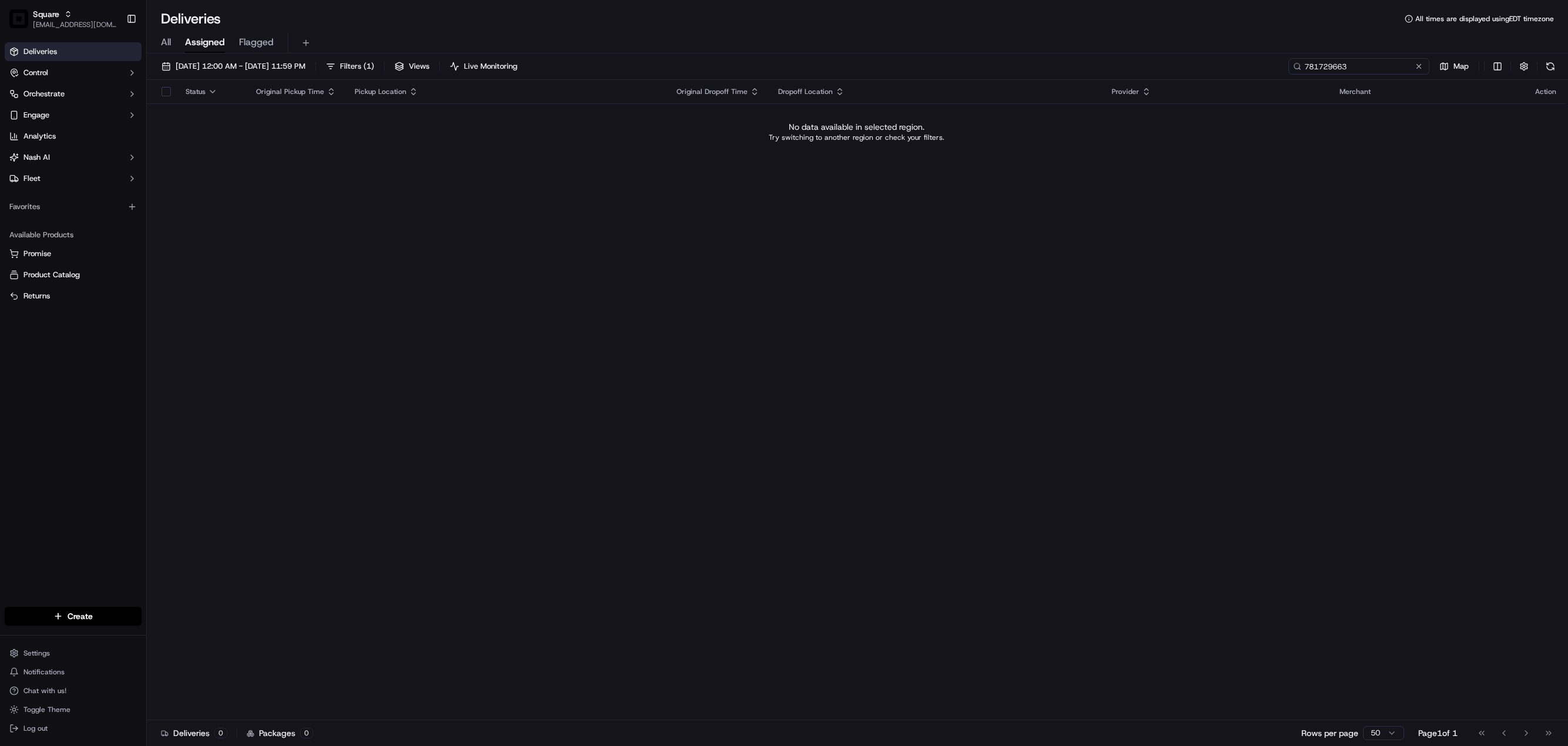
click at [1320, 67] on input "781729663" at bounding box center [1359, 66] width 141 height 16
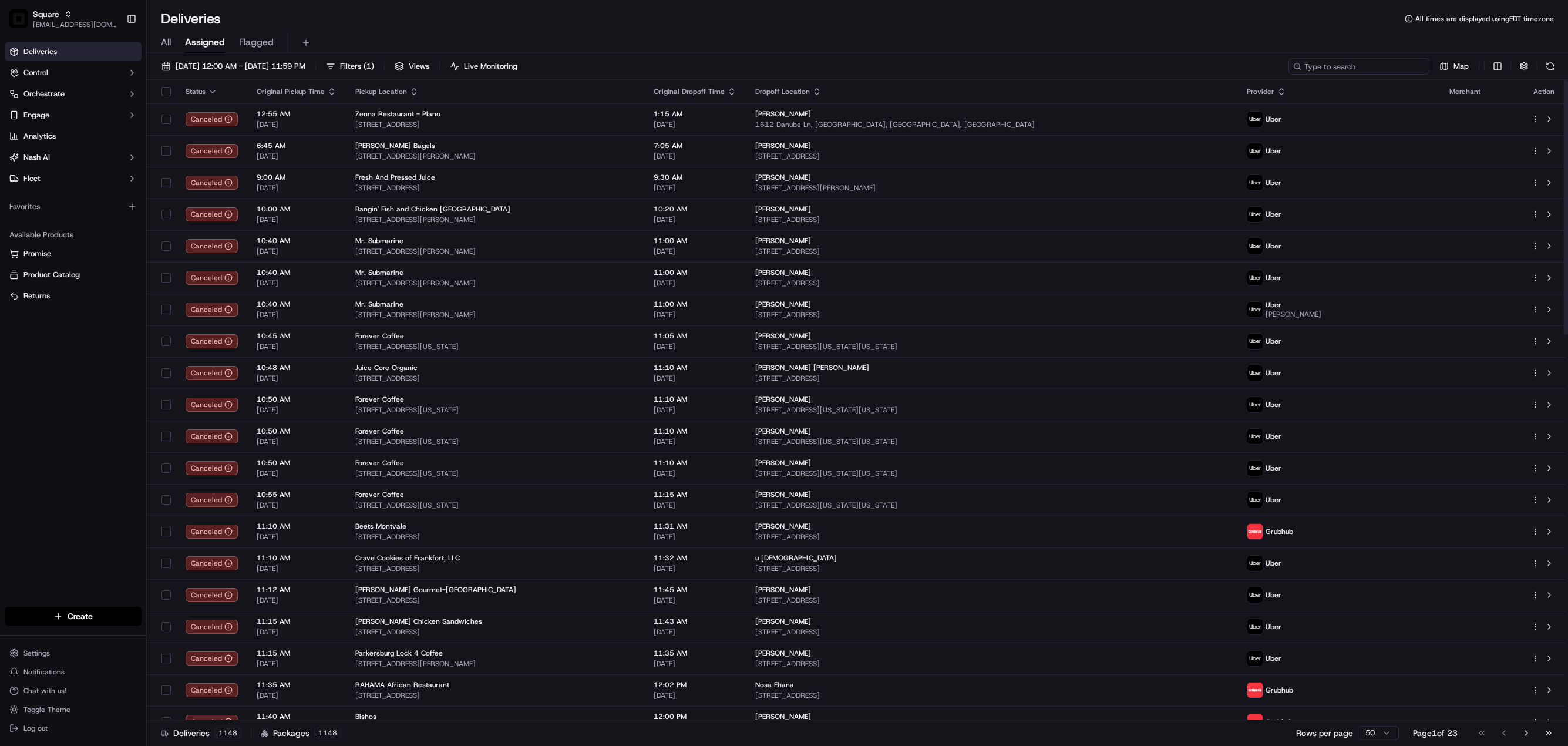
click at [1348, 66] on input at bounding box center [1359, 66] width 141 height 16
paste input "7185952"
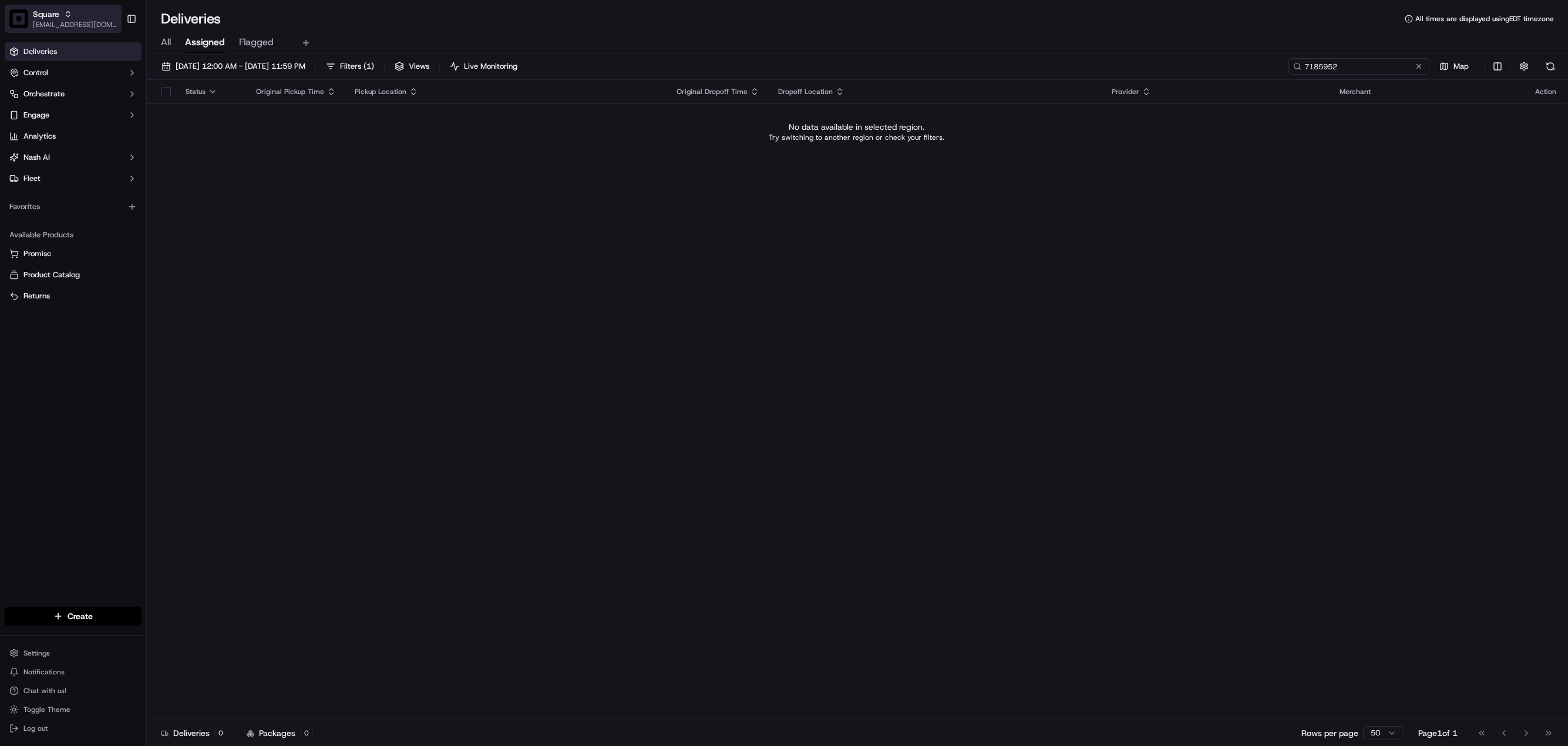
type input "7185952"
click at [55, 20] on span "[EMAIL_ADDRESS][DOMAIN_NAME]" at bounding box center [75, 24] width 84 height 9
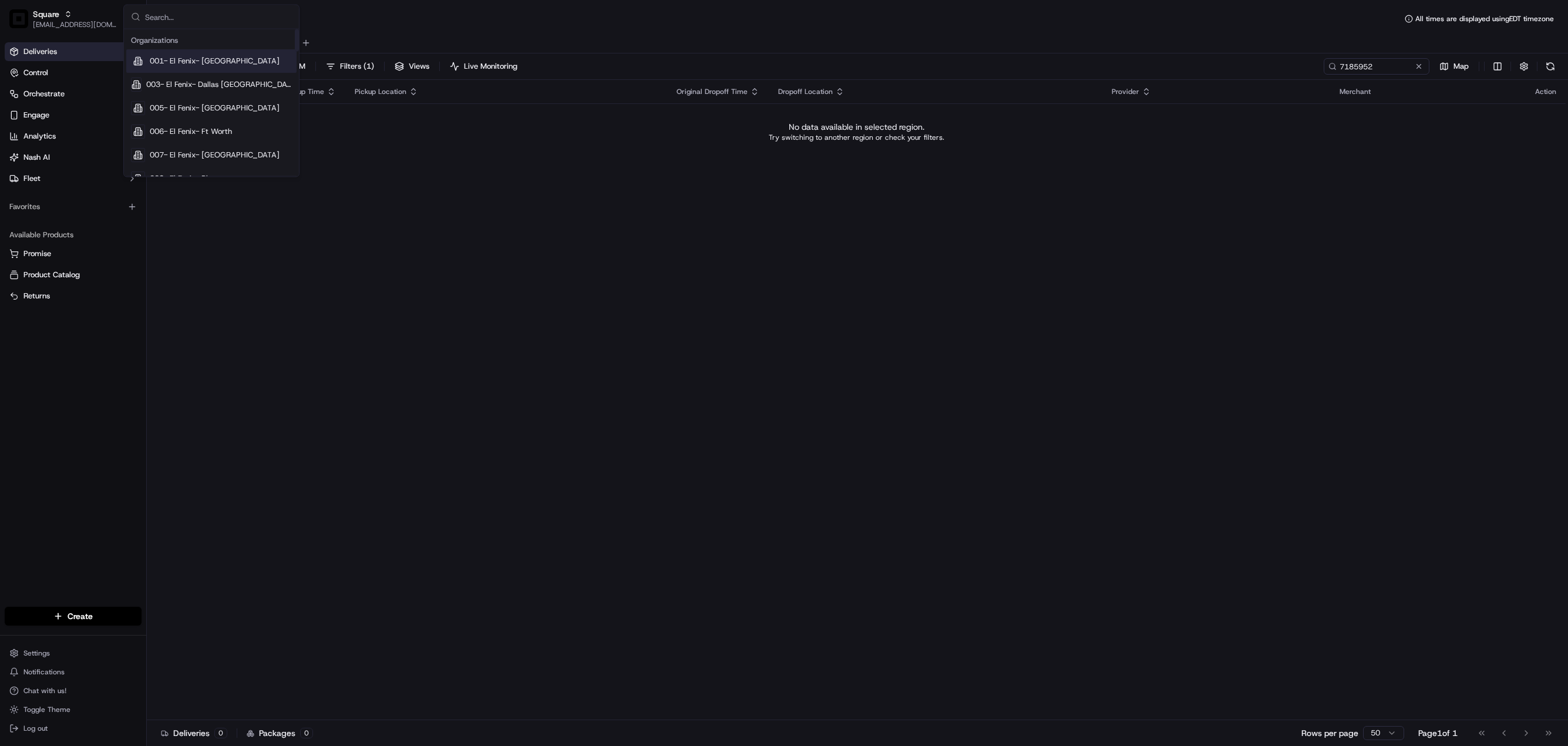
click at [193, 22] on input "text" at bounding box center [218, 17] width 147 height 24
type input "square"
click at [173, 164] on span "Square CA" at bounding box center [202, 167] width 104 height 10
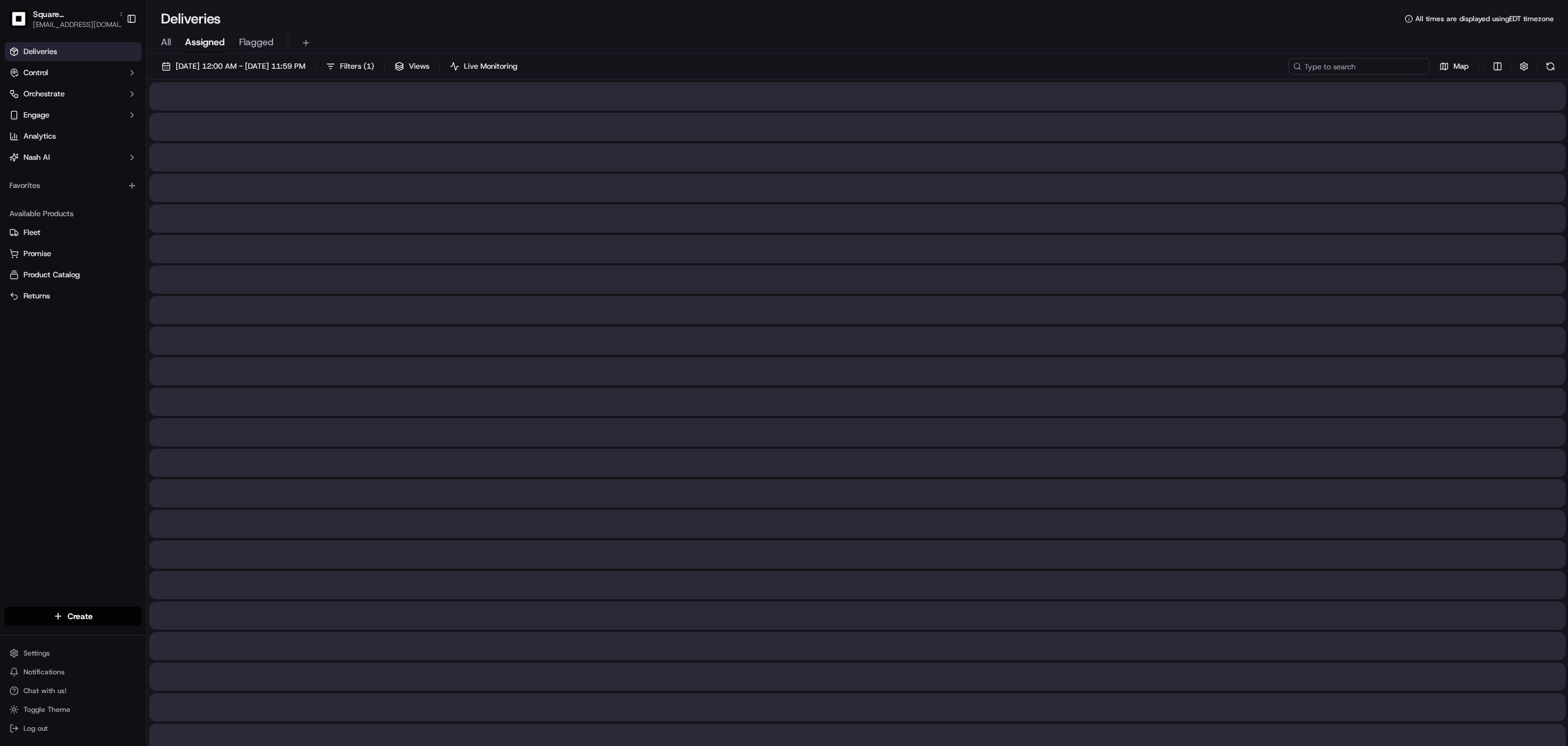
click at [1364, 65] on input at bounding box center [1359, 66] width 141 height 16
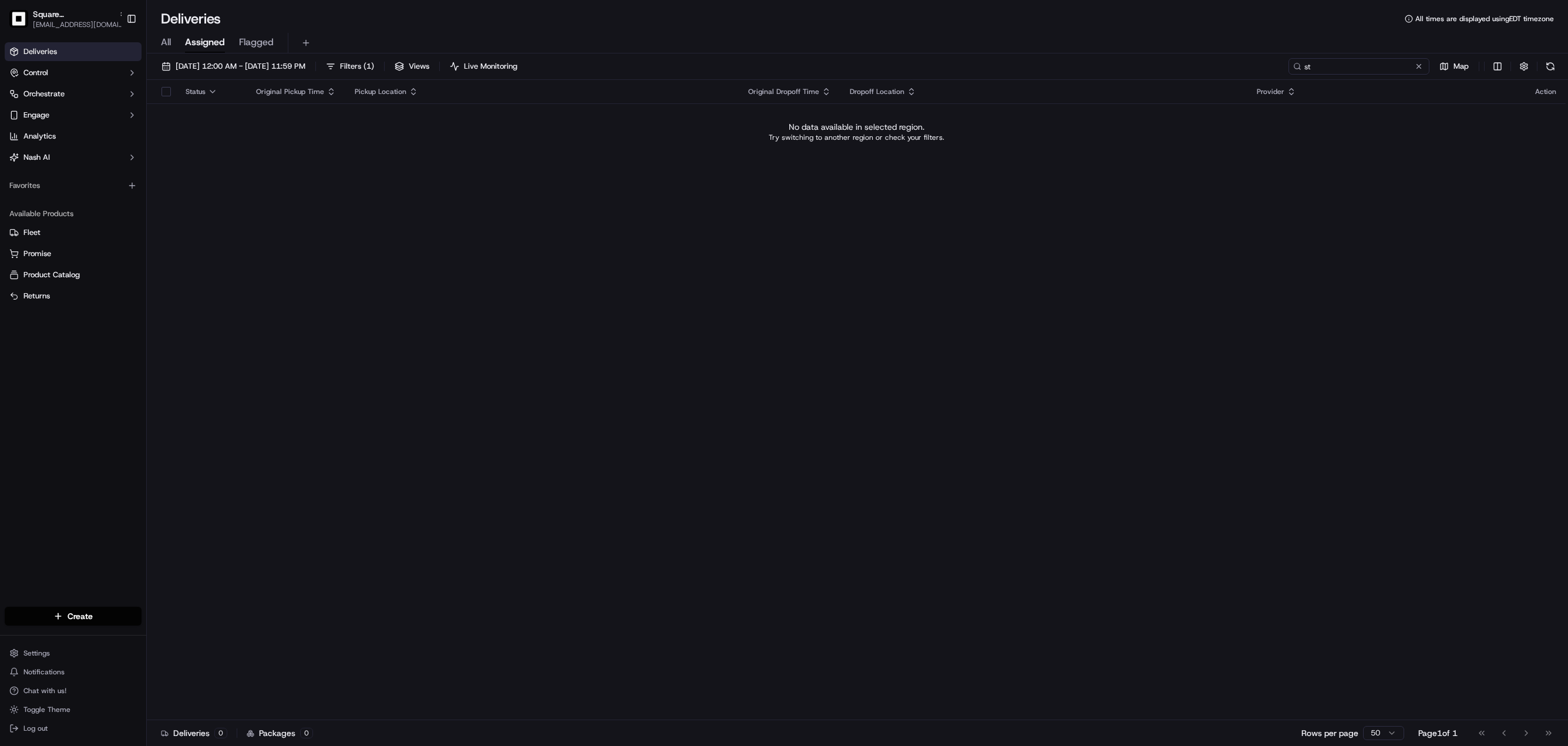
type input "s"
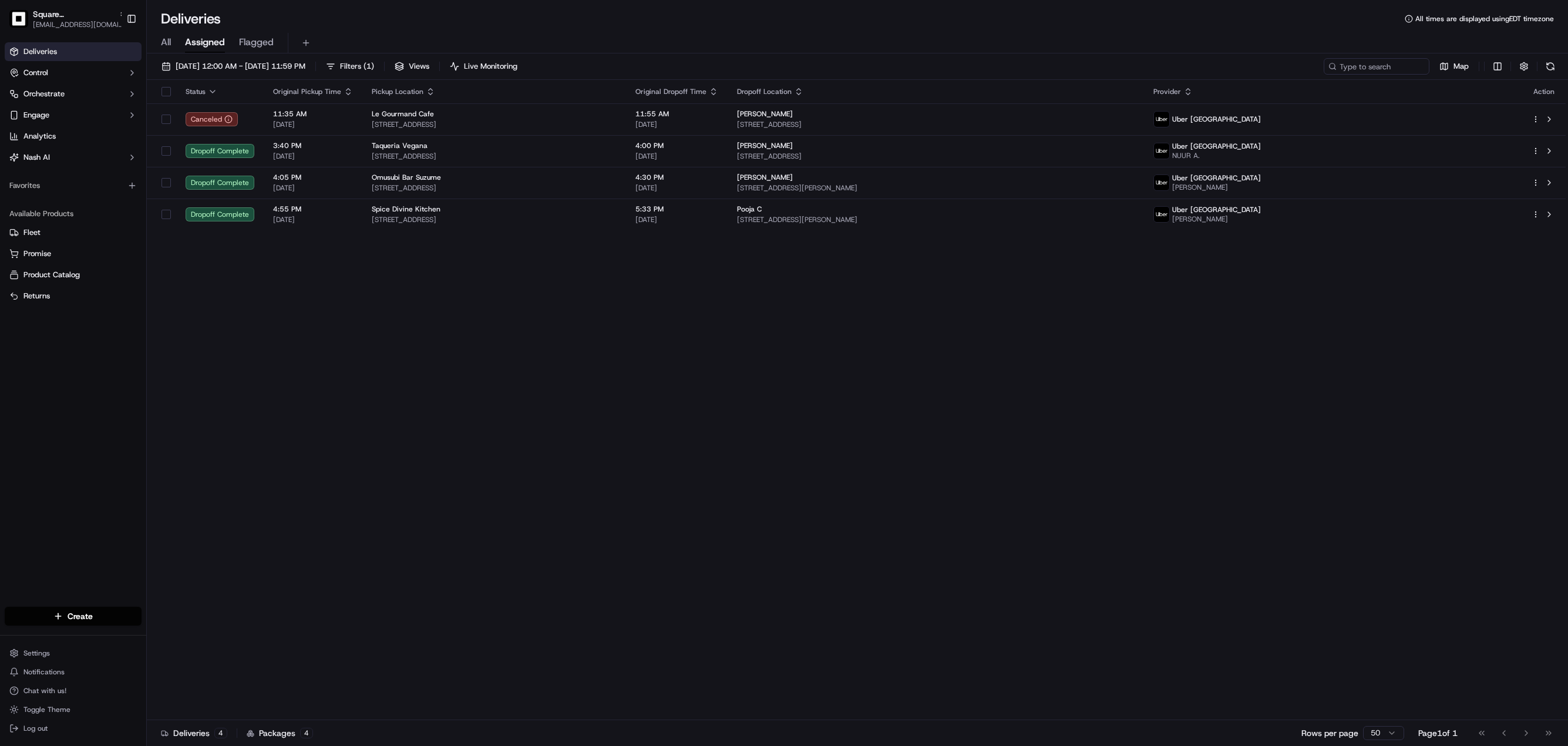
click at [165, 40] on span "All" at bounding box center [166, 42] width 10 height 14
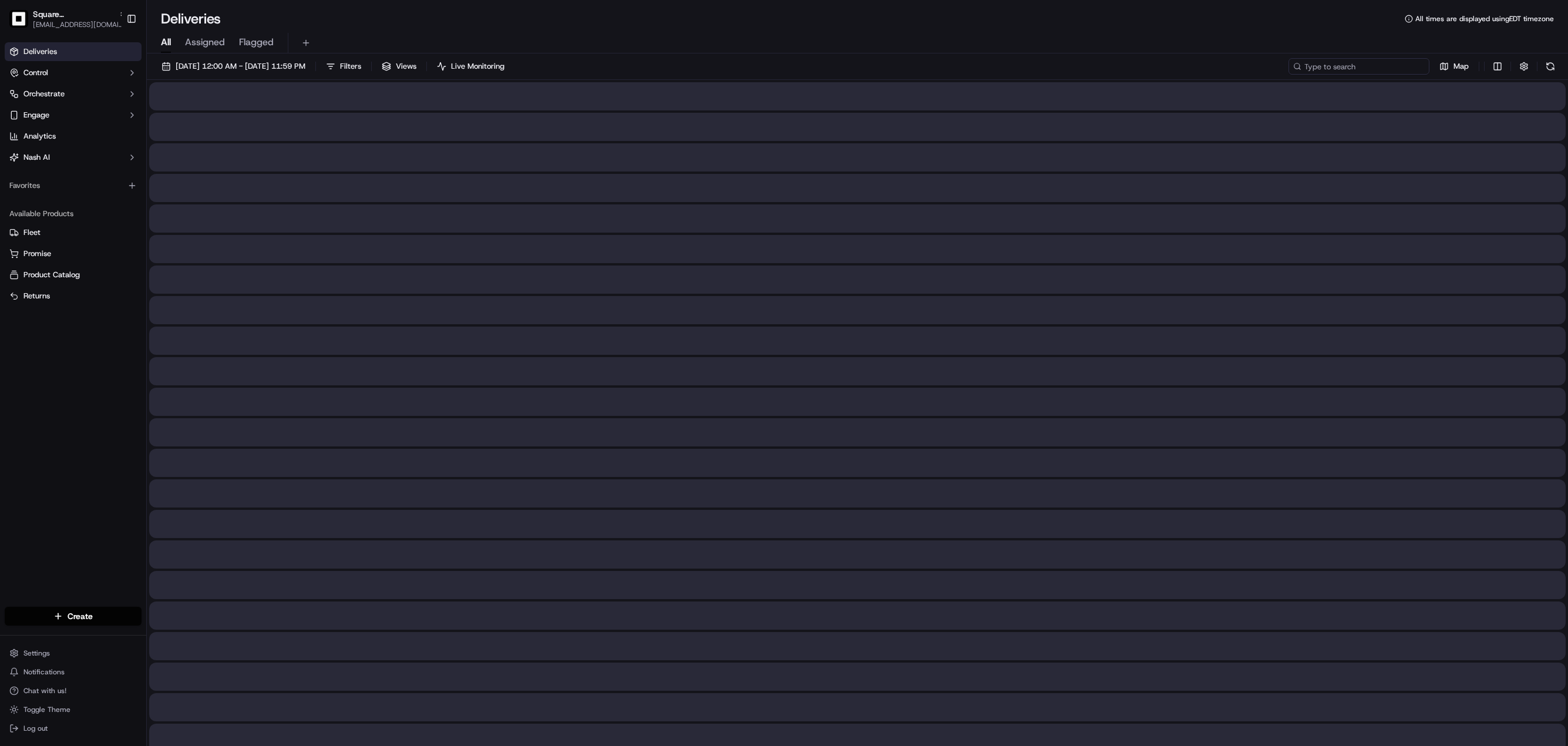
click at [1371, 66] on input at bounding box center [1359, 66] width 141 height 16
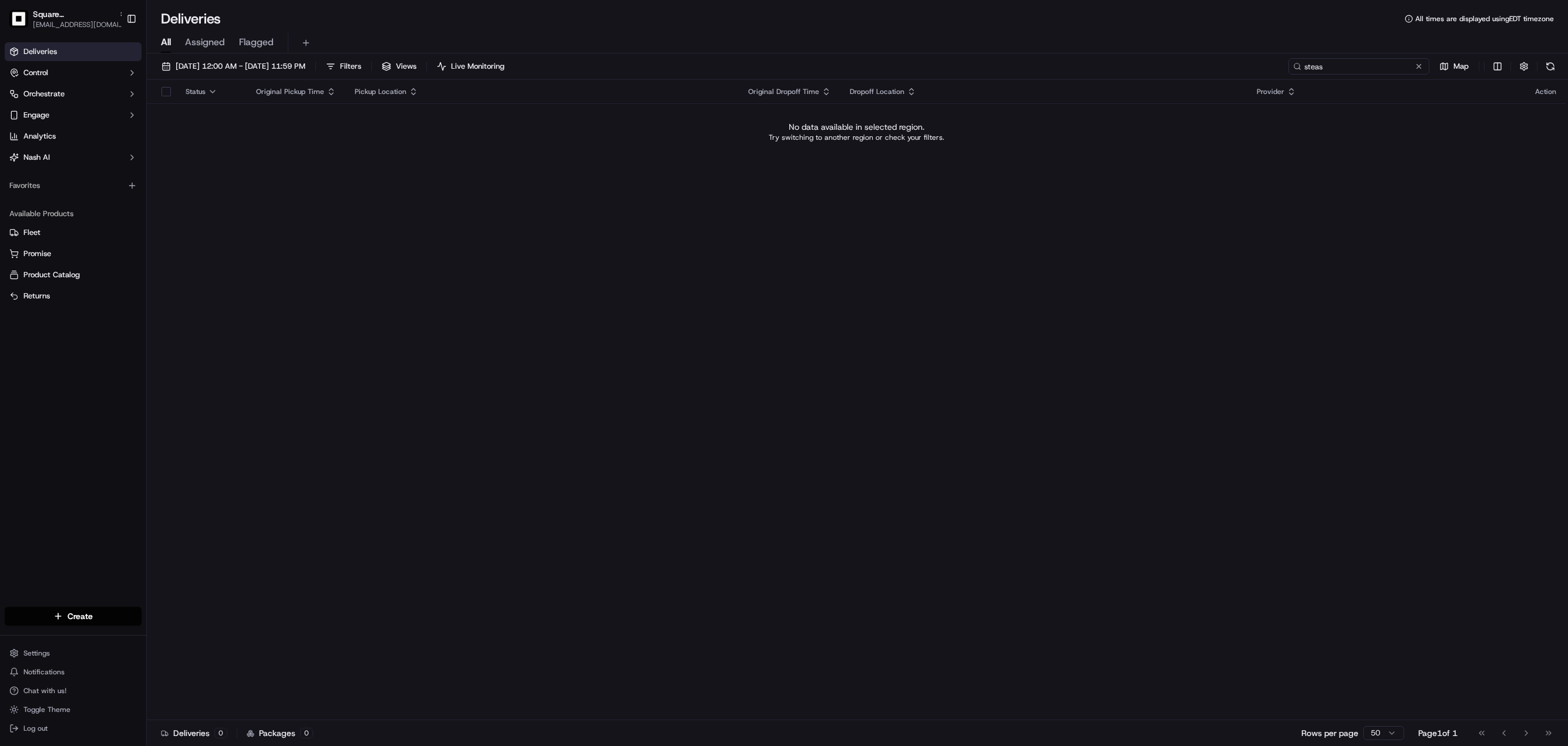
click at [1306, 69] on input "steas" at bounding box center [1359, 66] width 141 height 16
click at [1336, 66] on input "steas" at bounding box center [1359, 66] width 141 height 16
type input "stead"
click at [1313, 71] on input "stead" at bounding box center [1359, 66] width 141 height 16
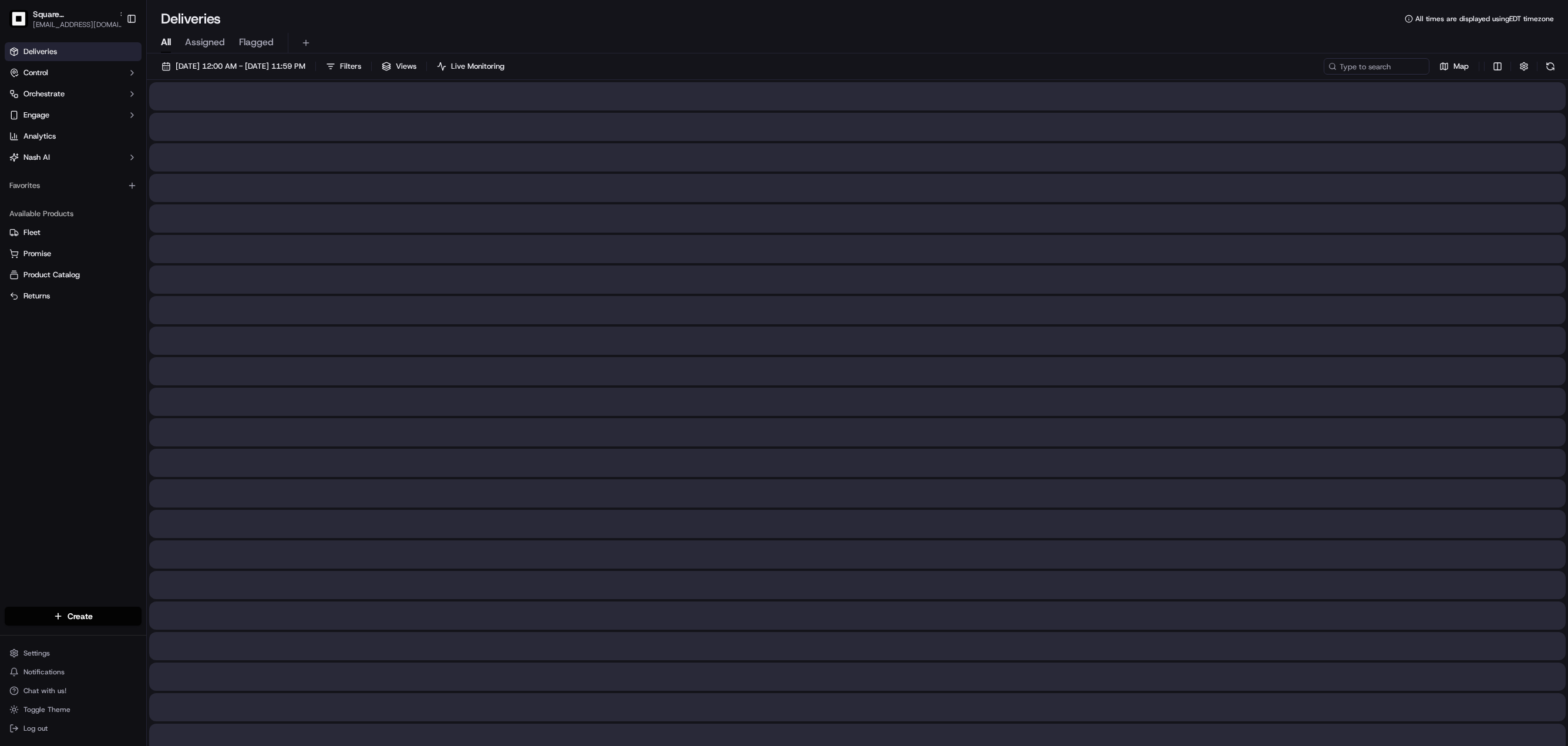
drag, startPoint x: 196, startPoint y: 32, endPoint x: 206, endPoint y: 44, distance: 15.6
click at [196, 32] on div "All Assigned Flagged" at bounding box center [857, 40] width 1421 height 25
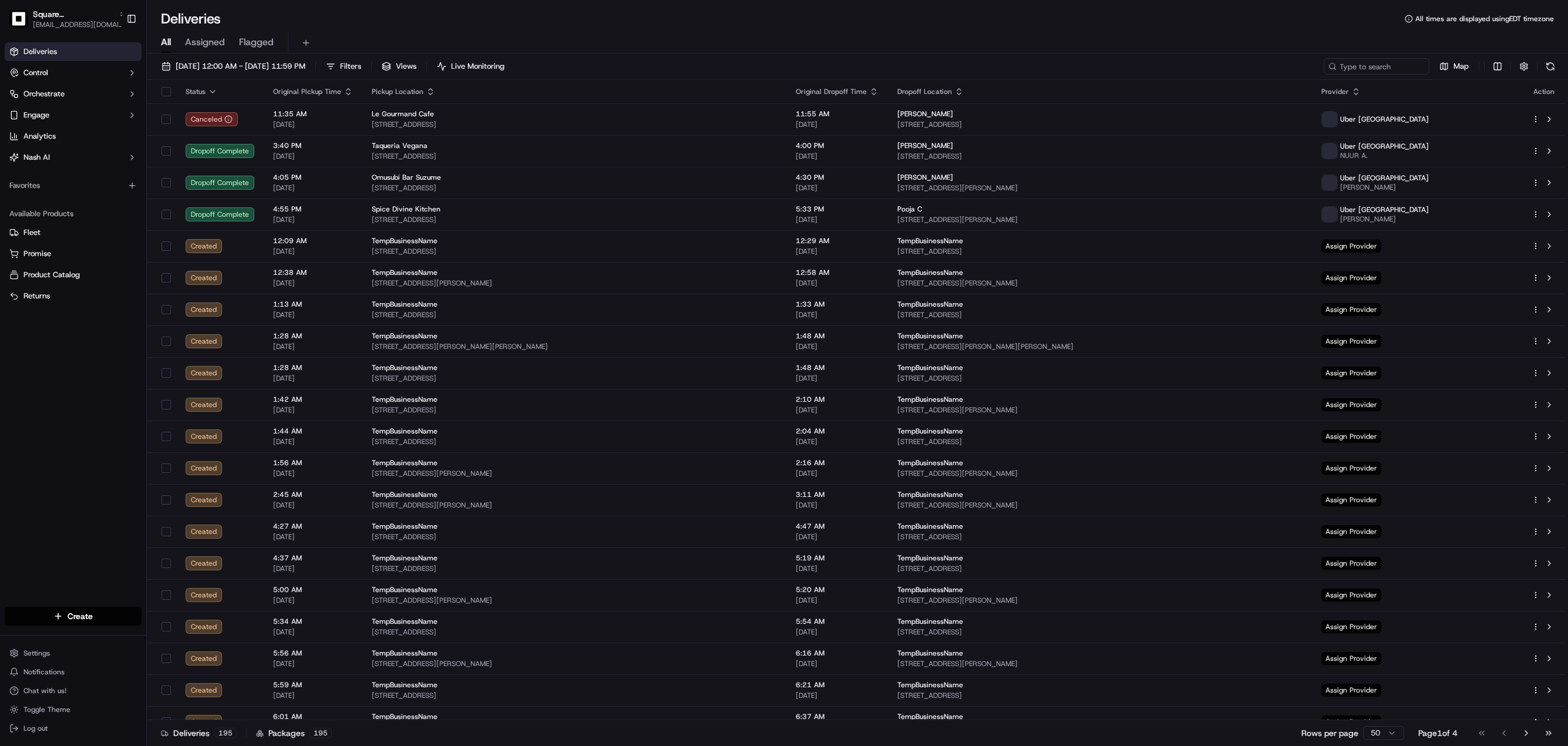
click at [206, 44] on span "Assigned" at bounding box center [204, 42] width 40 height 14
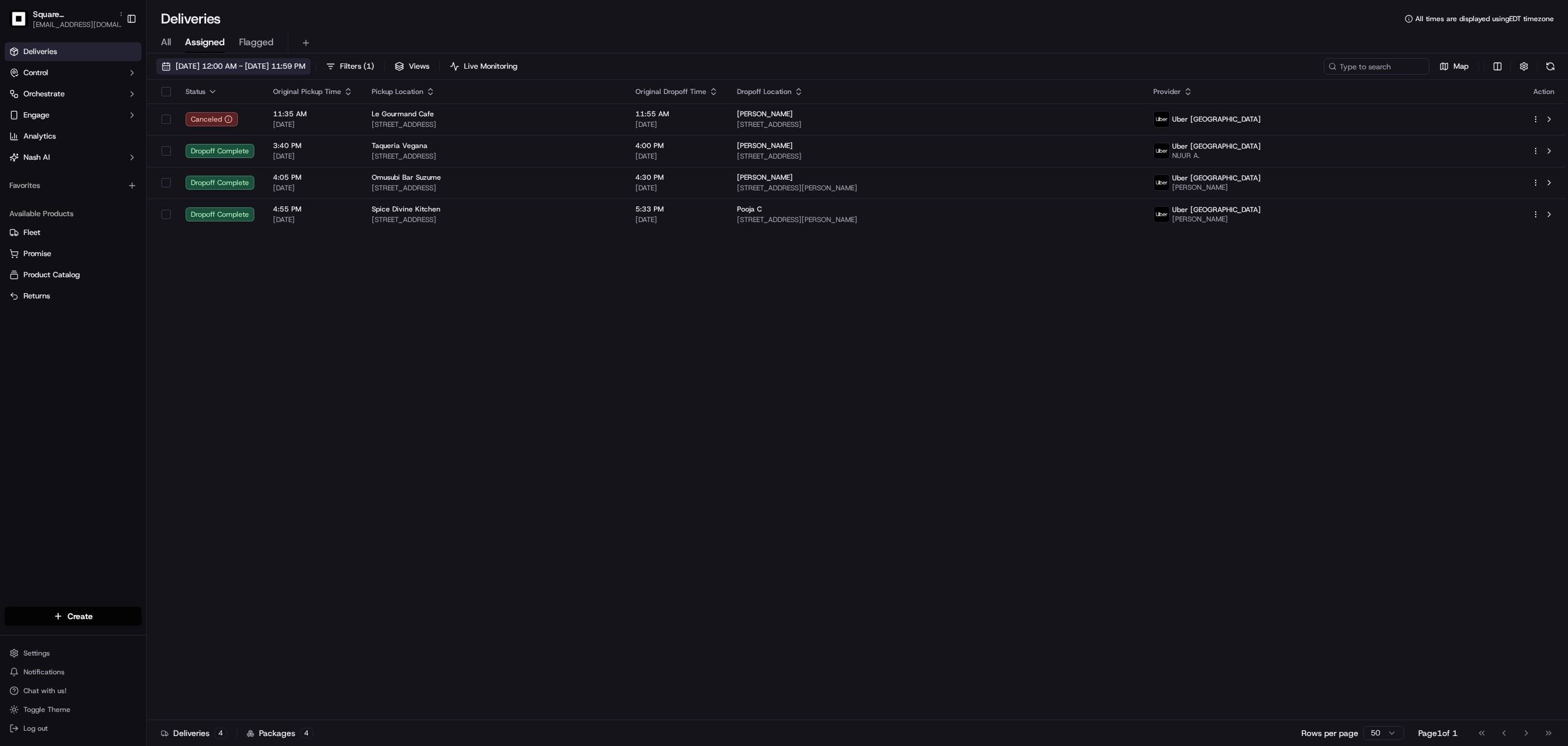
click at [228, 62] on span "09/22/2025 12:00 AM - 09/22/2025 11:59 PM" at bounding box center [240, 66] width 130 height 10
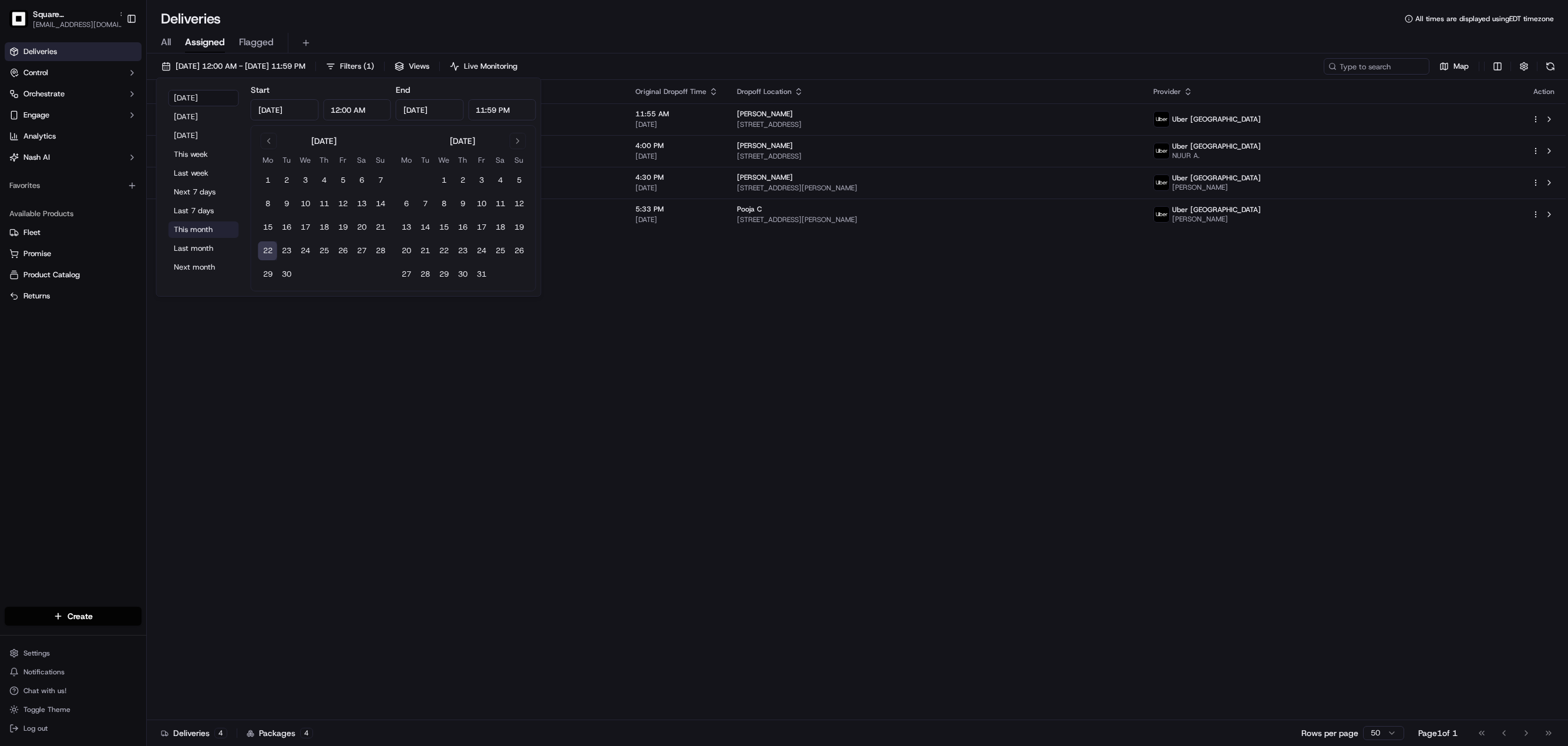
click at [204, 233] on button "This month" at bounding box center [204, 229] width 71 height 16
type input "Sep 1, 2025"
type input "Sep 30, 2025"
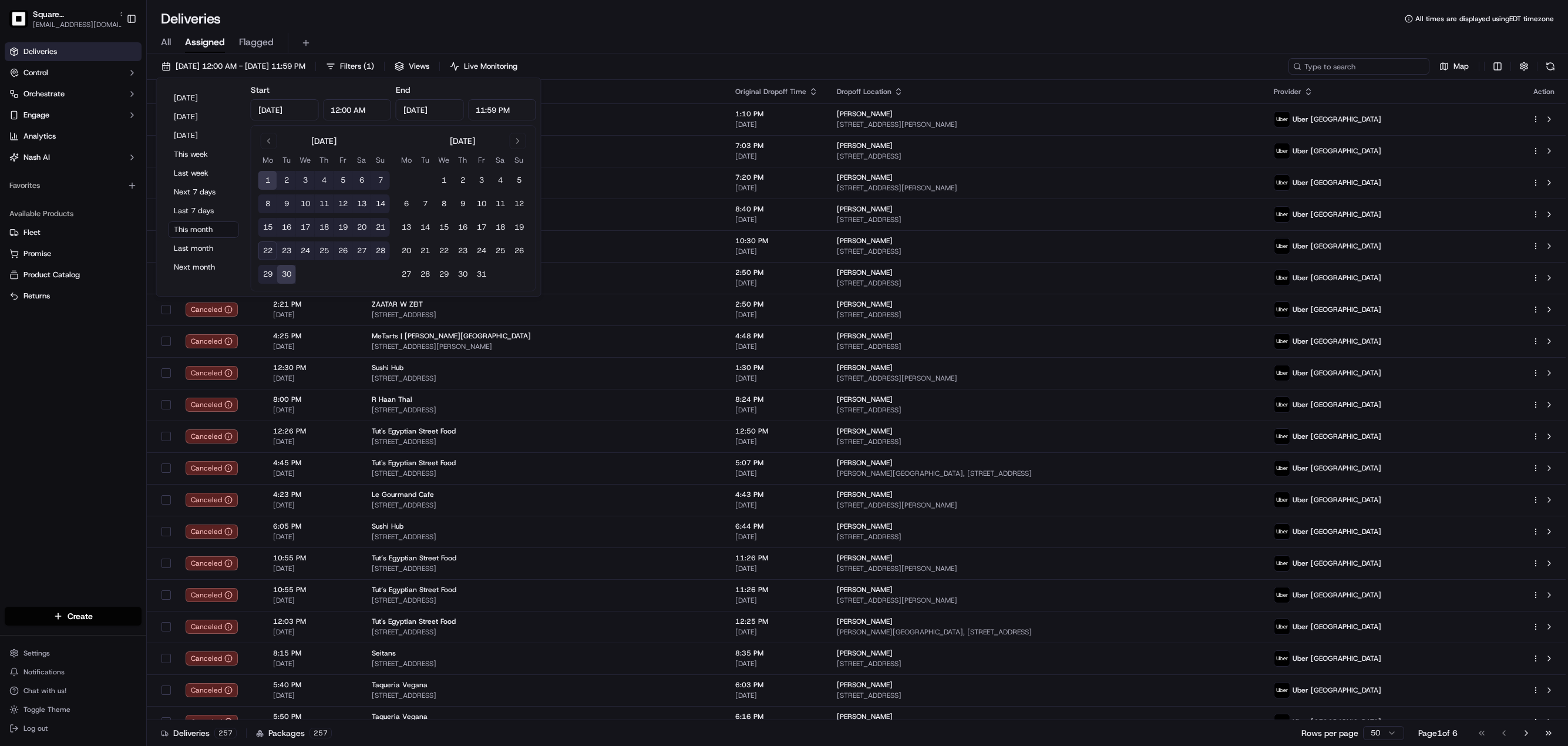
click at [1353, 63] on input at bounding box center [1359, 66] width 141 height 16
paste input "7185952"
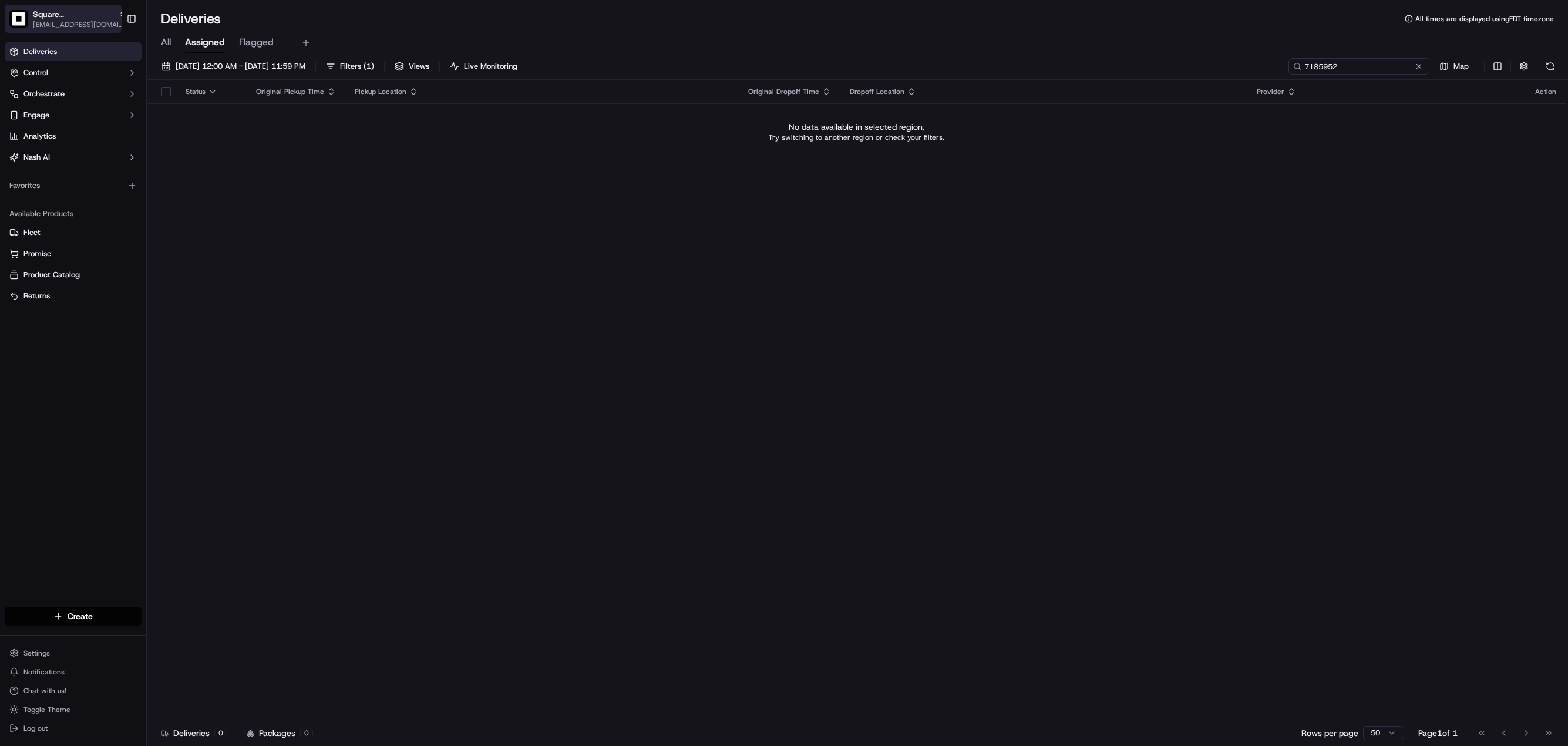
type input "7185952"
click at [26, 23] on img "button" at bounding box center [18, 18] width 19 height 17
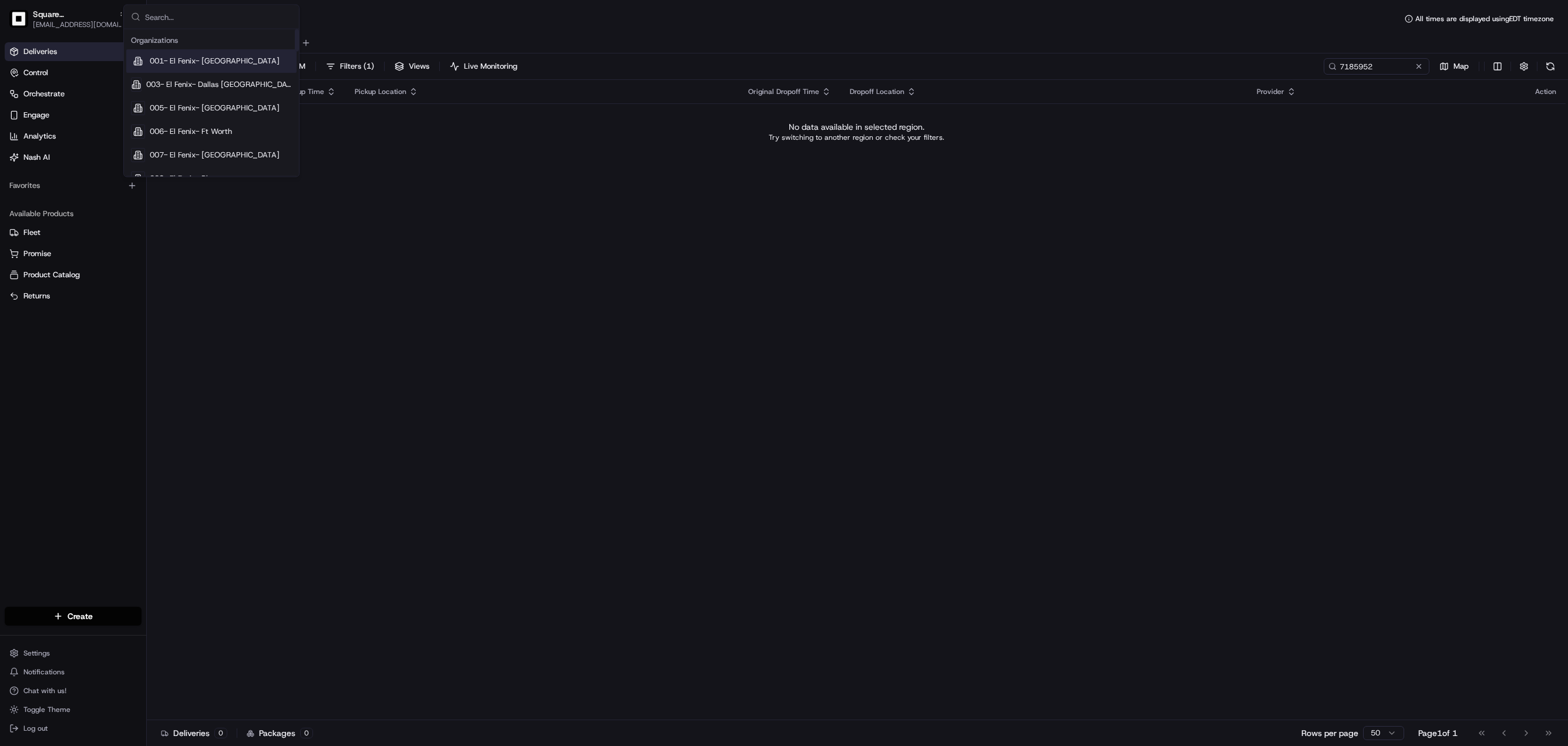
click at [187, 13] on input "text" at bounding box center [218, 17] width 147 height 24
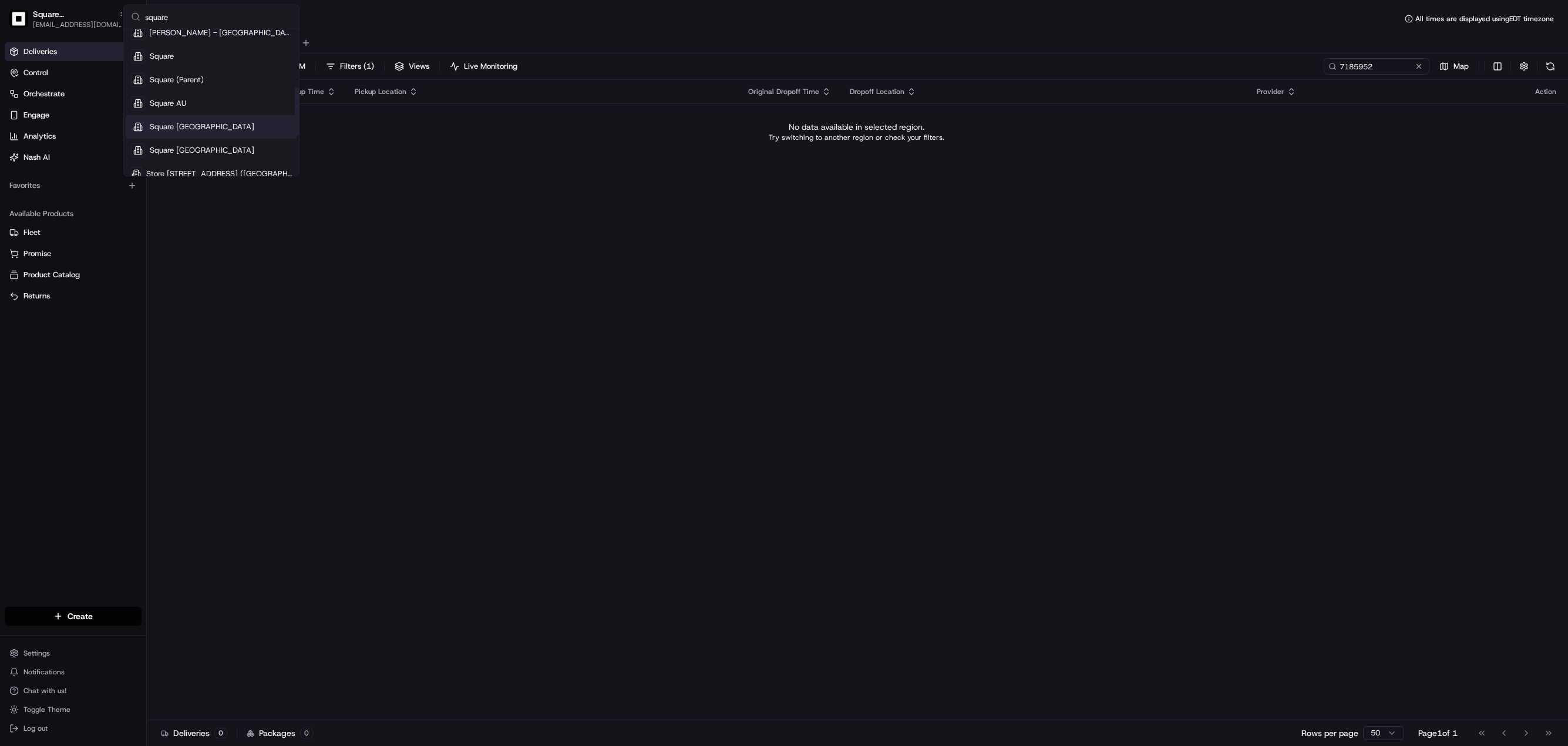
scroll to position [176, 0]
type input "square"
click at [187, 99] on div "Square" at bounding box center [211, 96] width 170 height 24
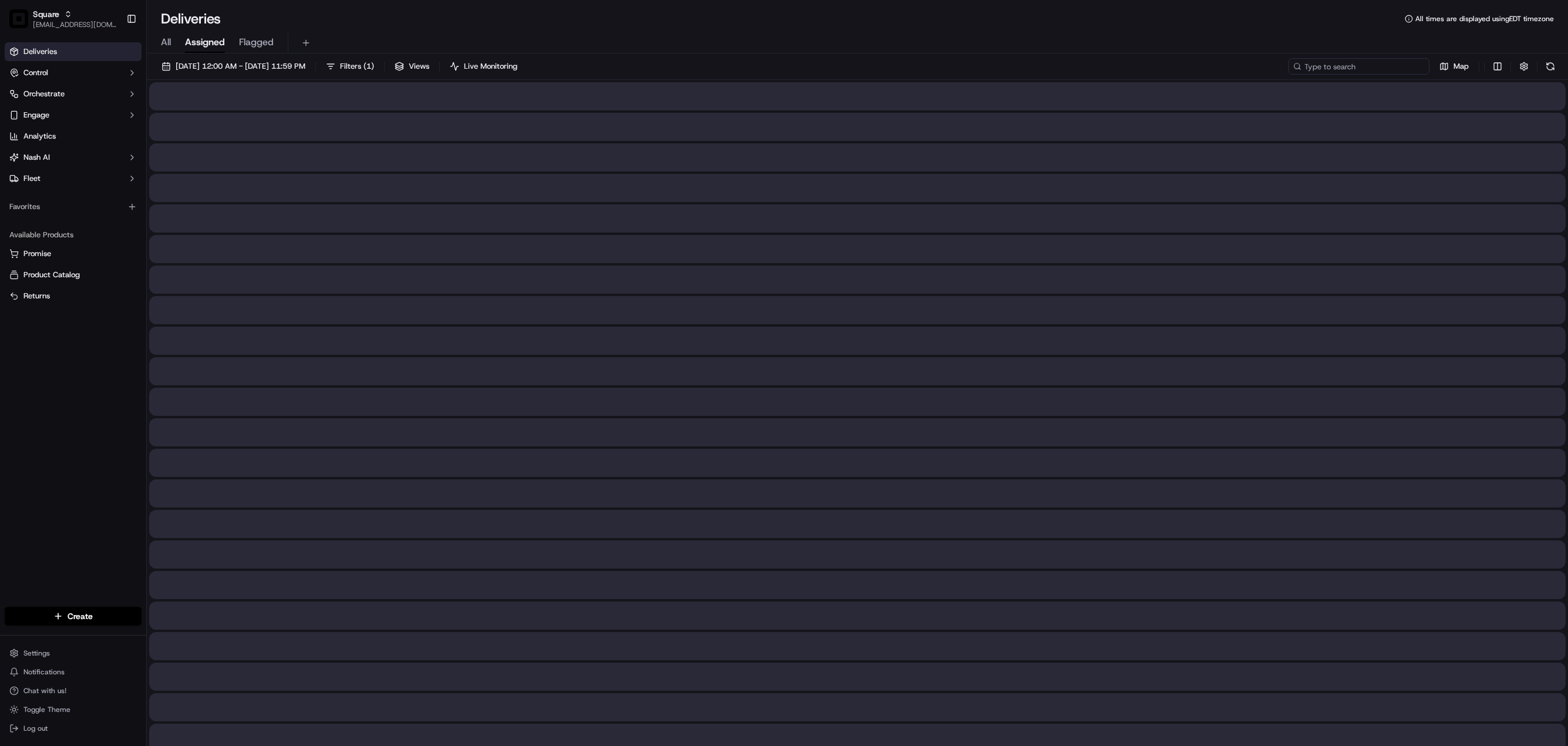
click at [1359, 68] on input at bounding box center [1359, 66] width 141 height 16
paste input "7185952"
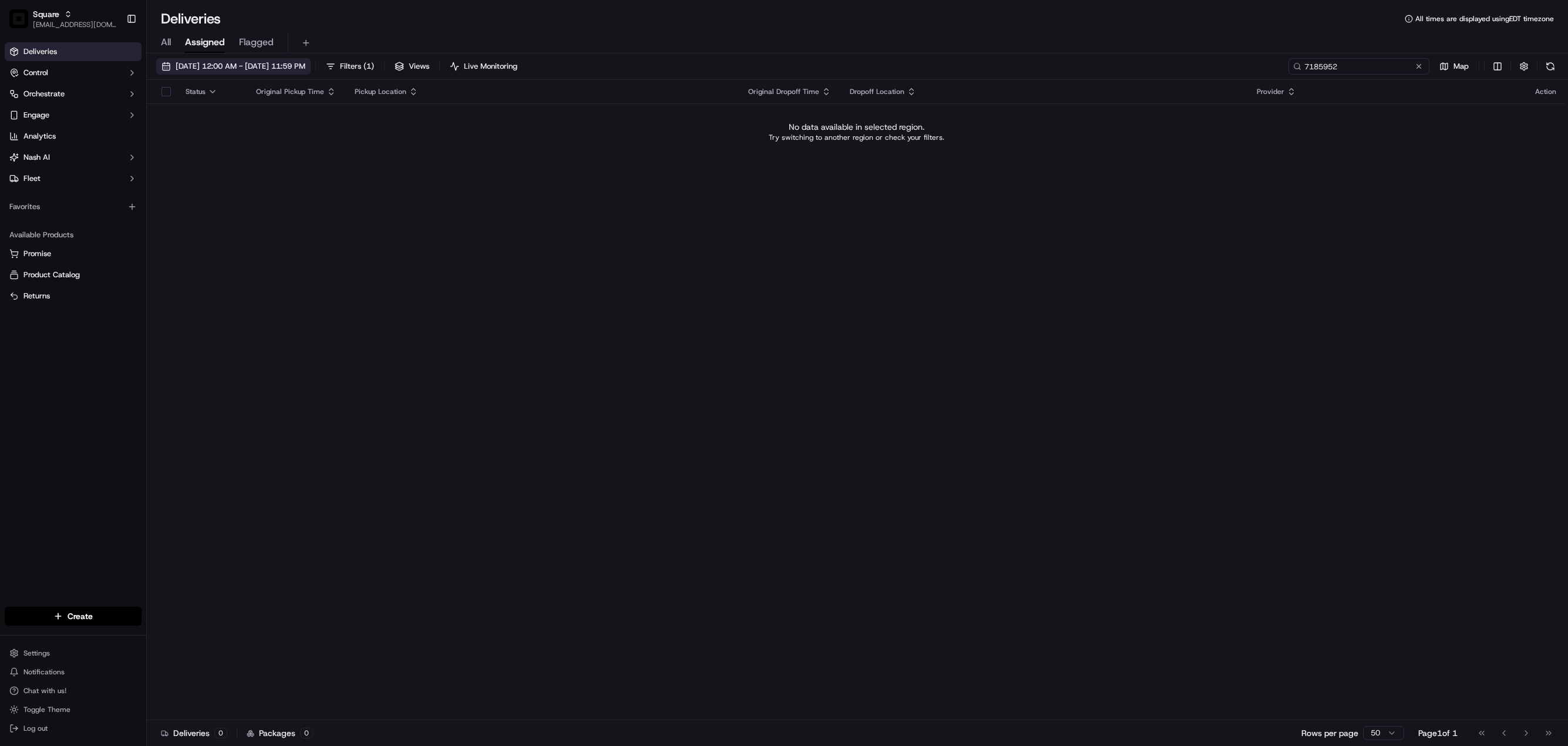
type input "7185952"
click at [271, 65] on span "09/01/2025 12:00 AM - 09/30/2025 11:59 PM" at bounding box center [240, 66] width 130 height 10
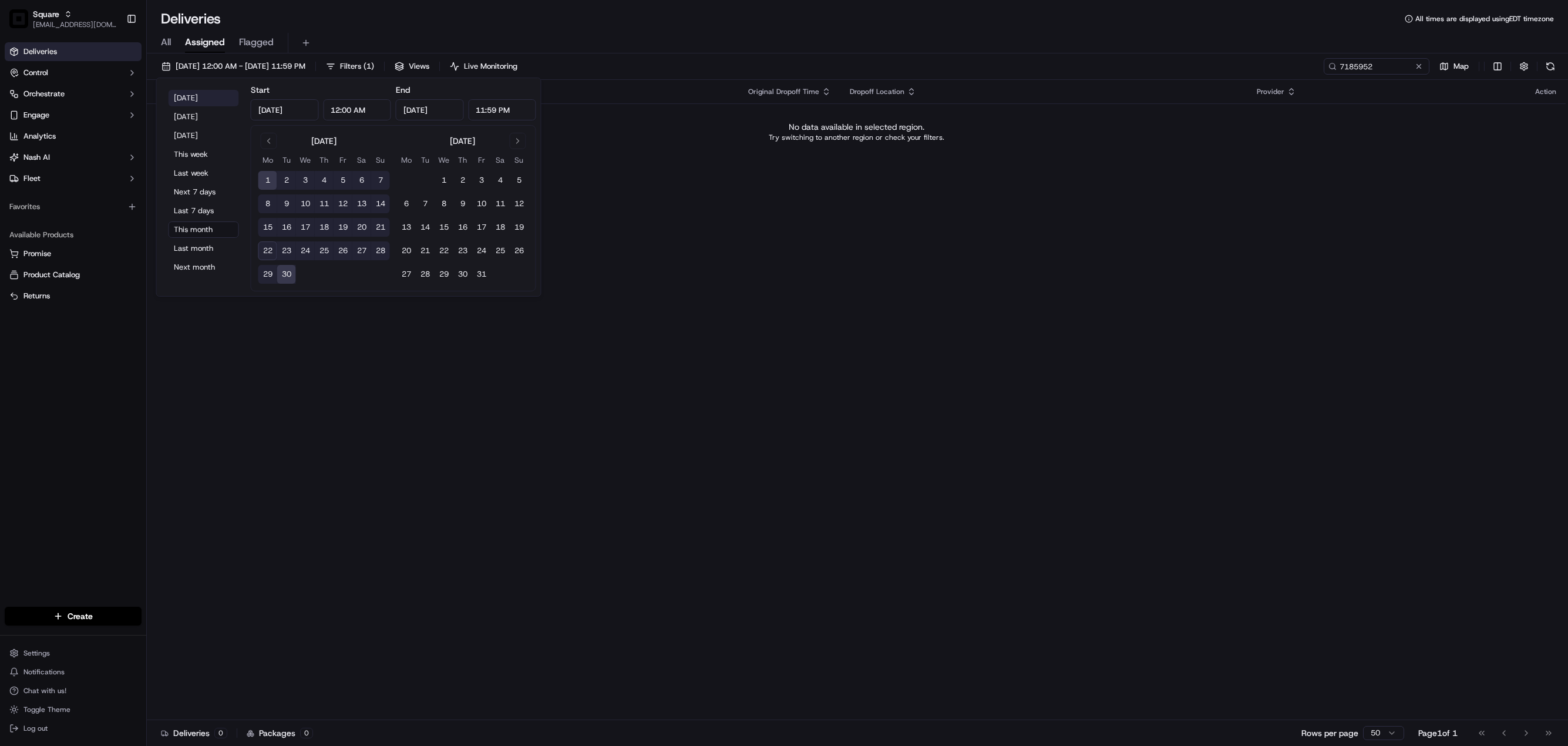
click at [187, 101] on button "Today" at bounding box center [204, 98] width 71 height 16
type input "Sep 22, 2025"
click at [839, 240] on div "Status Original Pickup Time Pickup Location Original Dropoff Time Dropoff Locat…" at bounding box center [856, 400] width 1419 height 640
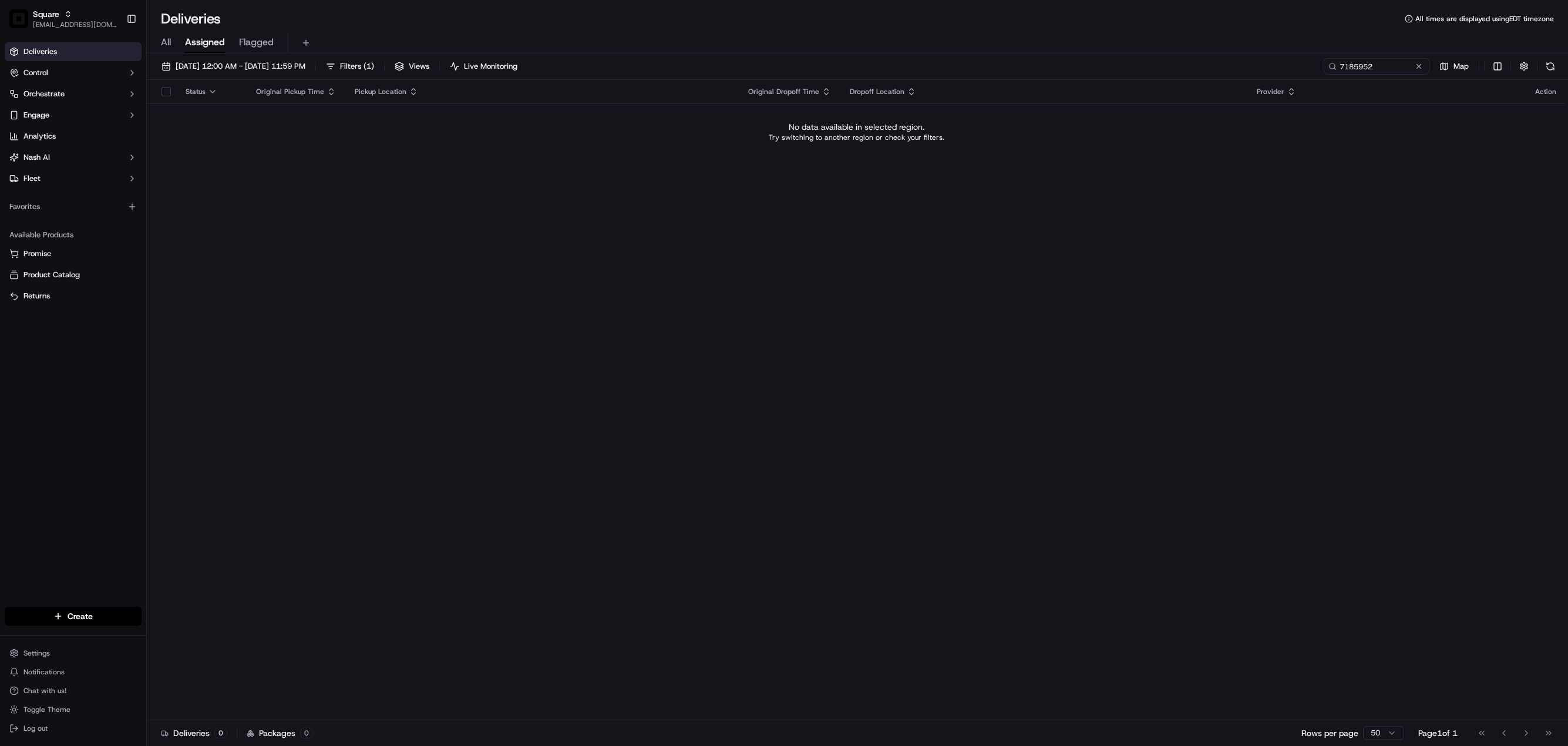
click at [166, 41] on span "All" at bounding box center [166, 42] width 10 height 14
click at [212, 66] on span "09/22/2025 12:00 AM - 09/22/2025 11:59 PM" at bounding box center [240, 66] width 130 height 10
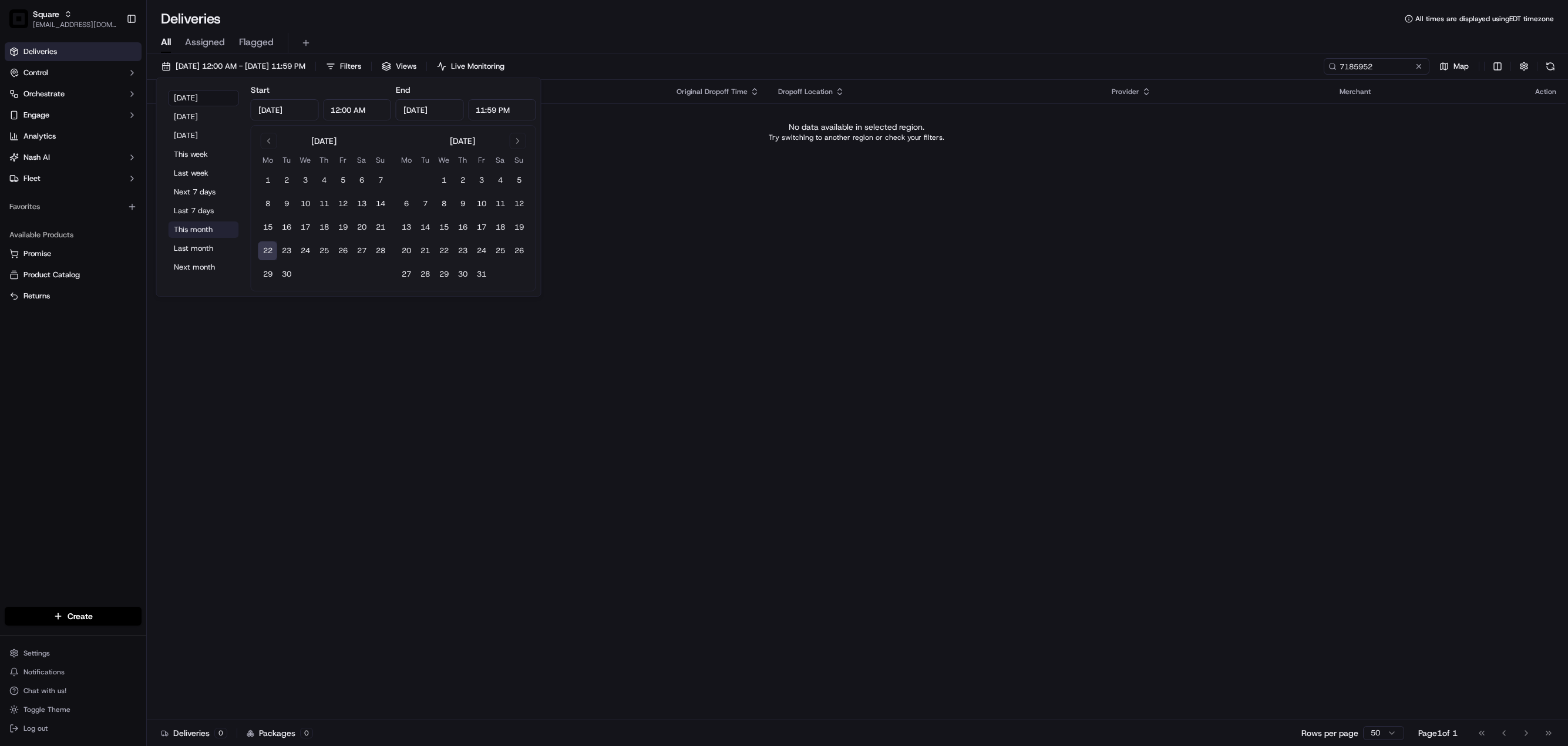
click at [198, 232] on button "This month" at bounding box center [204, 229] width 71 height 16
type input "Sep 1, 2025"
type input "Sep 30, 2025"
click at [381, 406] on div "Status Original Pickup Time Pickup Location Original Dropoff Time Dropoff Locat…" at bounding box center [856, 400] width 1419 height 640
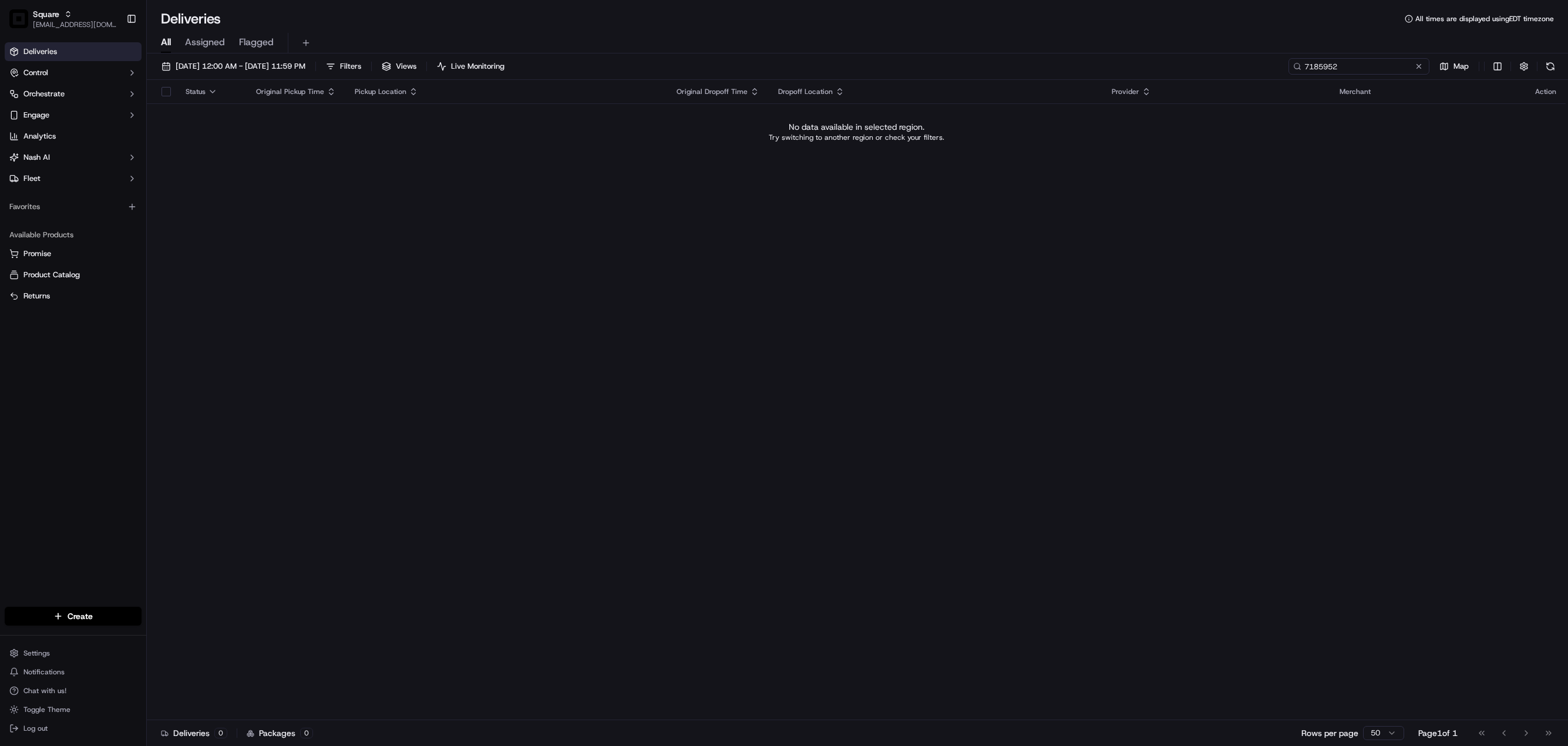
click at [1348, 68] on input "7185952" at bounding box center [1359, 66] width 141 height 16
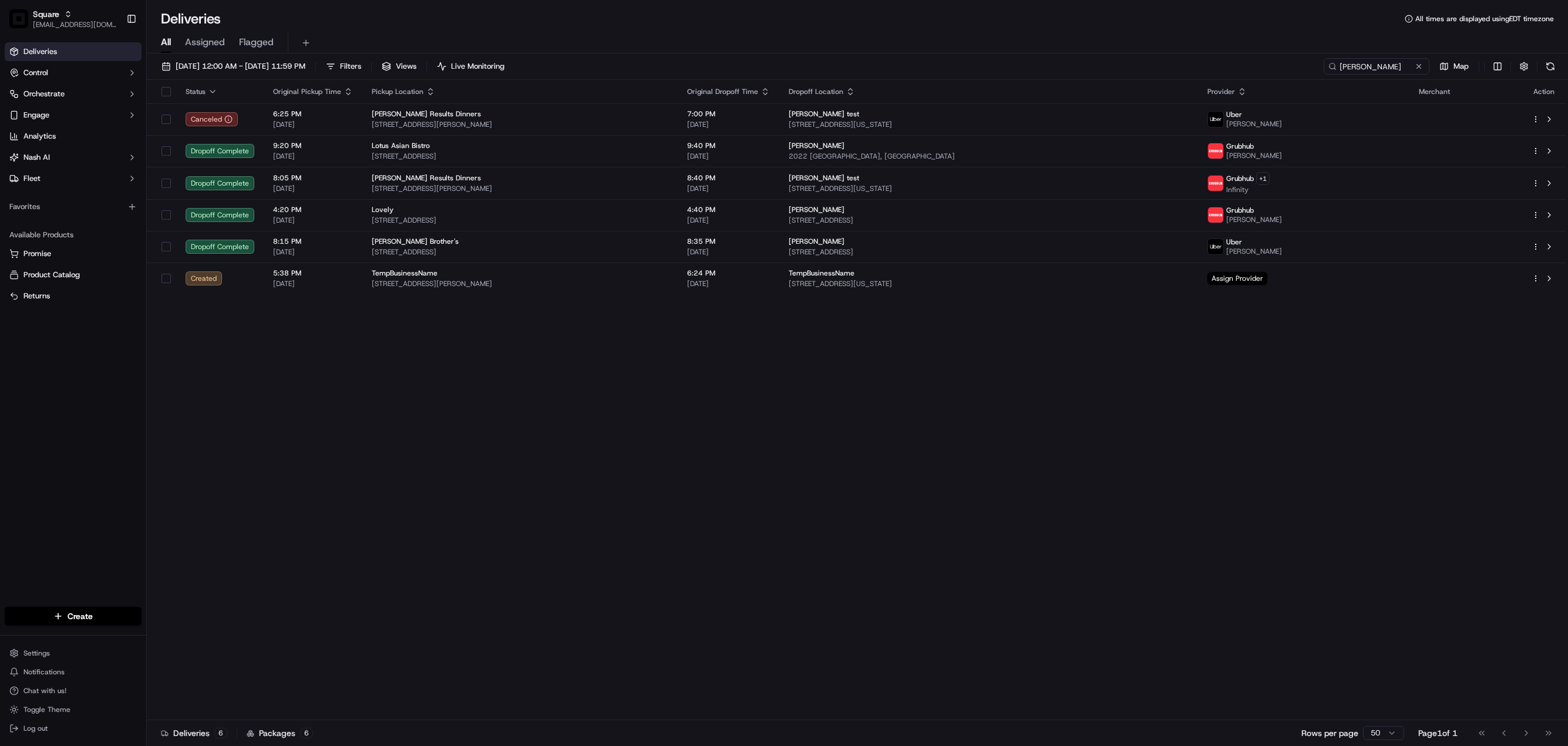
click at [195, 42] on span "Assigned" at bounding box center [204, 42] width 40 height 14
click at [1364, 67] on input "steed" at bounding box center [1359, 66] width 141 height 16
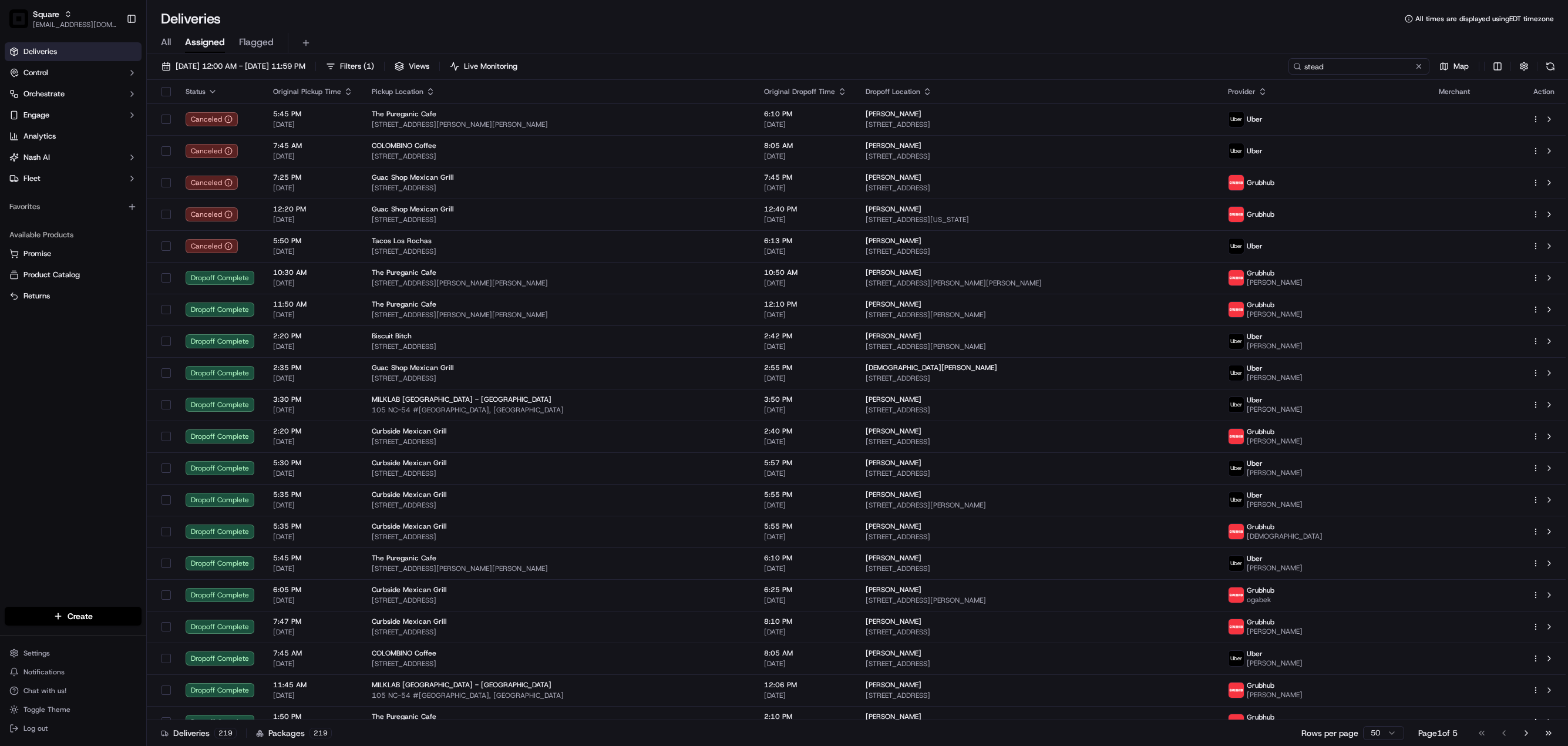
type input "stead"
click at [1378, 731] on html "Square jespique@nashhelp.com Toggle Sidebar Deliveries Control Orchestrate Enga…" at bounding box center [784, 373] width 1568 height 746
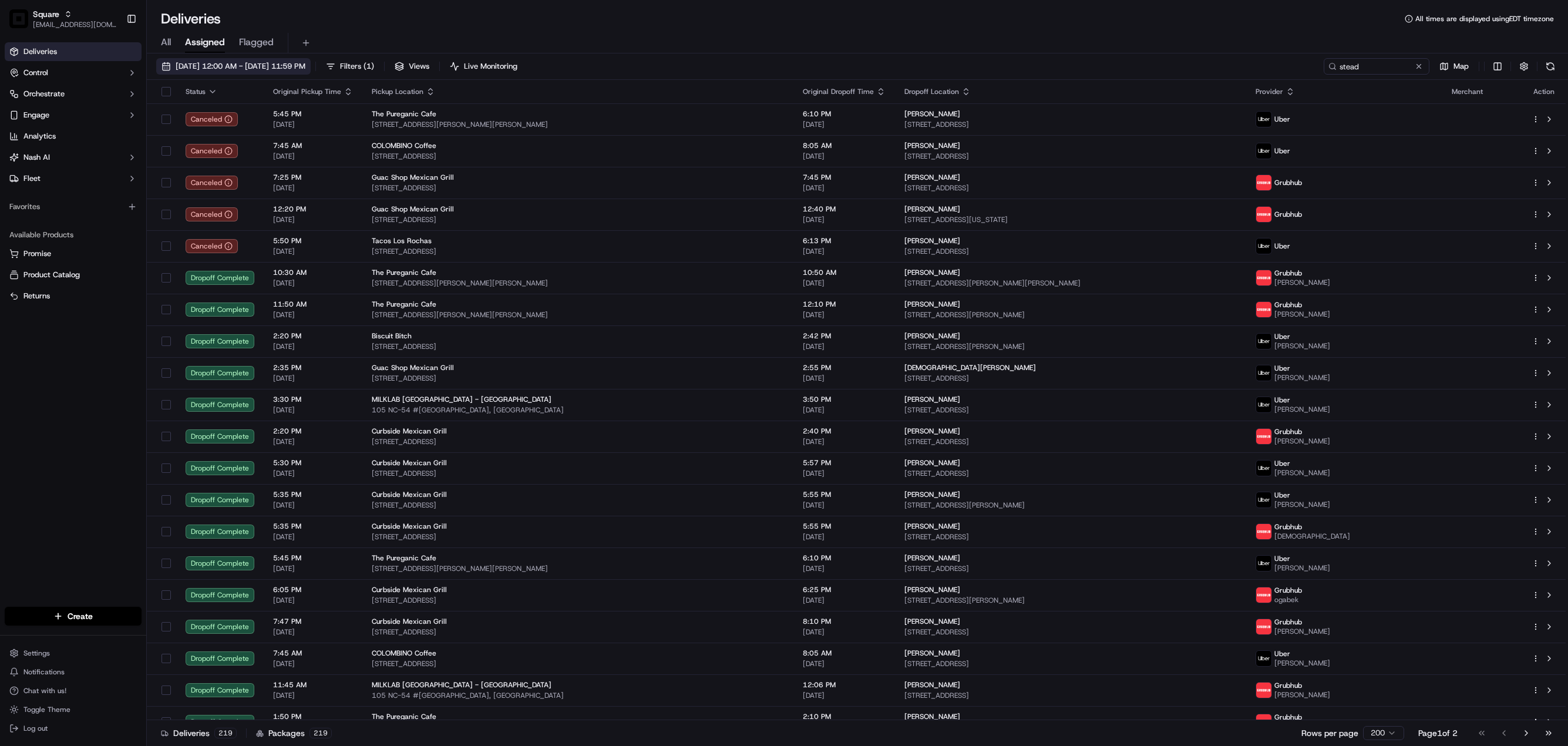
click at [274, 68] on span "09/01/2025 12:00 AM - 09/30/2025 11:59 PM" at bounding box center [240, 66] width 130 height 10
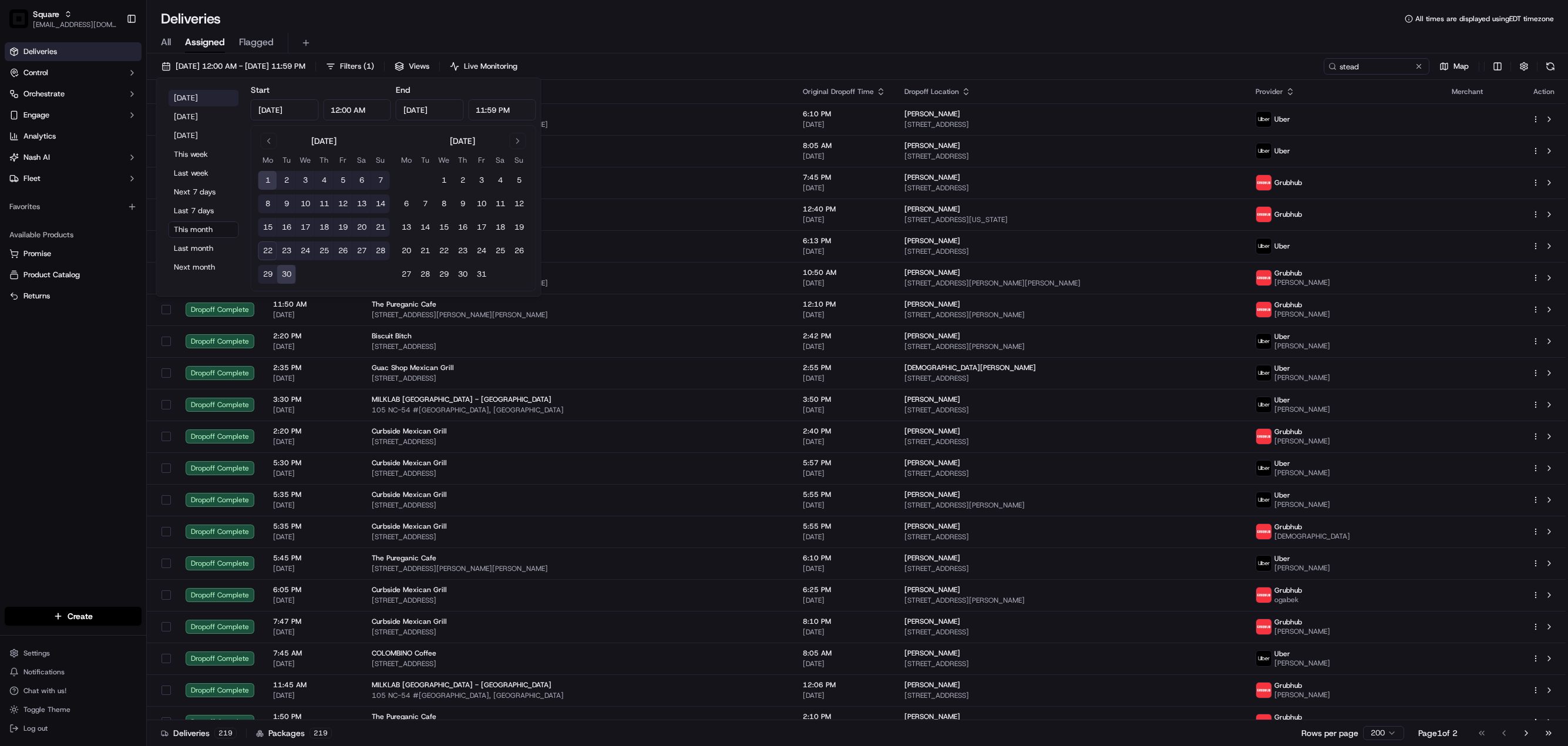
click at [191, 101] on button "Today" at bounding box center [204, 98] width 71 height 16
type input "Sep 22, 2025"
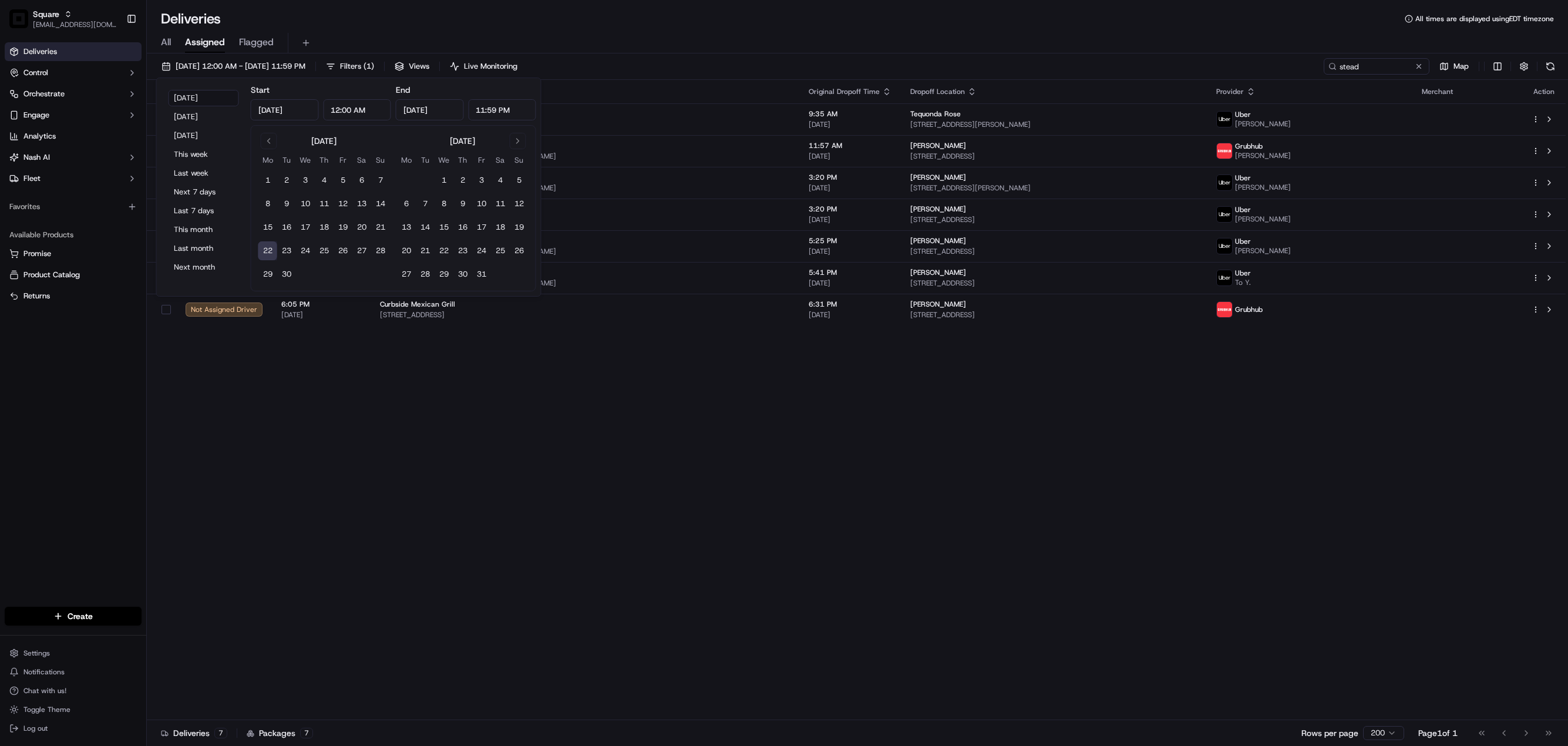
click at [736, 461] on div "Status Original Pickup Time Pickup Location Original Dropoff Time Dropoff Locat…" at bounding box center [856, 400] width 1419 height 640
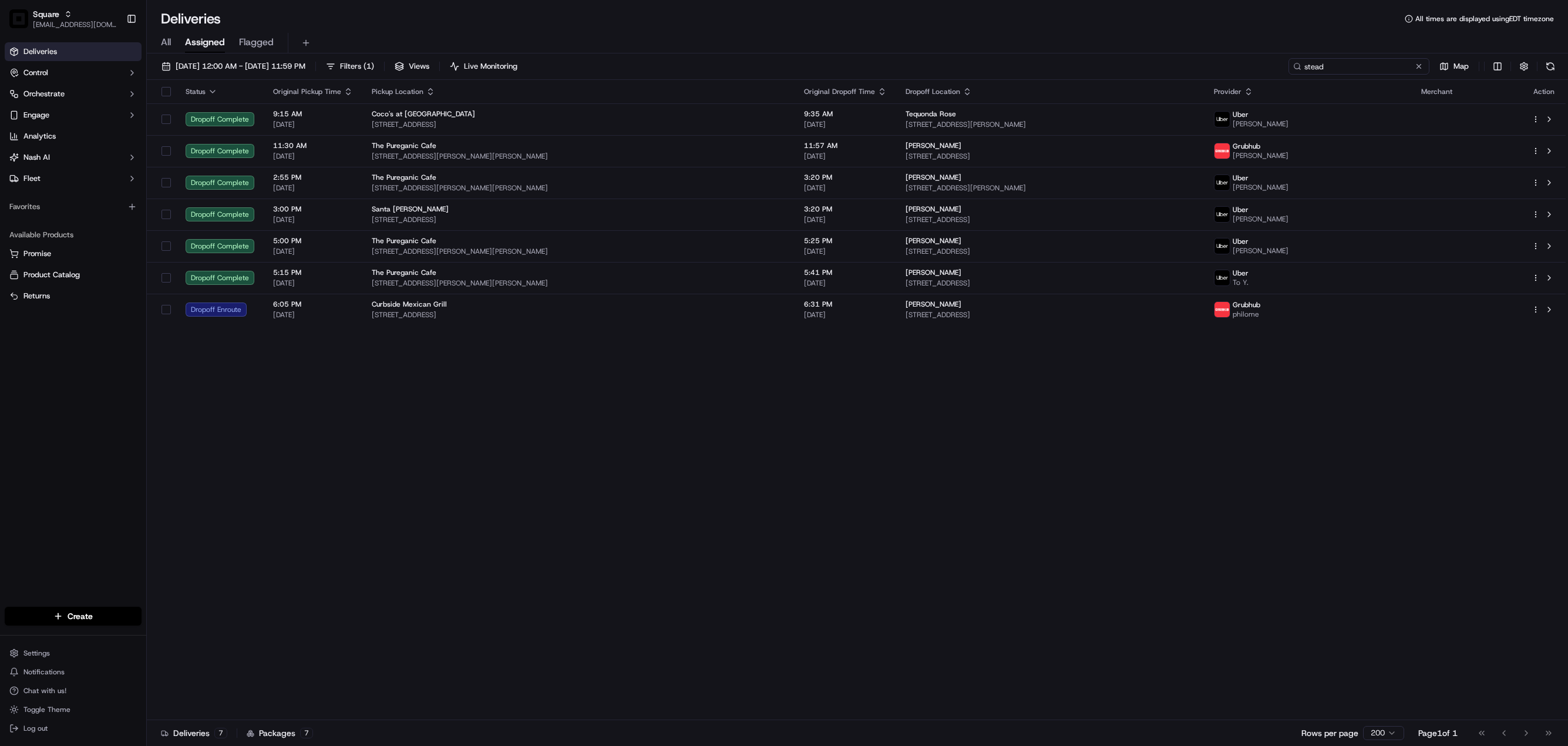
click at [1345, 63] on input "stead" at bounding box center [1359, 66] width 141 height 16
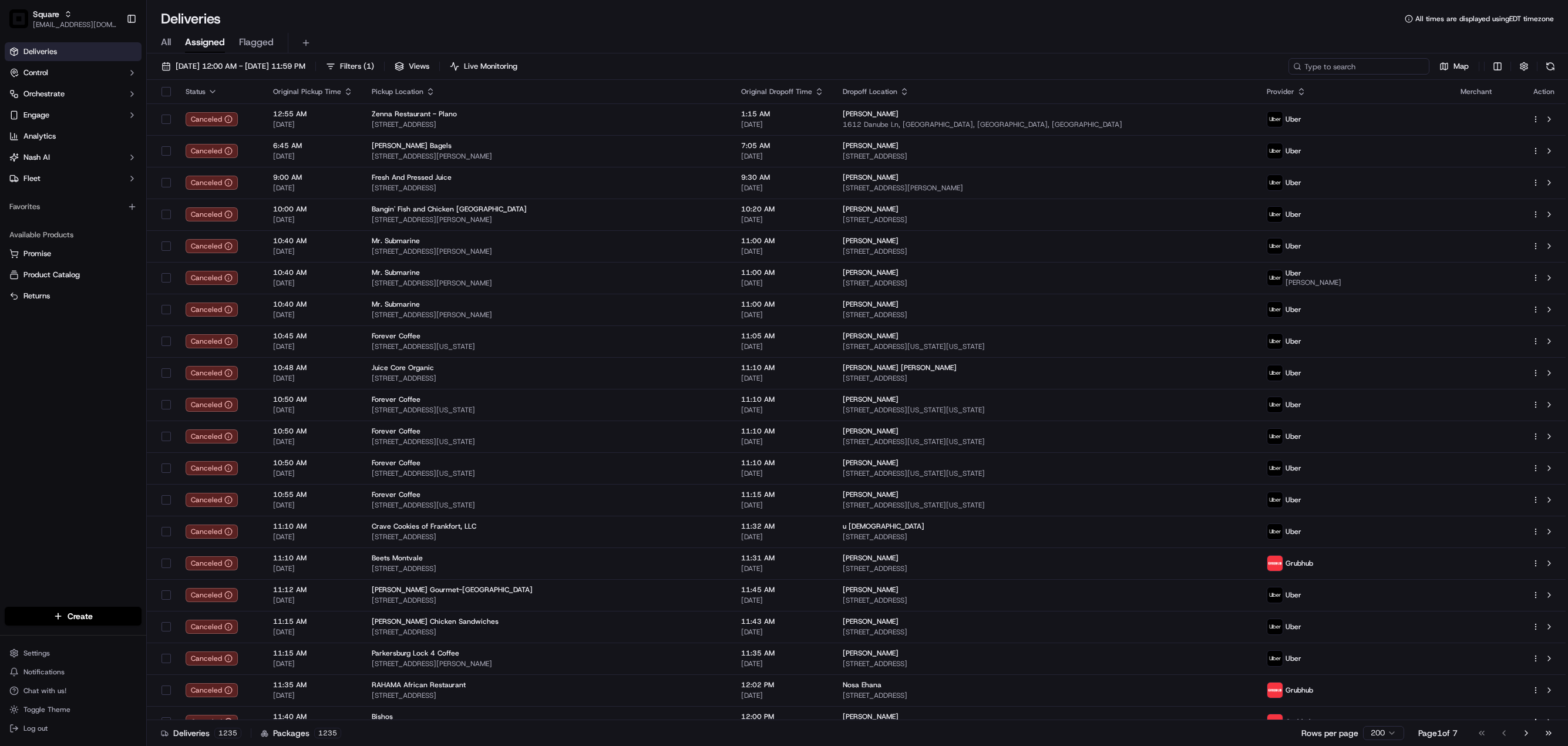
click at [1316, 60] on input at bounding box center [1359, 66] width 141 height 16
paste input "6505382"
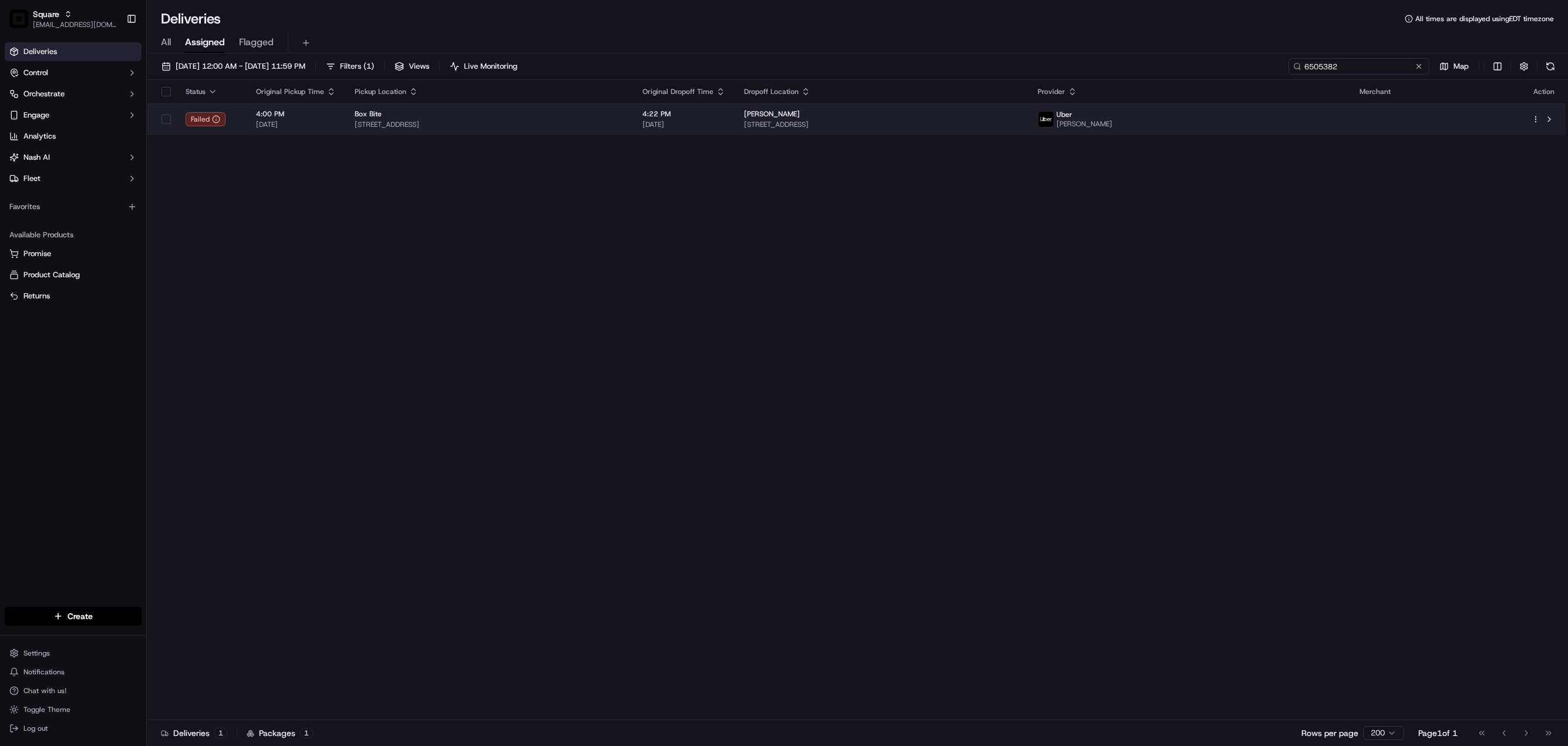
type input "6505382"
click at [725, 129] on span "[DATE]" at bounding box center [684, 124] width 83 height 9
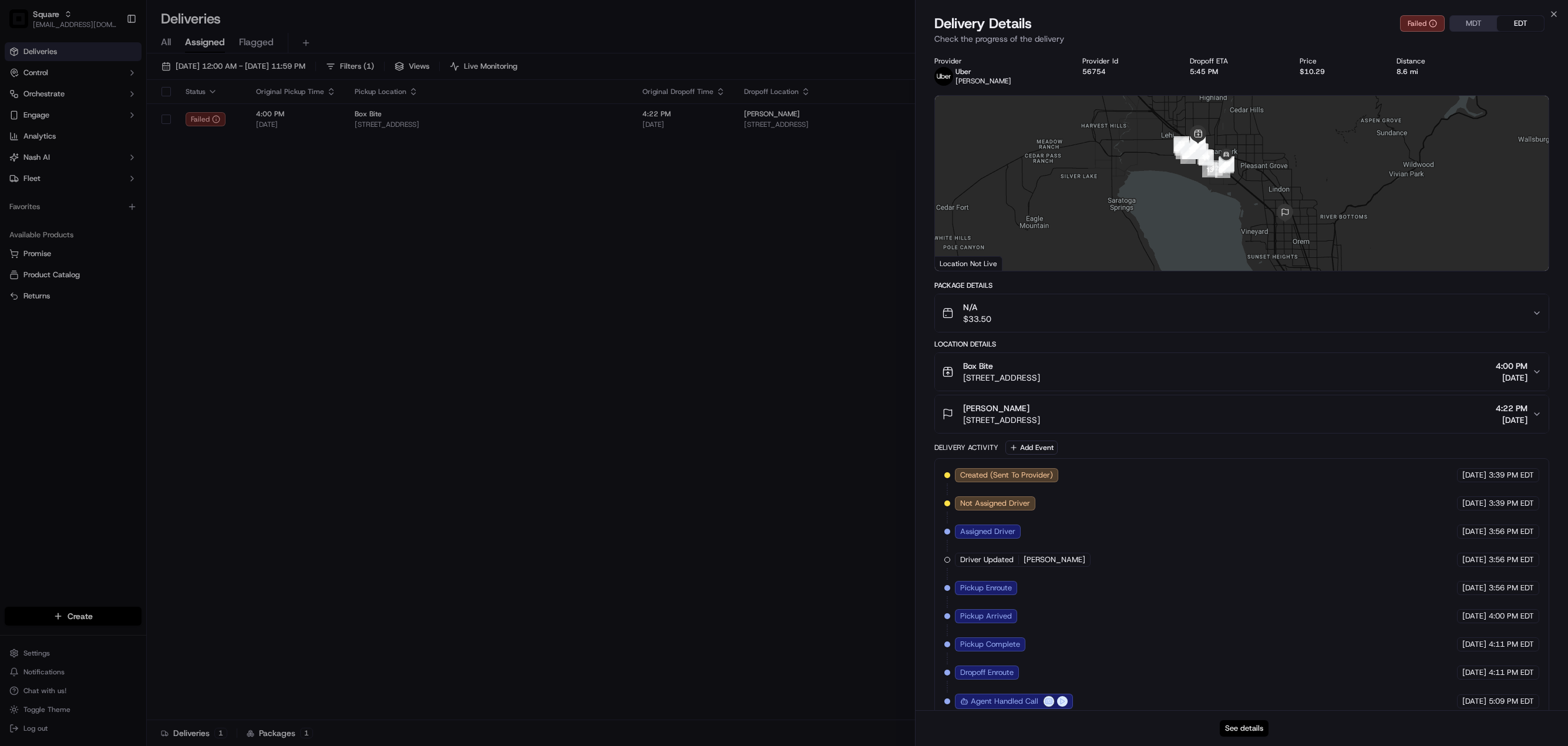
click at [1246, 719] on div "See details" at bounding box center [1242, 728] width 653 height 36
click at [1249, 726] on button "See details" at bounding box center [1244, 728] width 49 height 16
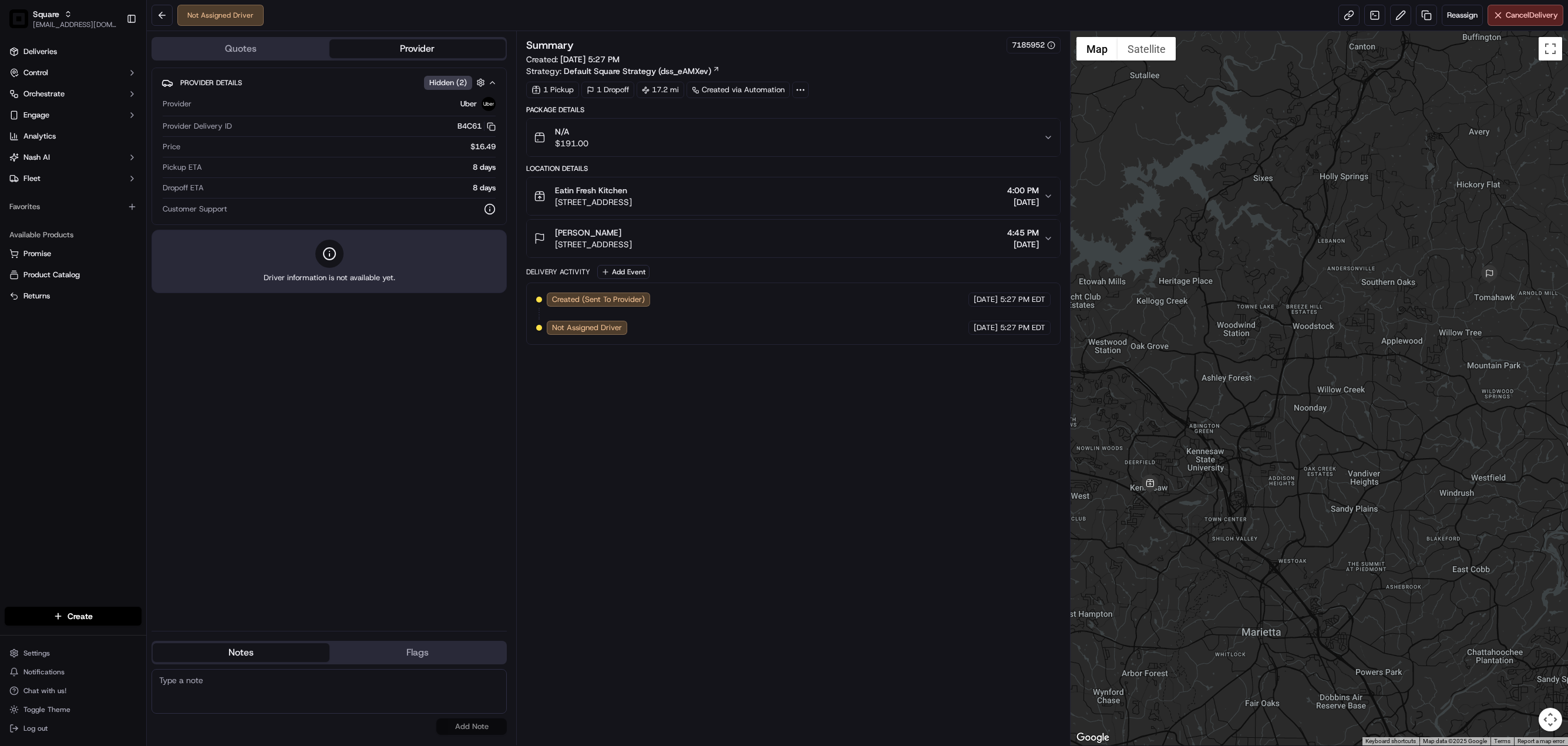
click at [1045, 201] on icon "button" at bounding box center [1048, 196] width 9 height 9
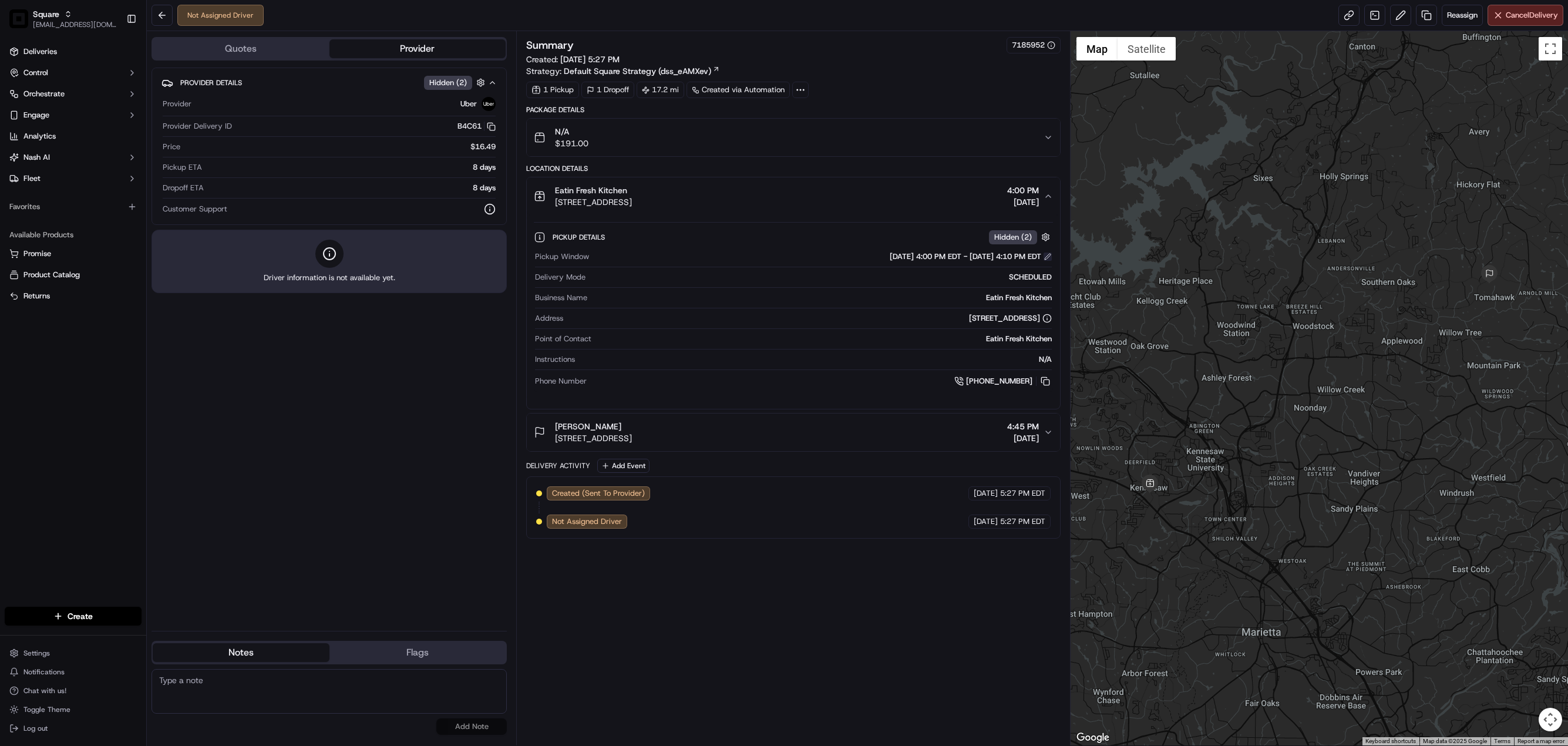
click at [1049, 258] on button at bounding box center [1047, 256] width 8 height 8
click at [1047, 261] on button at bounding box center [1047, 256] width 8 height 8
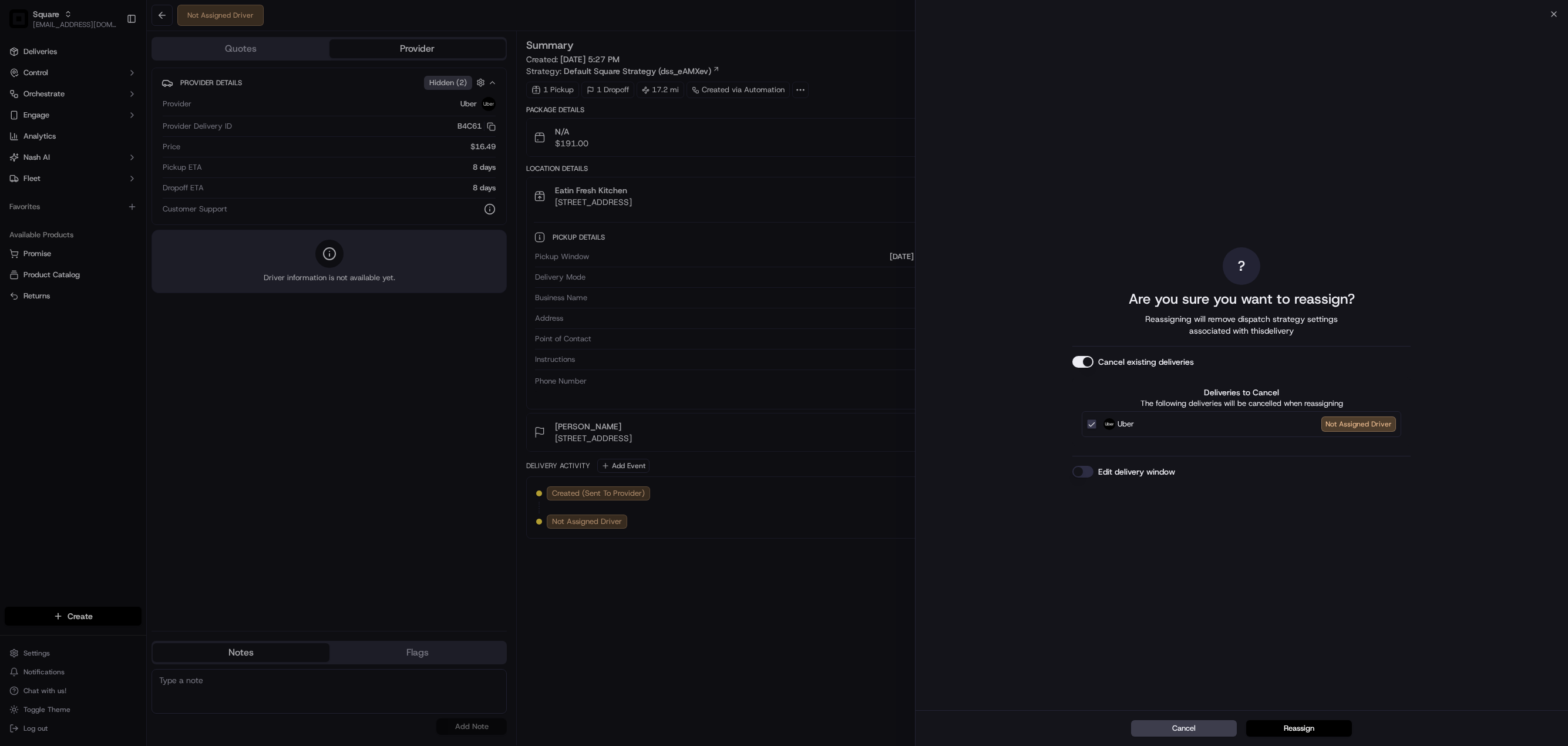
click at [1083, 467] on button "Edit delivery window" at bounding box center [1083, 472] width 21 height 12
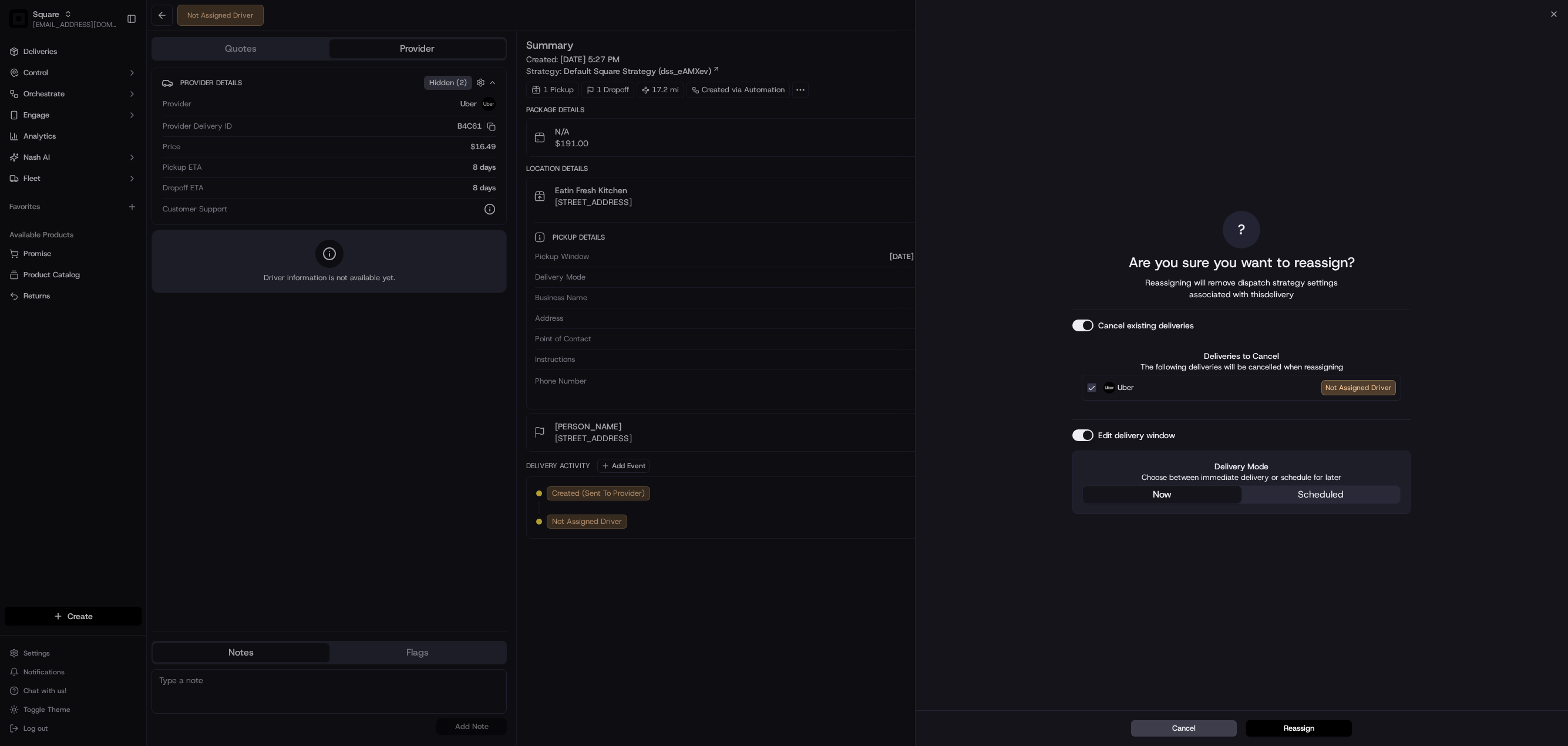
click at [1189, 425] on div "? Are you sure you want to reassign? Reassigning will remove dispatch strategy …" at bounding box center [1241, 362] width 338 height 691
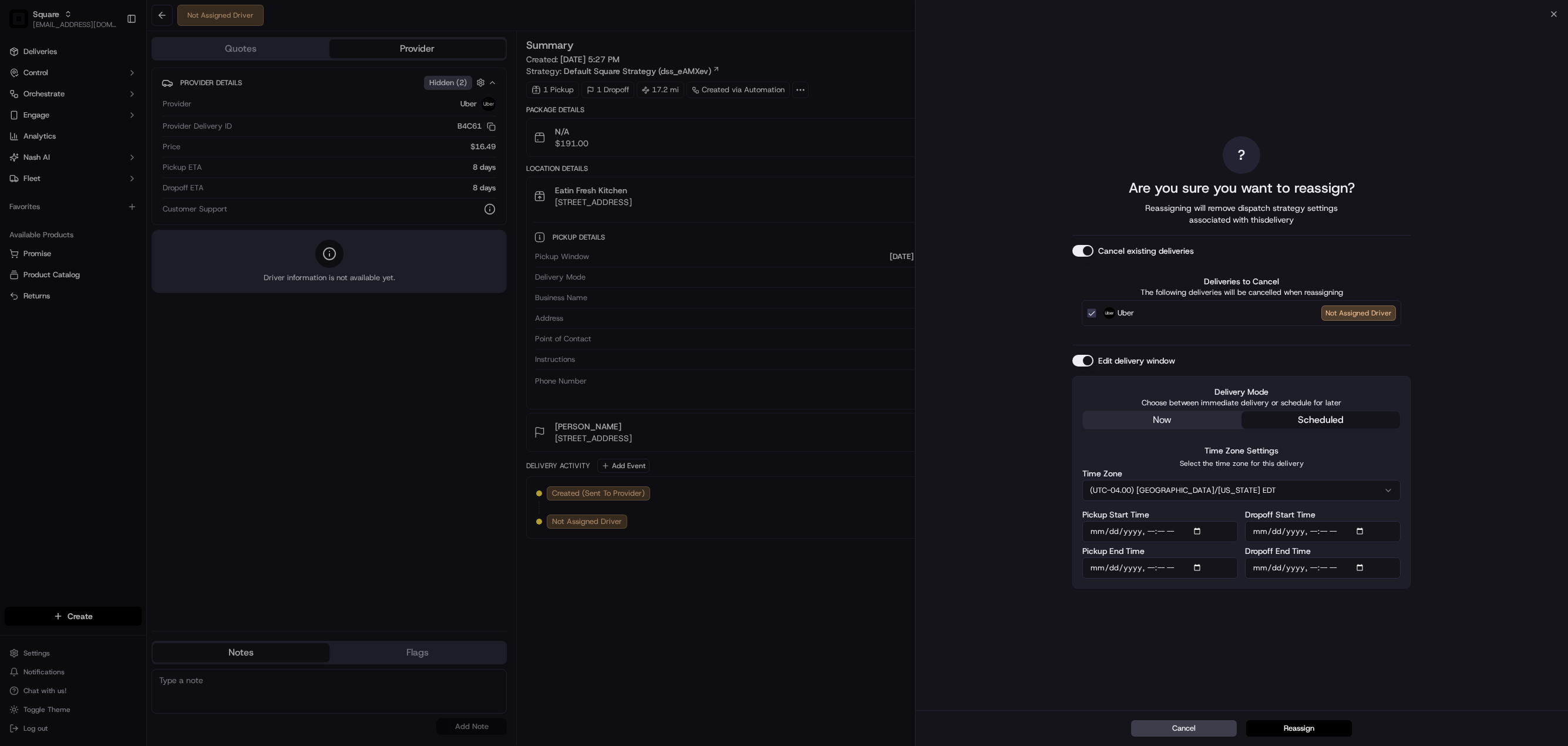
click at [1314, 495] on div "Delivery Mode Choose between immediate delivery or schedule for later now sched…" at bounding box center [1241, 482] width 338 height 213
click at [1197, 532] on input "Pickup Start Time" at bounding box center [1160, 531] width 156 height 21
click at [1198, 529] on input "Pickup Start Time" at bounding box center [1160, 531] width 156 height 21
type input "[DATE]T18:08"
click at [1350, 621] on div "? Are you sure you want to reassign? Reassigning will remove dispatch strategy …" at bounding box center [1241, 362] width 338 height 691
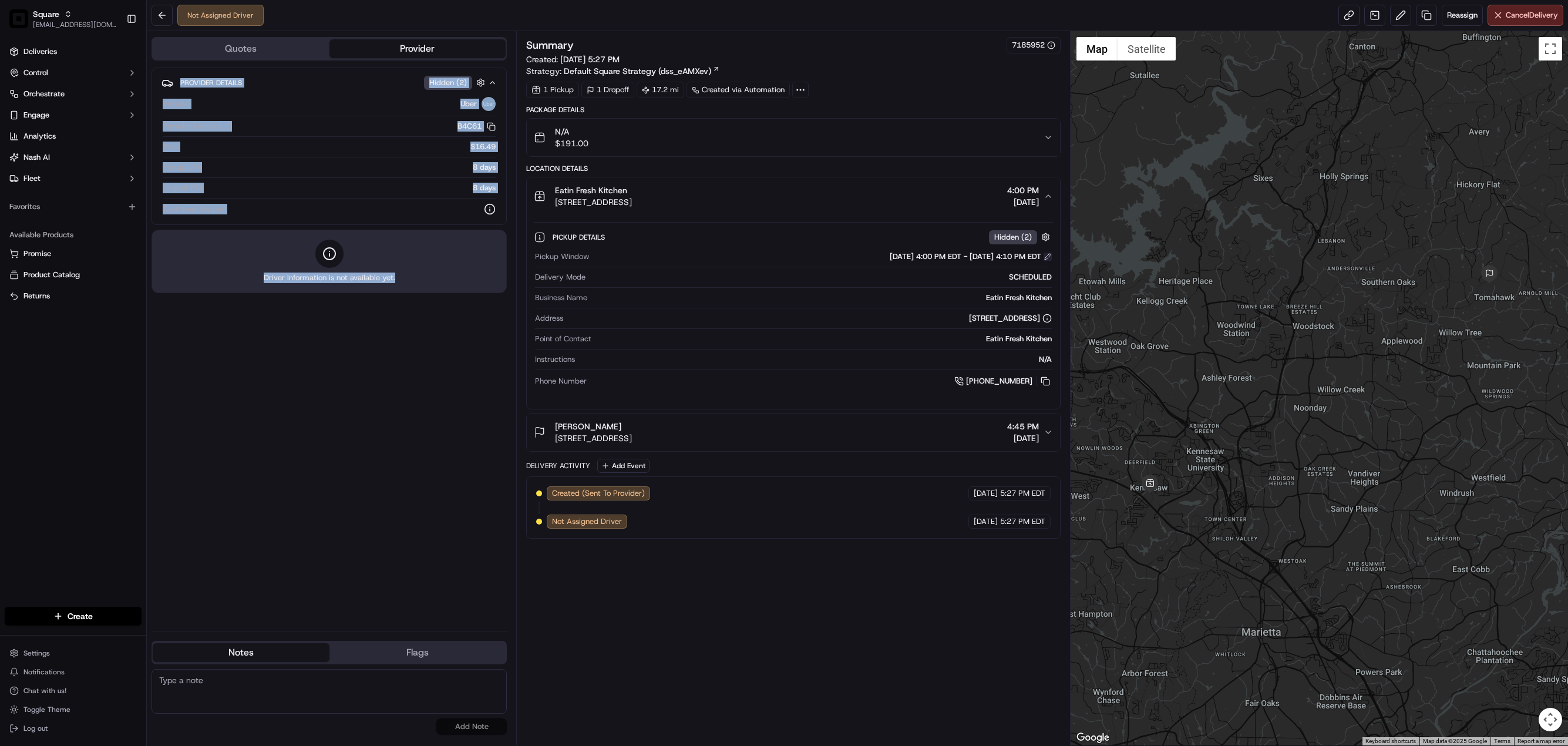
click at [1044, 257] on button at bounding box center [1047, 256] width 8 height 8
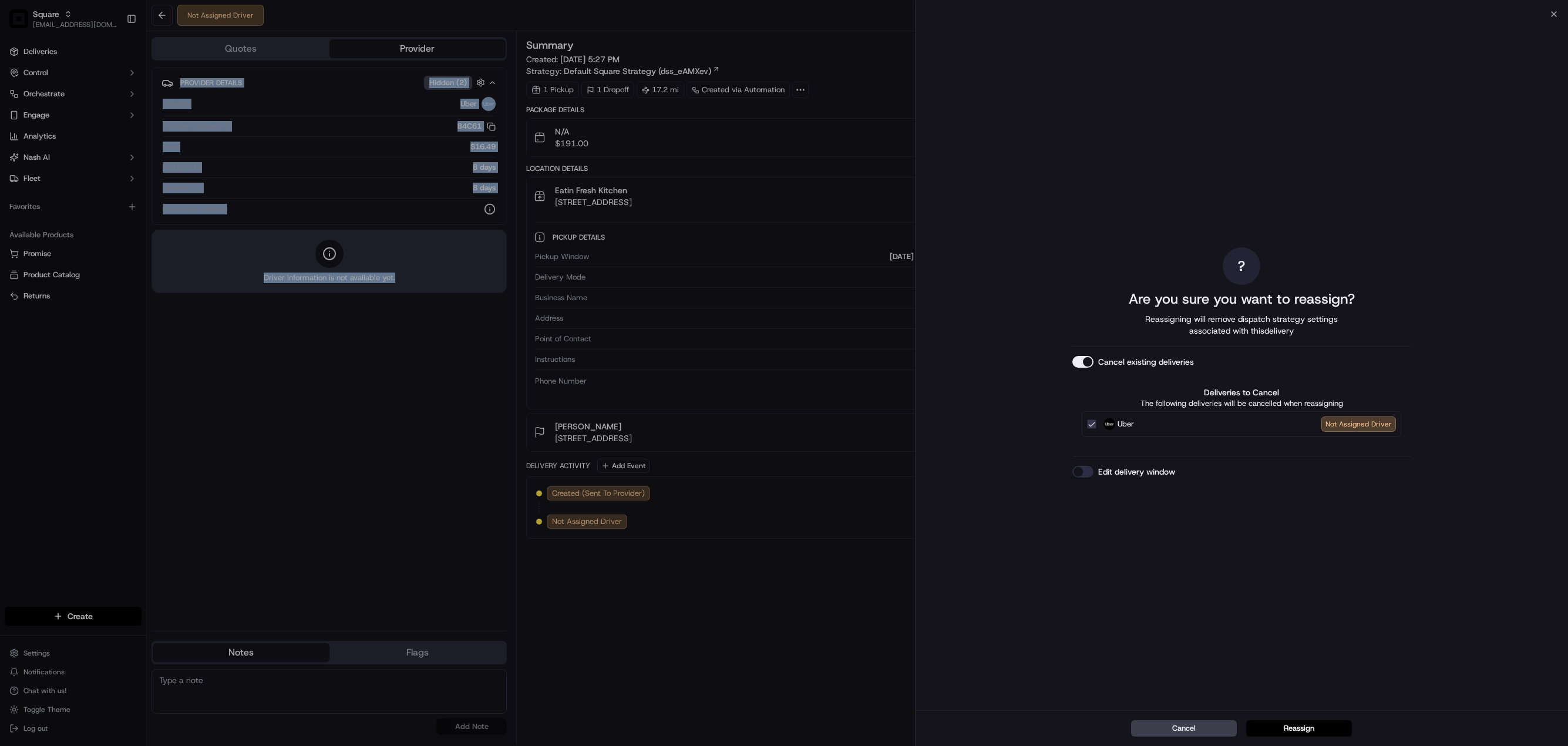
click at [1080, 469] on button "Edit delivery window" at bounding box center [1083, 472] width 21 height 12
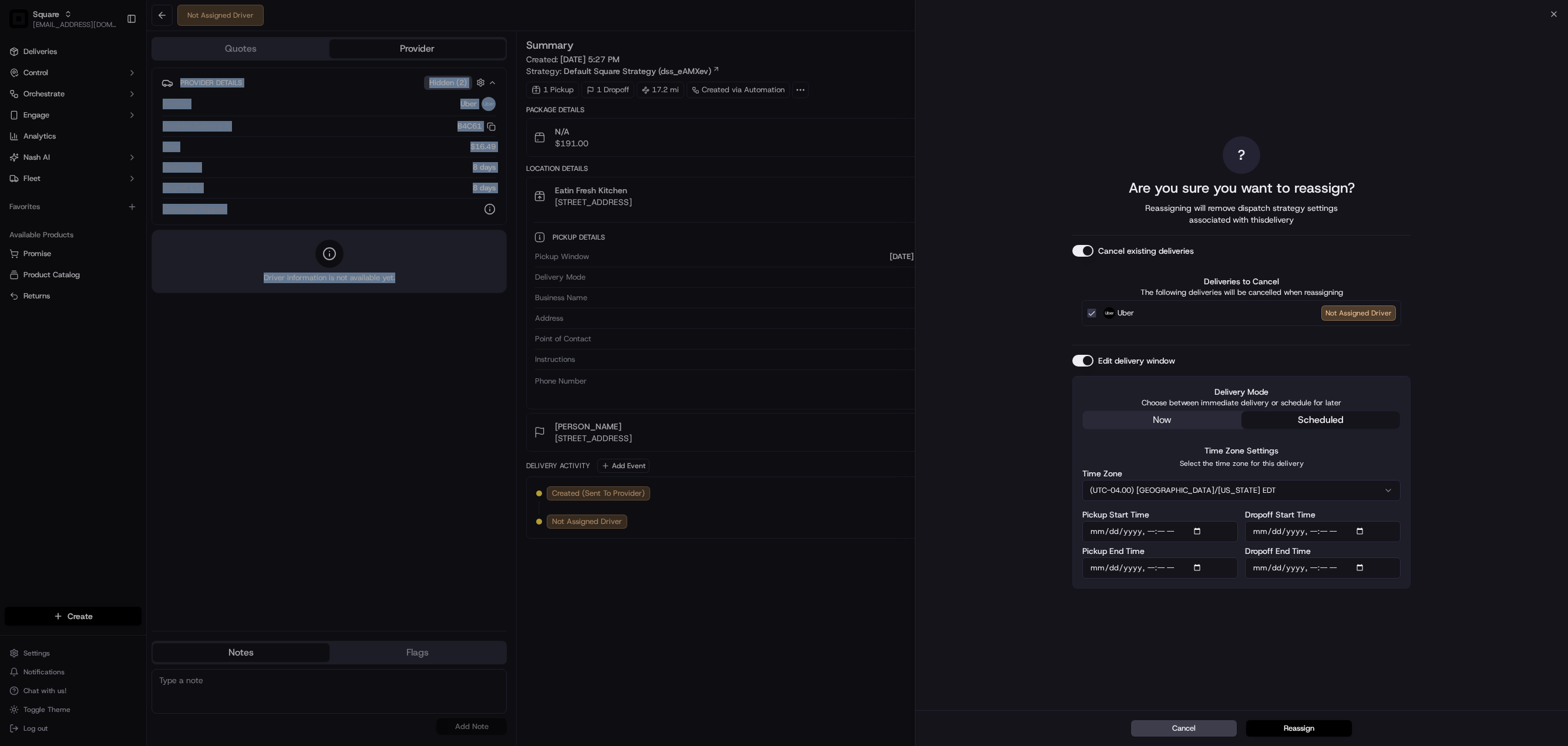
click at [1198, 531] on input "Pickup Start Time" at bounding box center [1160, 531] width 156 height 21
type input "[DATE]T16:00"
click at [1342, 596] on div "? Are you sure you want to reassign? Reassigning will remove dispatch strategy …" at bounding box center [1241, 362] width 338 height 691
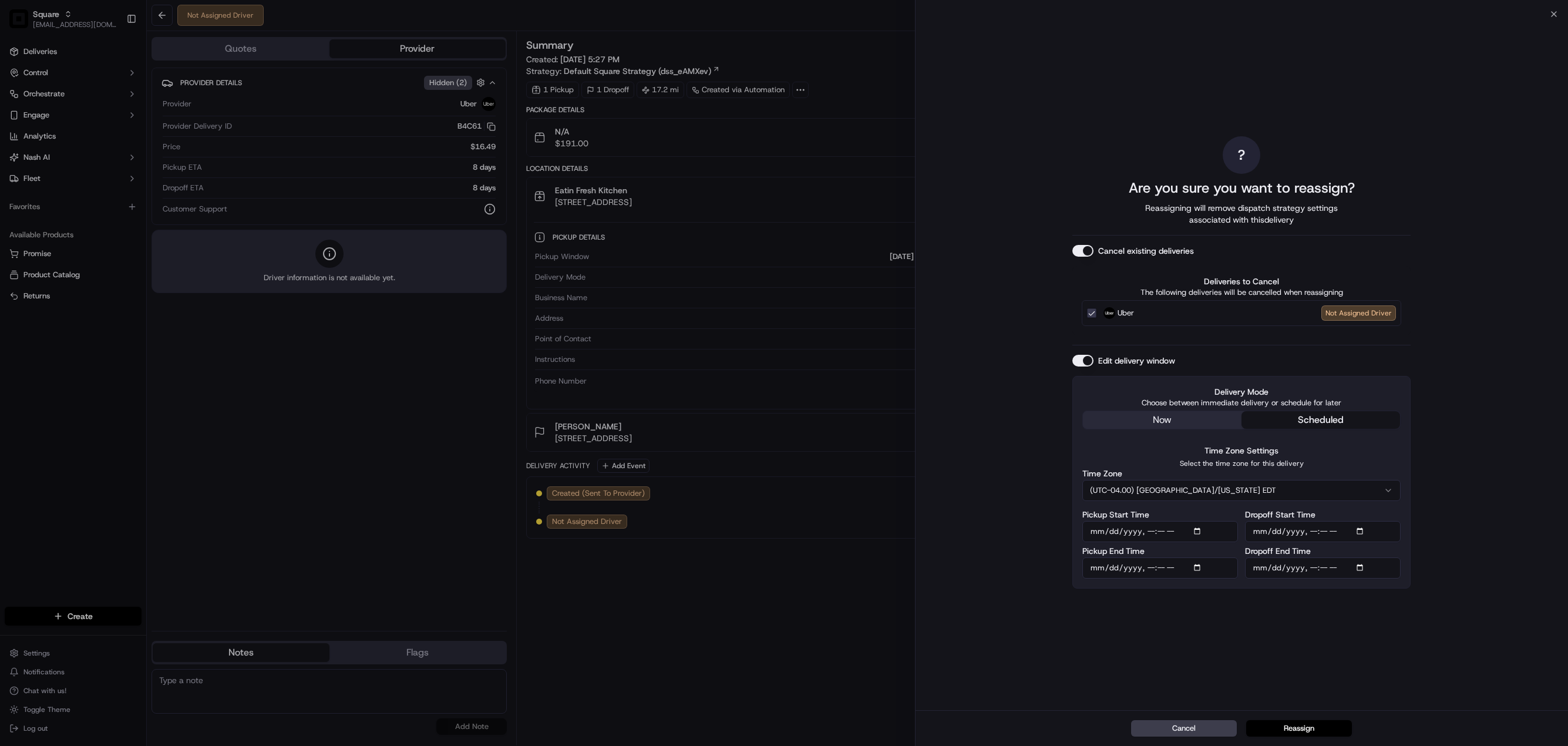
click at [1200, 572] on input "Pickup End Time" at bounding box center [1160, 568] width 156 height 21
click at [1386, 645] on div "? Are you sure you want to reassign? Reassigning will remove dispatch strategy …" at bounding box center [1241, 362] width 338 height 691
click at [1356, 531] on input "Dropoff Start Time" at bounding box center [1322, 531] width 156 height 21
click at [1358, 531] on input "Dropoff Start Time" at bounding box center [1322, 531] width 156 height 21
click at [1197, 569] on input "Pickup End Time" at bounding box center [1160, 568] width 156 height 21
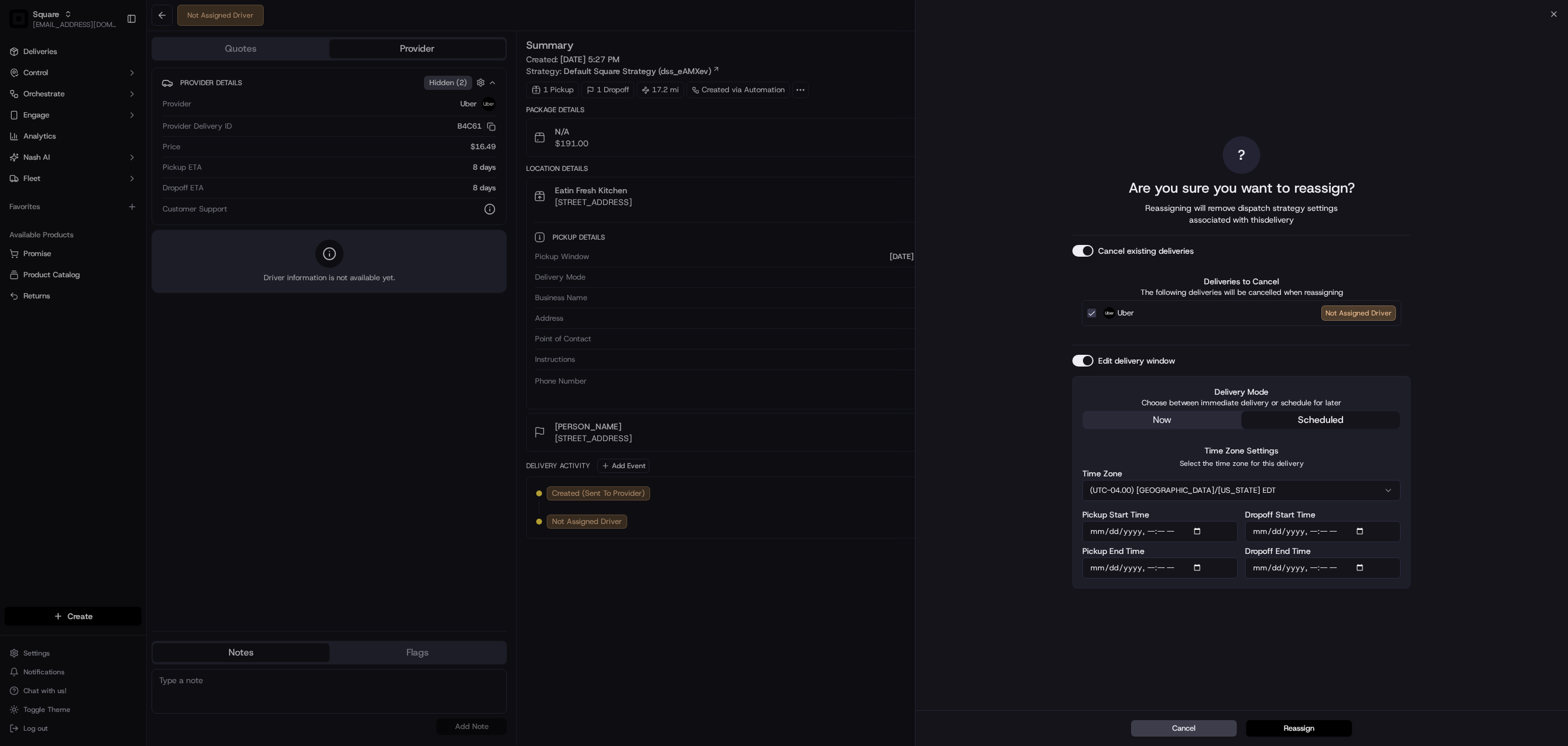
type input "[DATE]T16:10"
drag, startPoint x: 1353, startPoint y: 662, endPoint x: 1354, endPoint y: 633, distance: 29.0
click at [1353, 662] on div "? Are you sure you want to reassign? Reassigning will remove dispatch strategy …" at bounding box center [1241, 362] width 338 height 691
click at [1362, 531] on input "Dropoff Start Time" at bounding box center [1322, 531] width 156 height 21
type input "[DATE]T16:55"
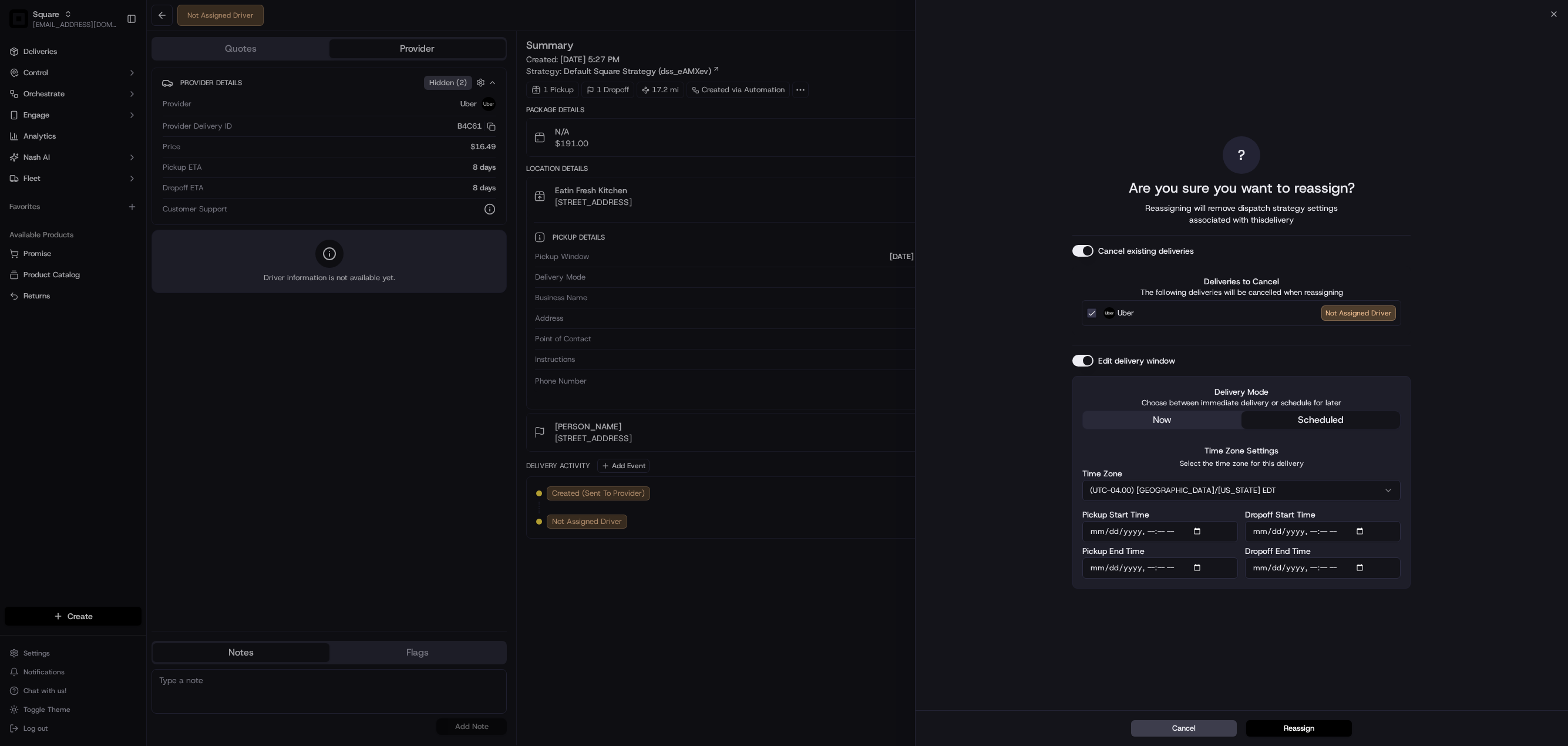
click at [1491, 515] on div "? Are you sure you want to reassign? Reassigning will remove dispatch strategy …" at bounding box center [1242, 362] width 653 height 696
click at [1362, 568] on input "Dropoff End Time" at bounding box center [1322, 568] width 156 height 21
type input "[DATE]T17:19"
click at [1459, 515] on div "? Are you sure you want to reassign? Reassigning will remove dispatch strategy …" at bounding box center [1242, 362] width 653 height 696
click at [1298, 728] on button "Reassign" at bounding box center [1298, 728] width 106 height 16
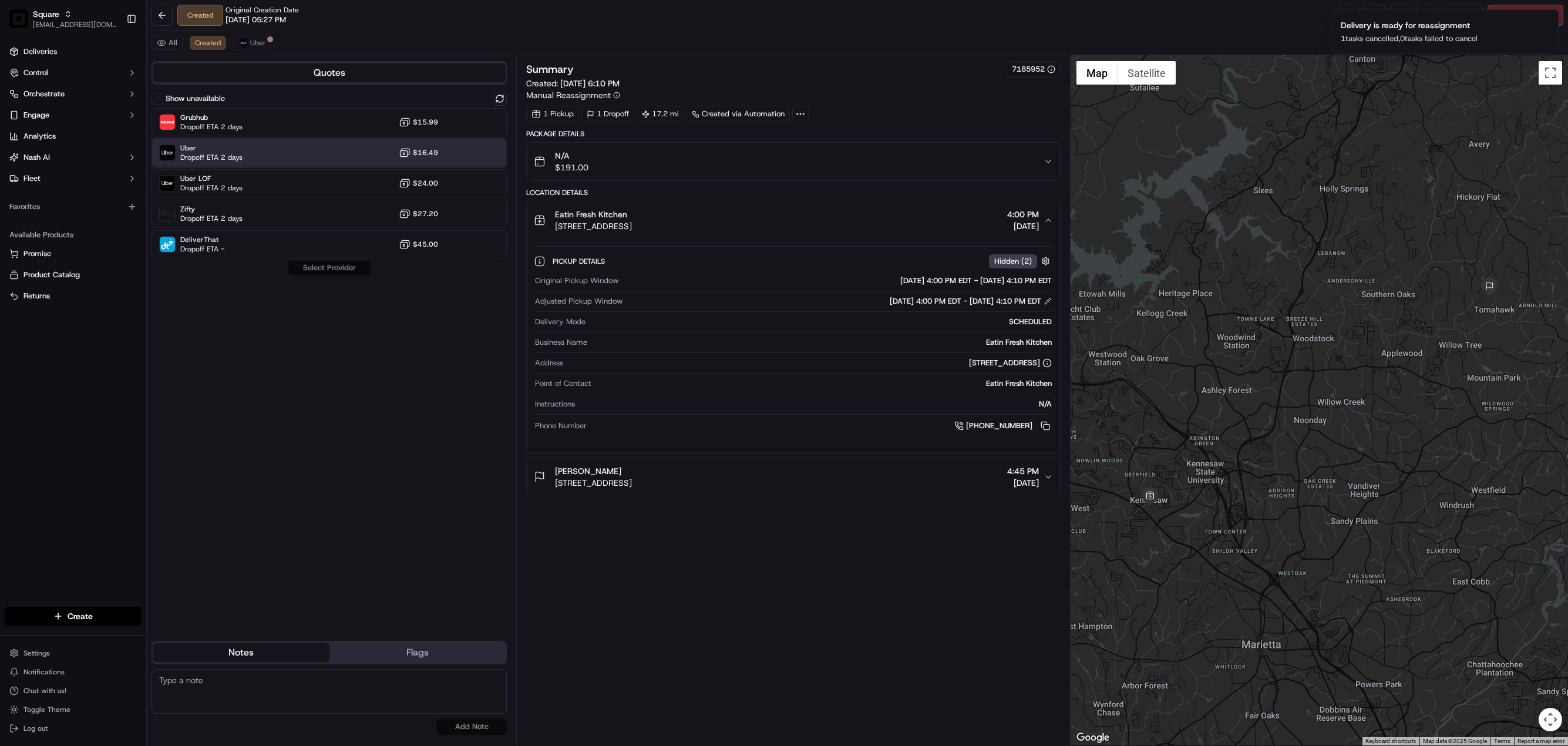
click at [307, 142] on div "Uber Dropoff ETA 2 days $16.49" at bounding box center [329, 152] width 356 height 28
click at [324, 267] on button "Assign Provider" at bounding box center [329, 268] width 84 height 14
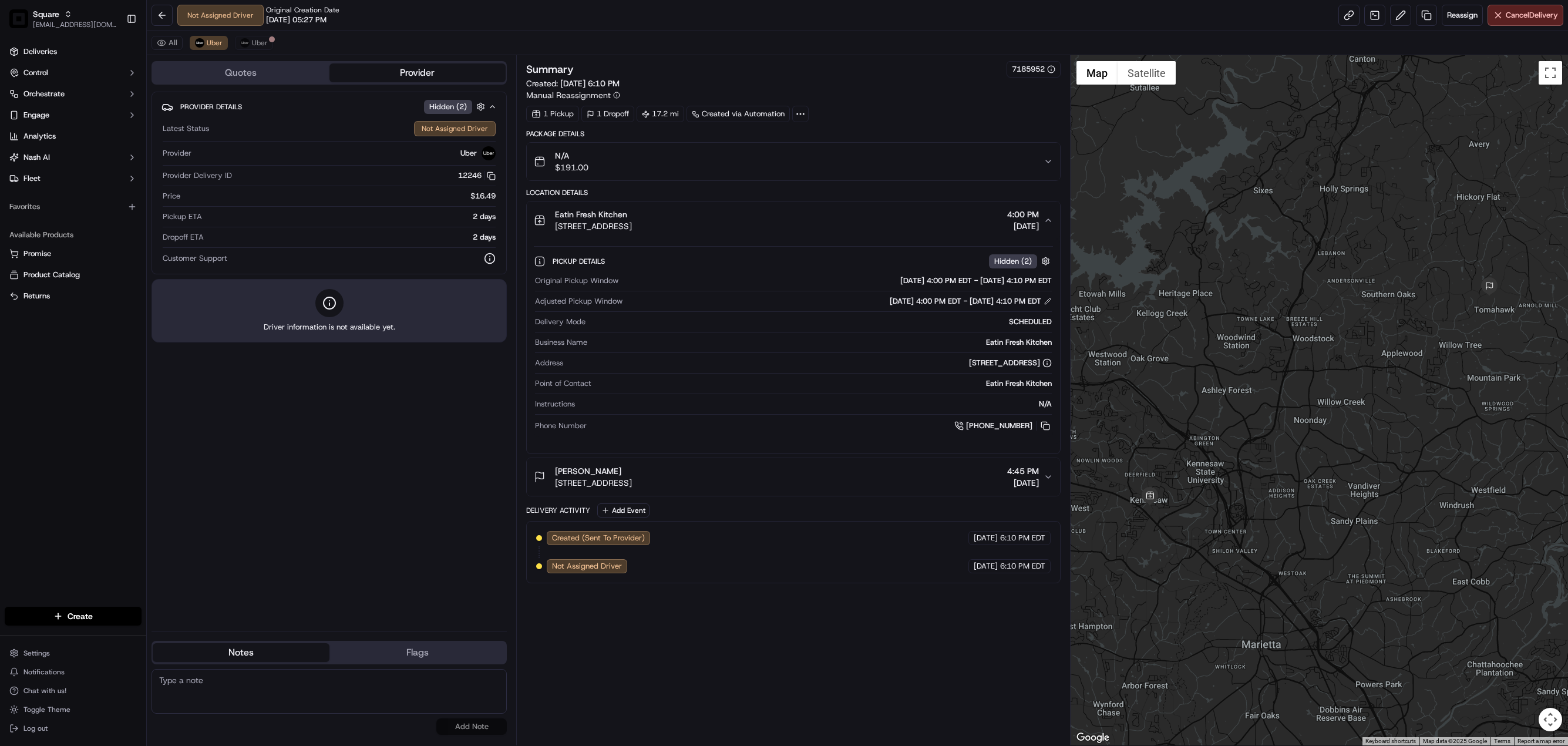
click at [319, 697] on textarea at bounding box center [329, 691] width 356 height 45
paste textarea "Caller Information: Merchant Reason for Call:"
click at [284, 692] on textarea "Caller Information: Merchant Reason for Call:" at bounding box center [329, 691] width 356 height 45
type textarea "Caller Information: Merchant Reason for Call: Change delivery date to [DATE]. S…"
click at [471, 726] on button "Add Note" at bounding box center [471, 726] width 71 height 16
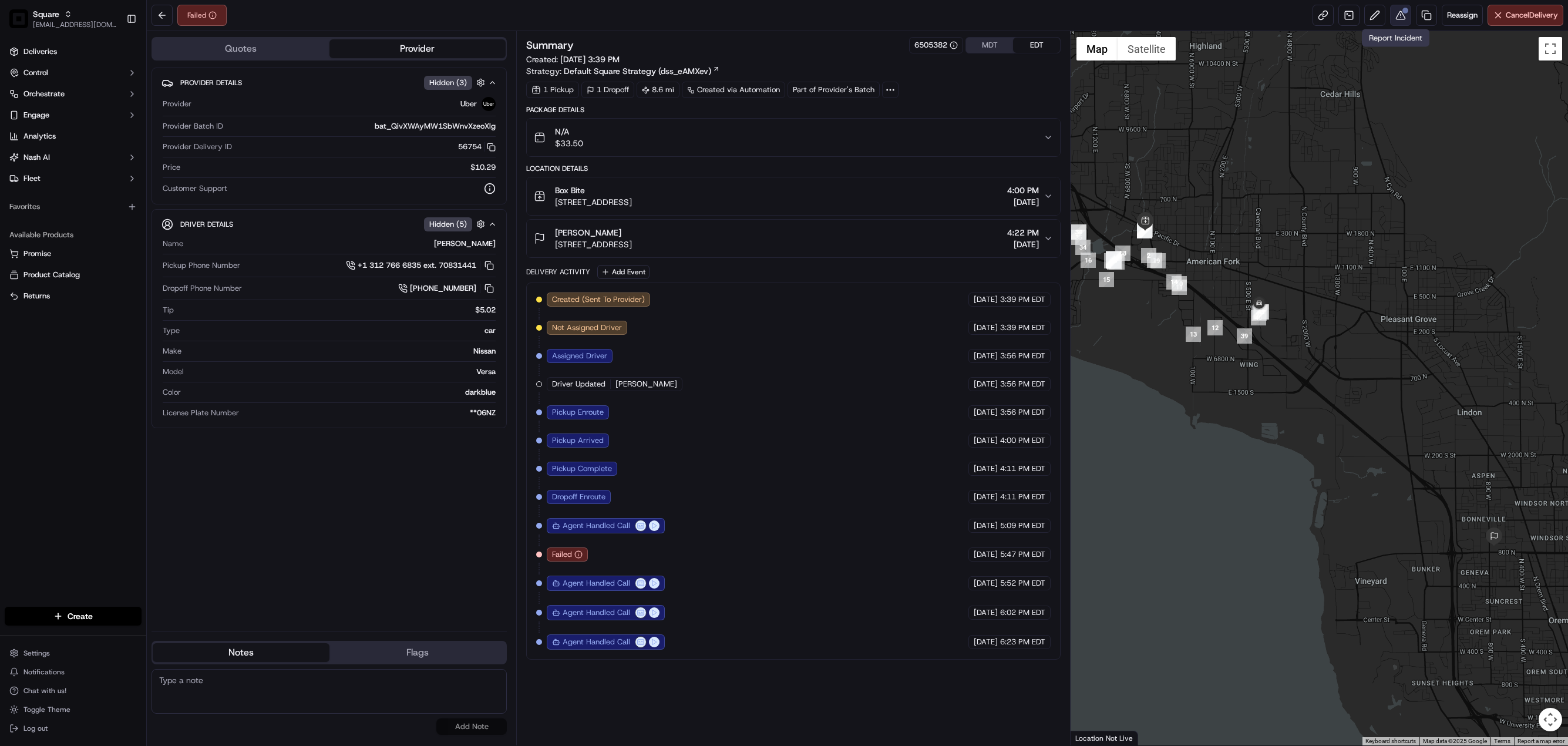
click at [1392, 21] on button at bounding box center [1400, 15] width 21 height 21
click at [284, 698] on textarea at bounding box center [329, 691] width 356 height 45
paste textarea "Caller Information: Merchant Reason for Call:"
click at [265, 689] on textarea "Caller Information: Merchant Reason for Call:" at bounding box center [329, 691] width 356 height 45
type textarea "Caller Information: Merchant Reason for Call: not delivered. Uber driver encoun…"
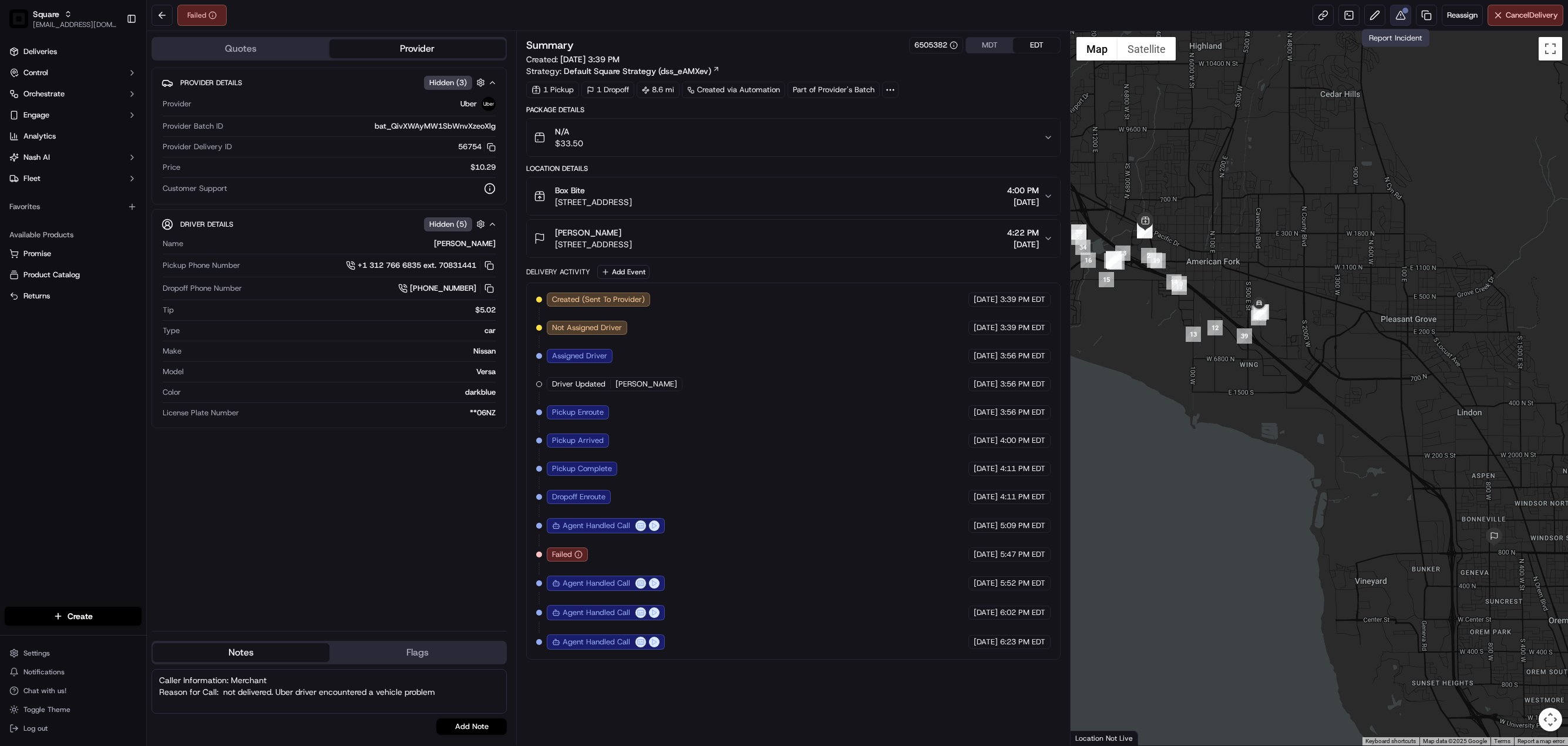
click at [1390, 9] on button at bounding box center [1400, 15] width 21 height 21
click at [360, 524] on div "Provider Details Hidden ( 3 ) Provider Uber Provider Batch ID bat_QivXWAyMW1SbW…" at bounding box center [329, 345] width 356 height 554
drag, startPoint x: 377, startPoint y: 583, endPoint x: 372, endPoint y: 592, distance: 10.3
click at [377, 583] on div "Provider Details Hidden ( 3 ) Provider Uber Provider Batch ID bat_QivXWAyMW1SbW…" at bounding box center [329, 345] width 356 height 554
click at [314, 691] on textarea at bounding box center [329, 691] width 356 height 45
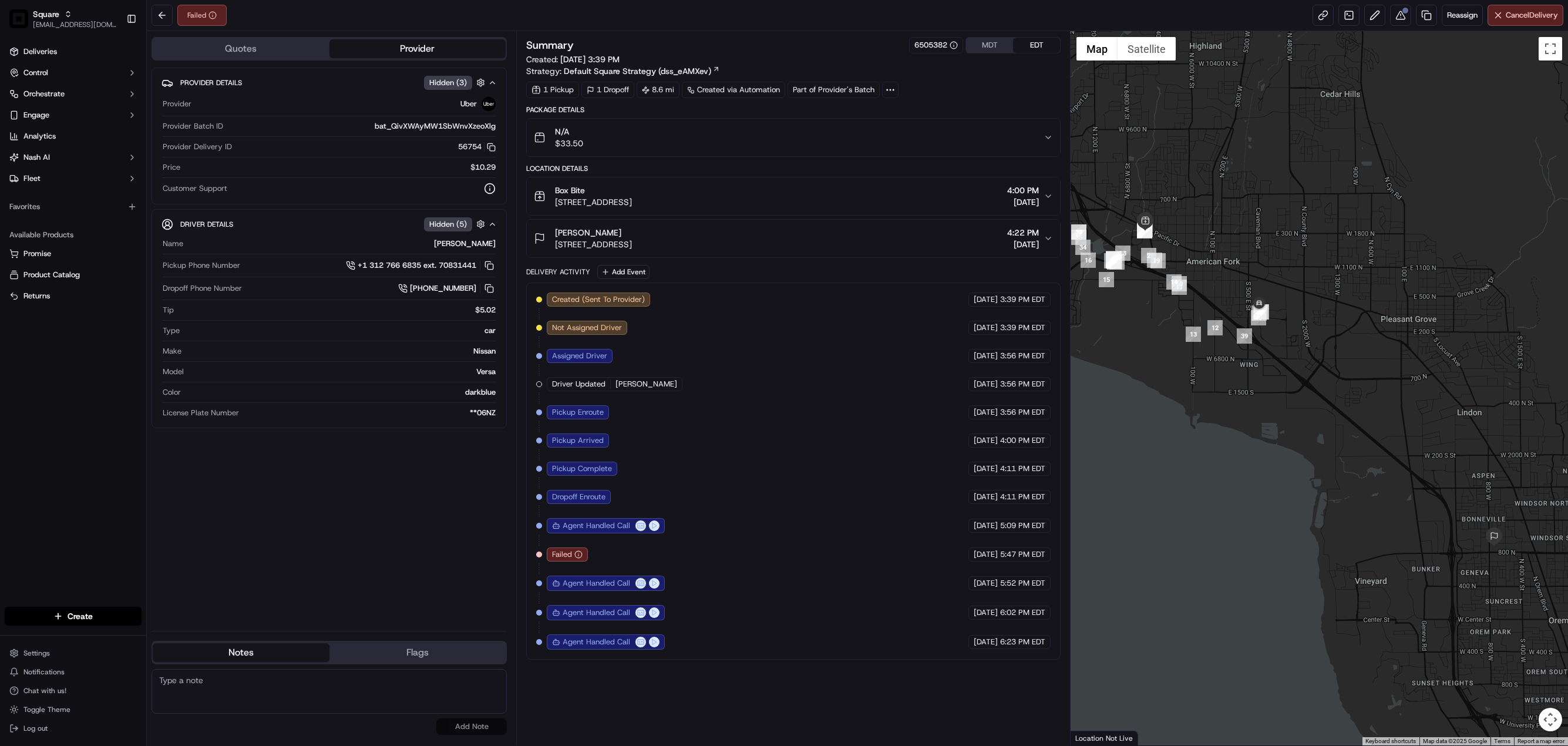
paste textarea "Caller Information: Merchant Reason for Call:"
click at [244, 689] on textarea "Caller Information: Merchant Reason for Call:" at bounding box center [329, 691] width 356 height 45
click at [372, 692] on textarea "Caller Information: Merchant Reason for Call: not delivered. Uber driver failed…" at bounding box center [329, 691] width 356 height 45
type textarea "Caller Information: Merchant Reason for Call: not delivered. Uber driver failed…"
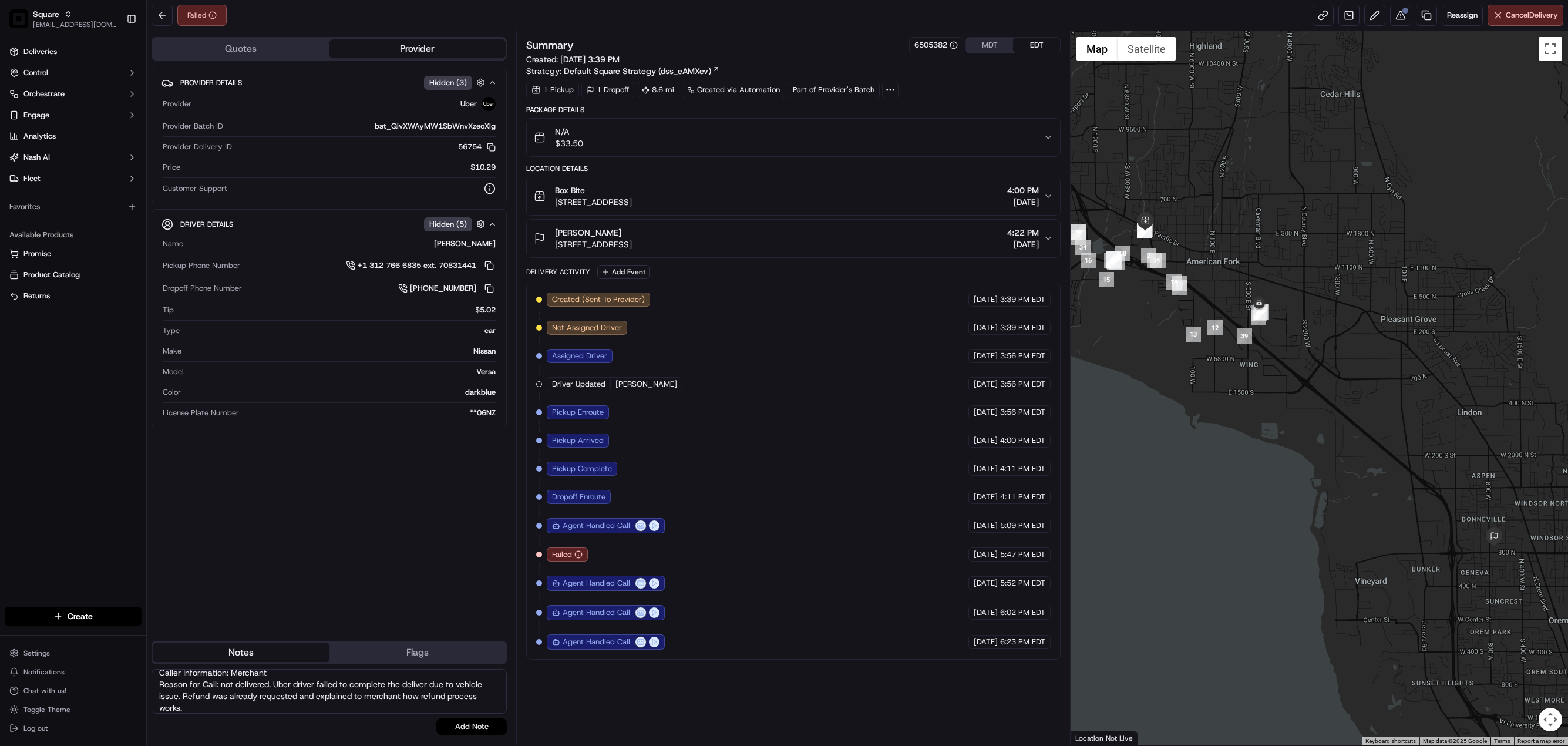
click at [472, 728] on button "Add Note" at bounding box center [471, 726] width 71 height 16
